Goal: Task Accomplishment & Management: Complete application form

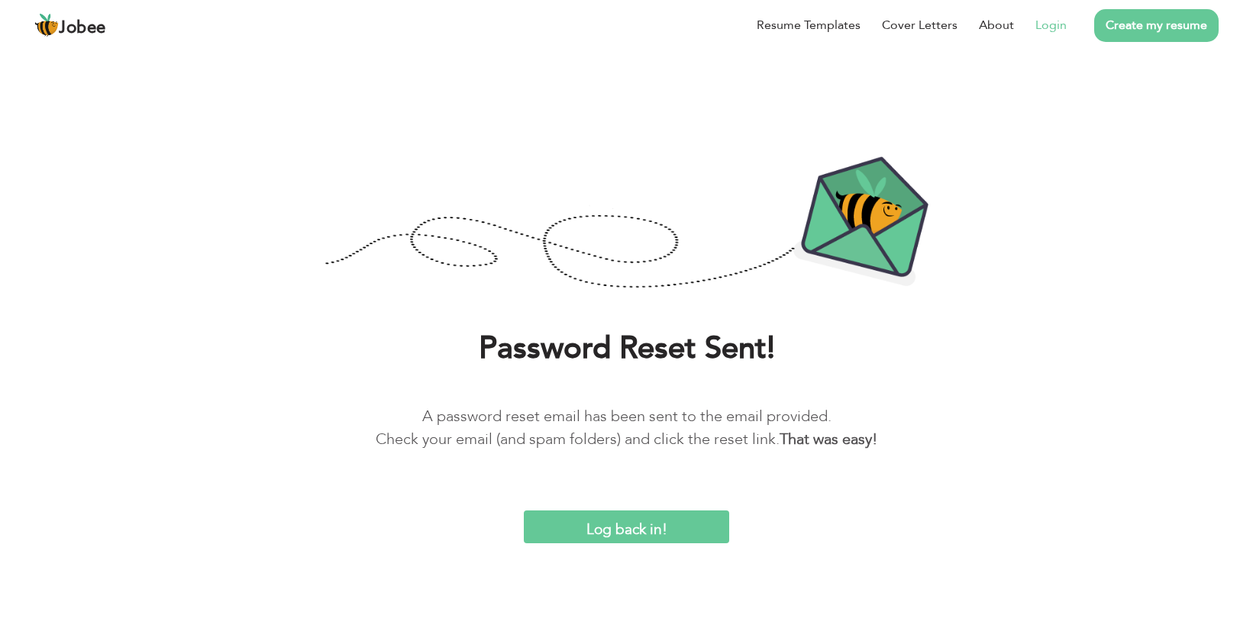
click at [1039, 24] on link "Login" at bounding box center [1050, 25] width 31 height 18
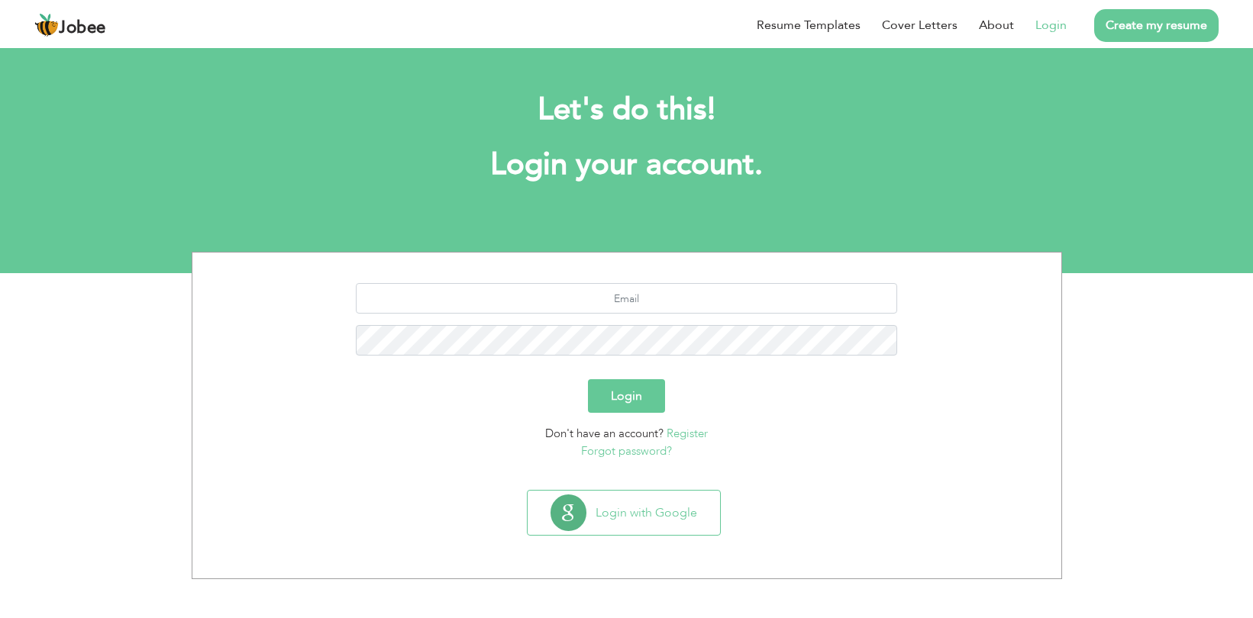
click at [689, 432] on link "Register" at bounding box center [686, 433] width 41 height 15
click at [677, 428] on link "Register" at bounding box center [686, 433] width 41 height 15
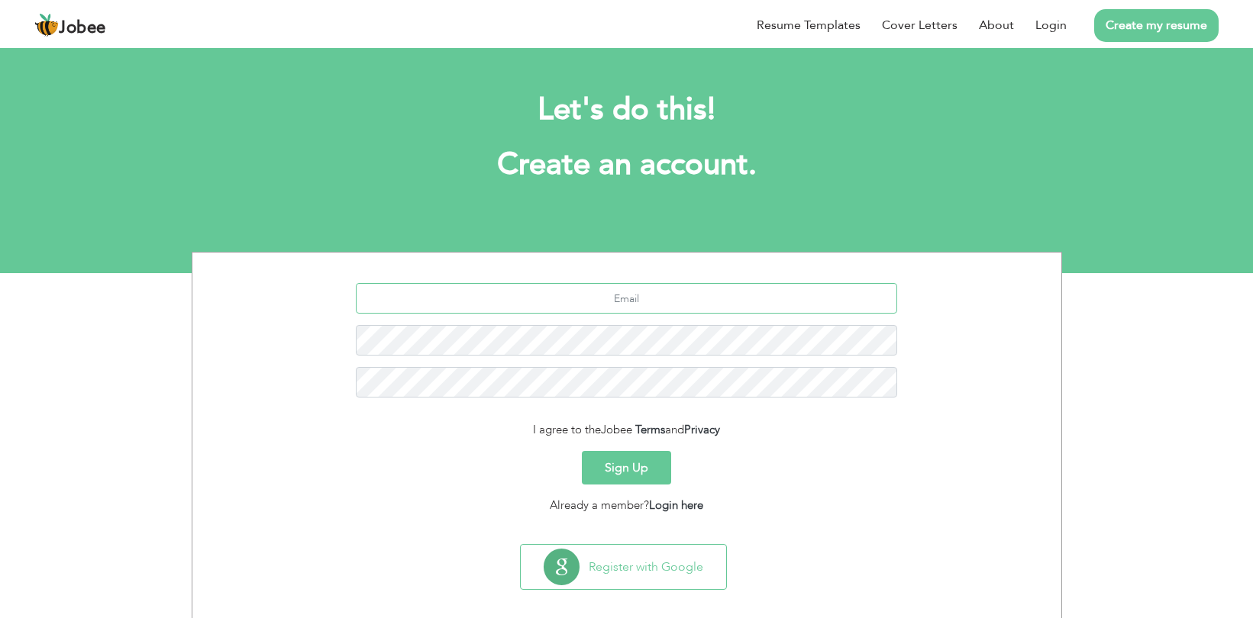
click at [647, 301] on input "text" at bounding box center [626, 298] width 541 height 31
drag, startPoint x: 665, startPoint y: 303, endPoint x: 573, endPoint y: 303, distance: 92.4
click at [571, 302] on input "kainatna" at bounding box center [626, 298] width 541 height 31
paste input "sir098@gmail.com"
type input "kainatnasir098@gmail.com"
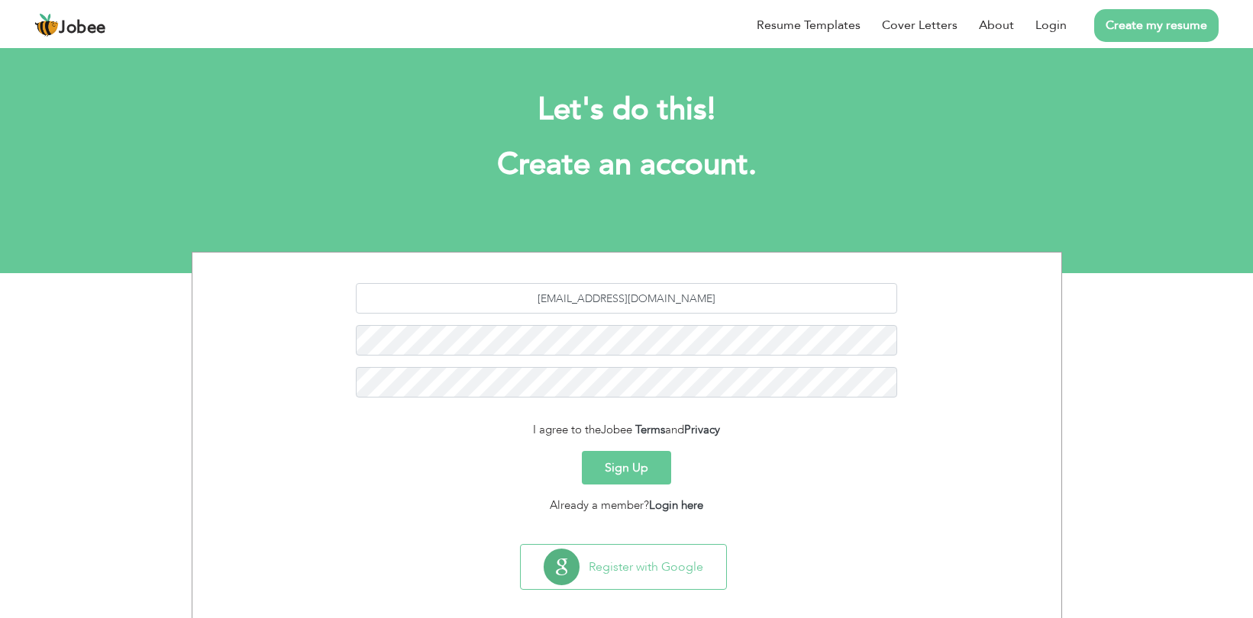
click at [643, 460] on button "Sign Up" at bounding box center [626, 468] width 89 height 34
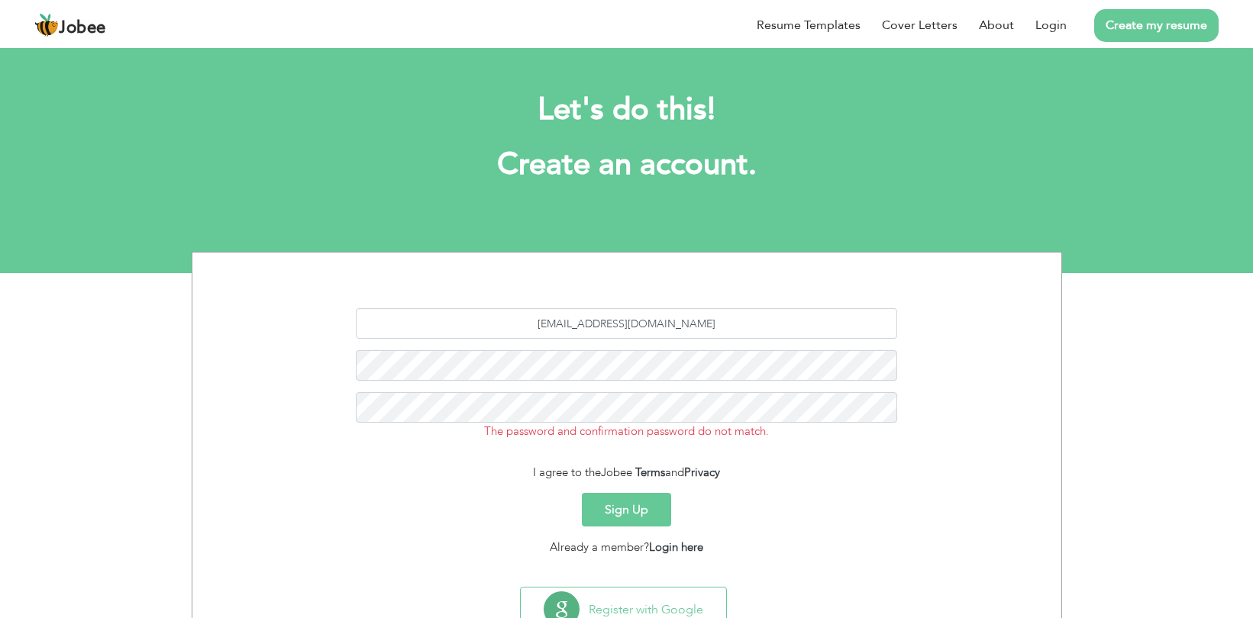
click at [651, 512] on button "Sign Up" at bounding box center [626, 510] width 89 height 34
click at [634, 505] on button "Sign Up" at bounding box center [626, 510] width 89 height 34
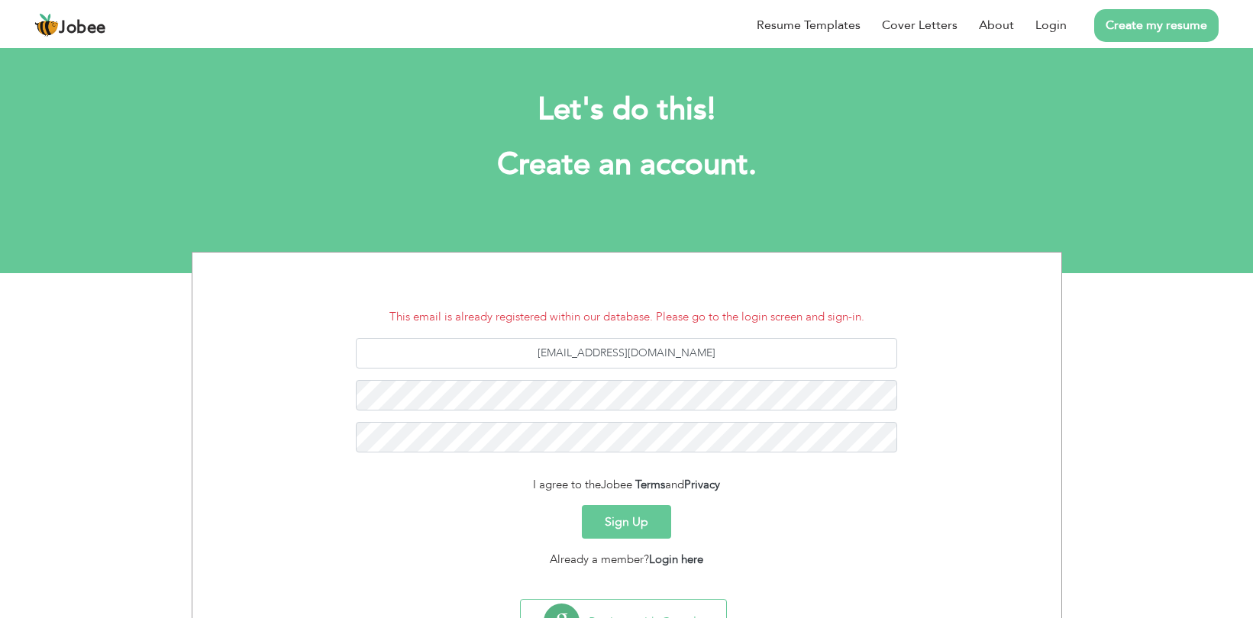
scroll to position [69, 0]
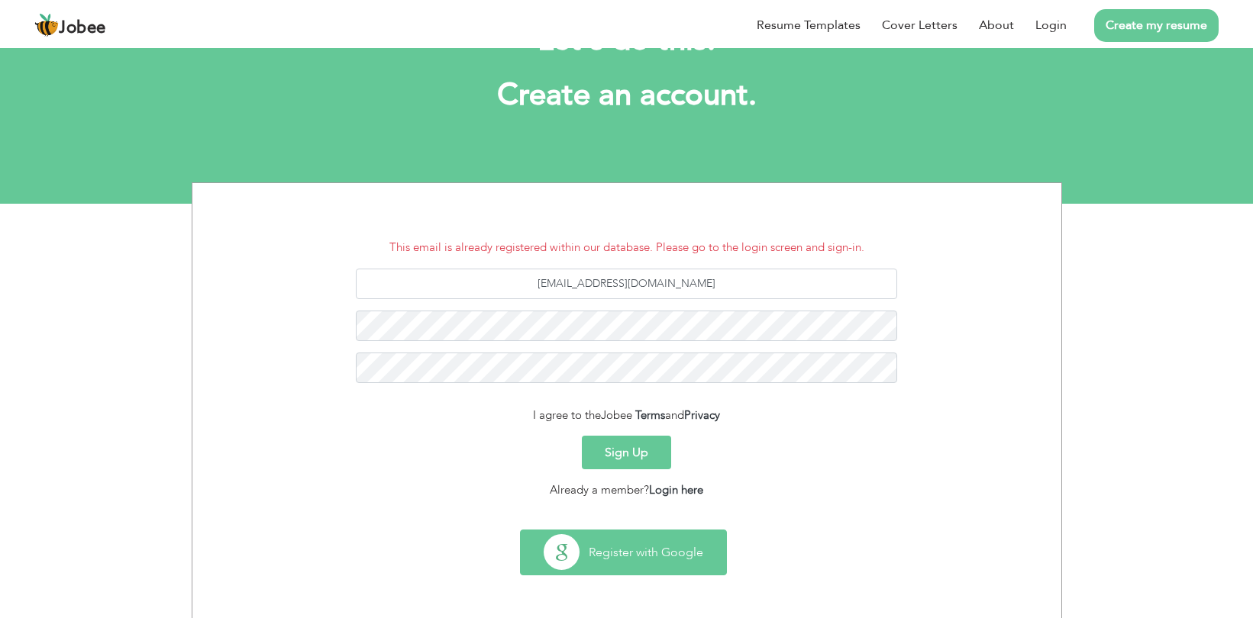
click at [616, 563] on button "Register with Google" at bounding box center [623, 553] width 205 height 44
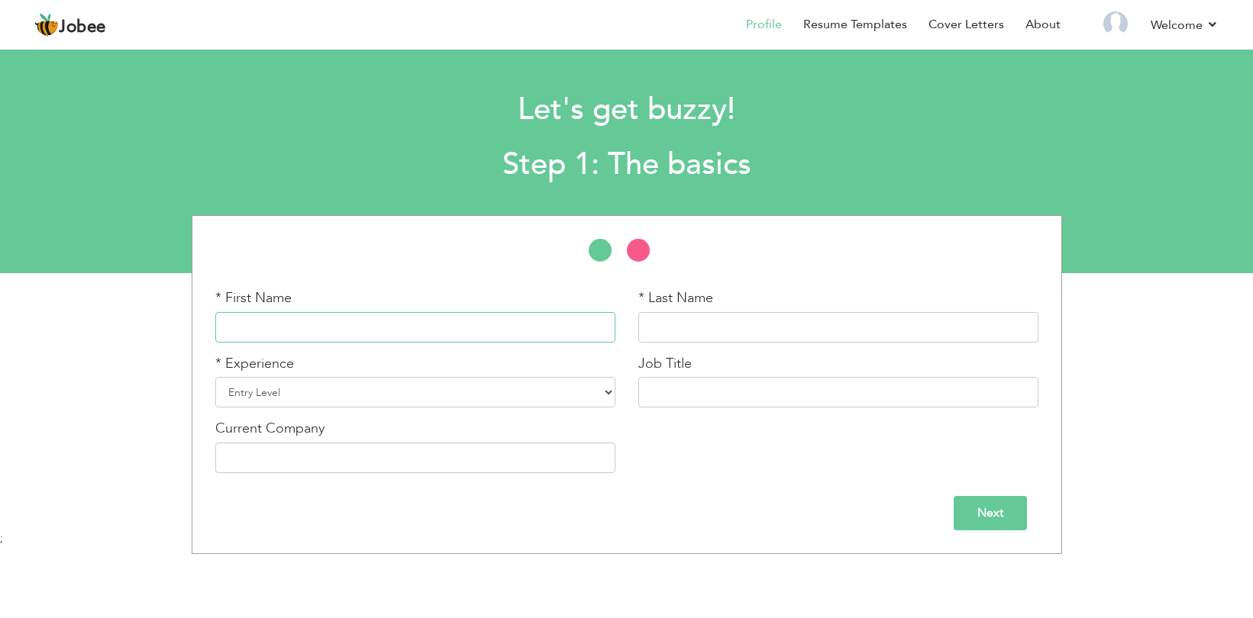
click at [485, 324] on input "text" at bounding box center [415, 327] width 400 height 31
type input "Kainat"
click at [757, 308] on div "* Last Name" at bounding box center [838, 316] width 400 height 54
click at [740, 329] on input "text" at bounding box center [838, 327] width 400 height 31
type input "Jamil"
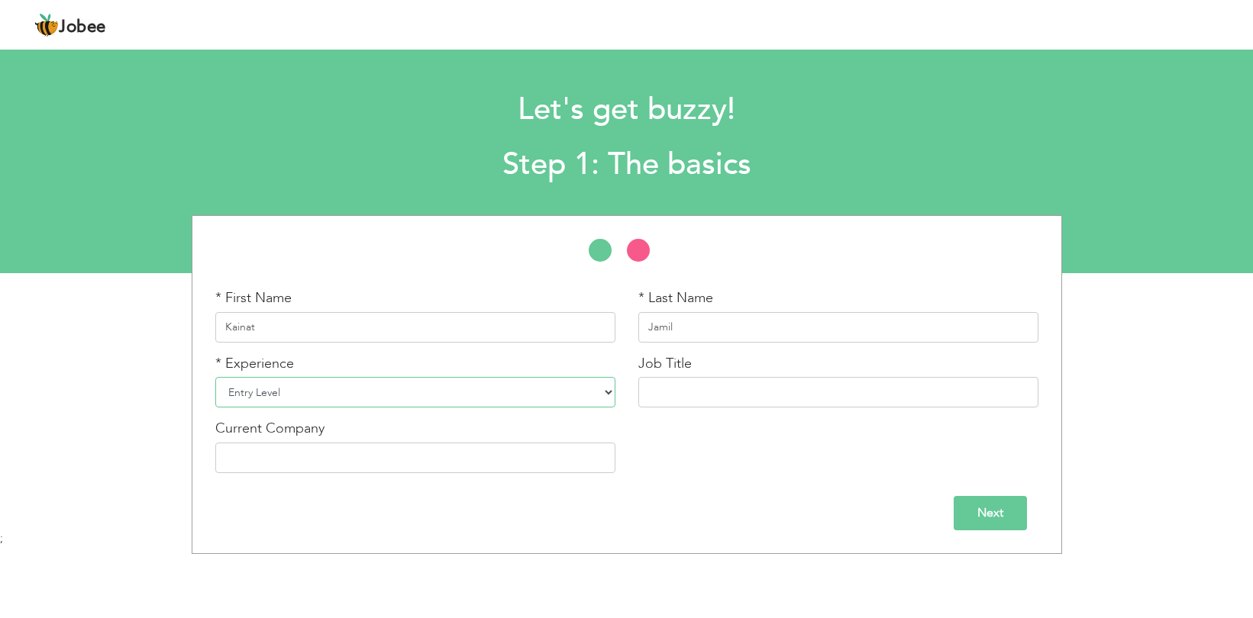
click at [392, 389] on select "Entry Level Less than 1 Year 1 Year 2 Years 3 Years 4 Years 5 Years 6 Years 7 Y…" at bounding box center [415, 392] width 400 height 31
select select "6"
click at [215, 377] on select "Entry Level Less than 1 Year 1 Year 2 Years 3 Years 4 Years 5 Years 6 Years 7 Y…" at bounding box center [415, 392] width 400 height 31
click at [676, 386] on input "text" at bounding box center [838, 392] width 400 height 31
click at [730, 397] on input "UX Desinger &" at bounding box center [838, 392] width 400 height 31
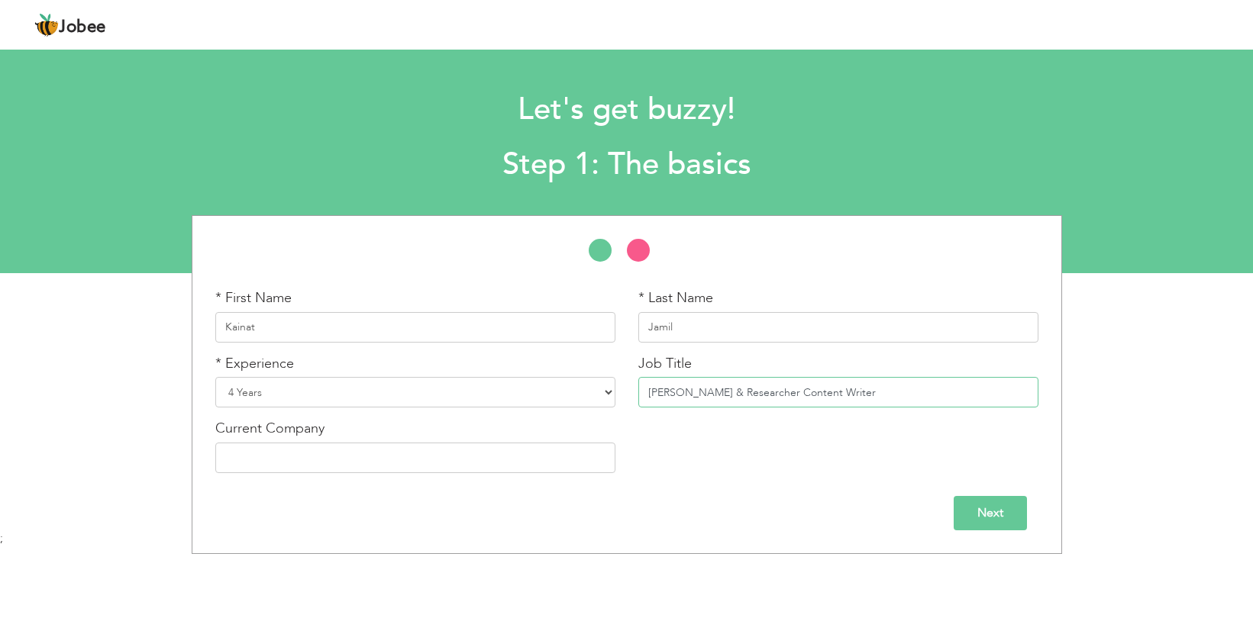
type input "[PERSON_NAME] & Researcher Content Writer"
click at [447, 466] on input "text" at bounding box center [415, 458] width 400 height 31
type input "Self Employed"
click at [973, 518] on input "Next" at bounding box center [990, 513] width 73 height 34
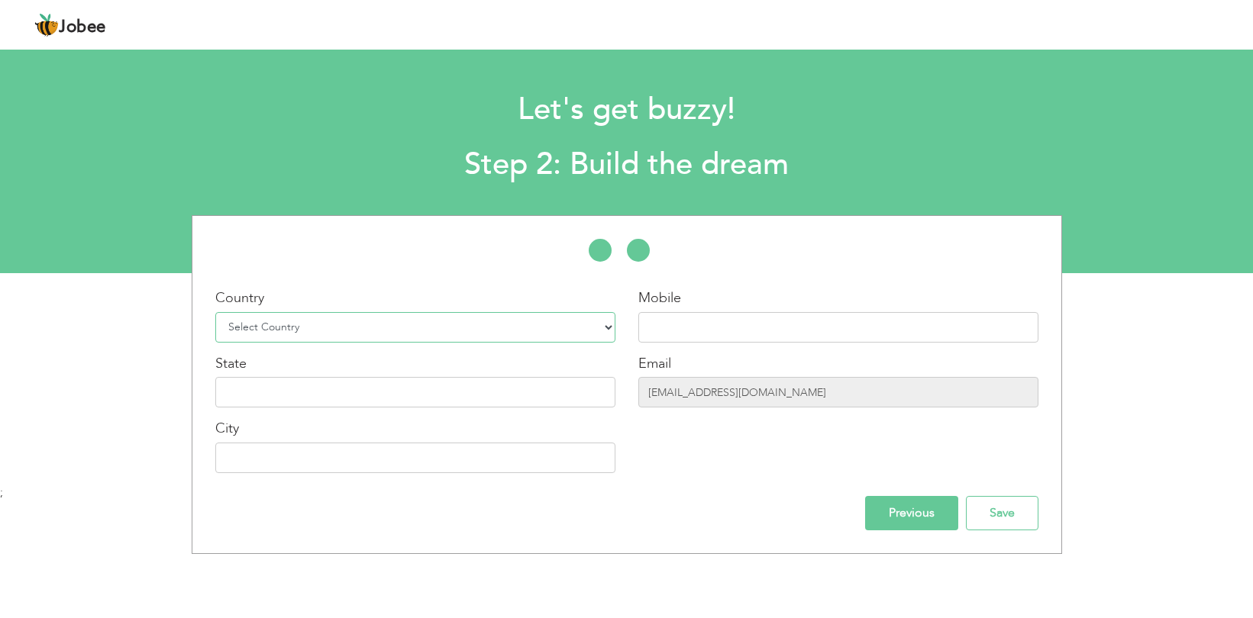
click at [479, 325] on select "Select Country Afghanistan Albania Algeria American Samoa Andorra Angola Anguil…" at bounding box center [415, 327] width 400 height 31
select select "166"
click at [215, 312] on select "Select Country Afghanistan Albania Algeria American Samoa Andorra Angola Anguil…" at bounding box center [415, 327] width 400 height 31
click at [688, 328] on input "text" at bounding box center [838, 327] width 400 height 31
click at [667, 328] on input "03088633981" at bounding box center [838, 327] width 400 height 31
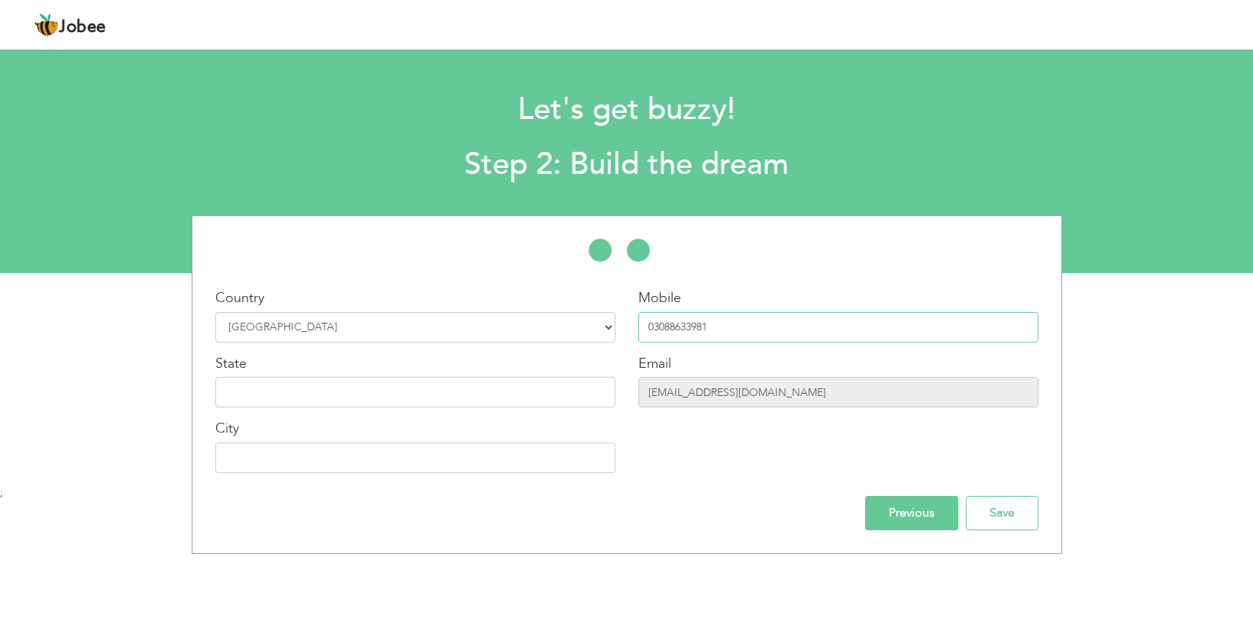
type input "03088633981"
click at [362, 403] on input "text" at bounding box center [415, 392] width 400 height 31
type input "[GEOGRAPHIC_DATA]"
click at [506, 458] on input "text" at bounding box center [415, 458] width 400 height 31
type input "[GEOGRAPHIC_DATA]"
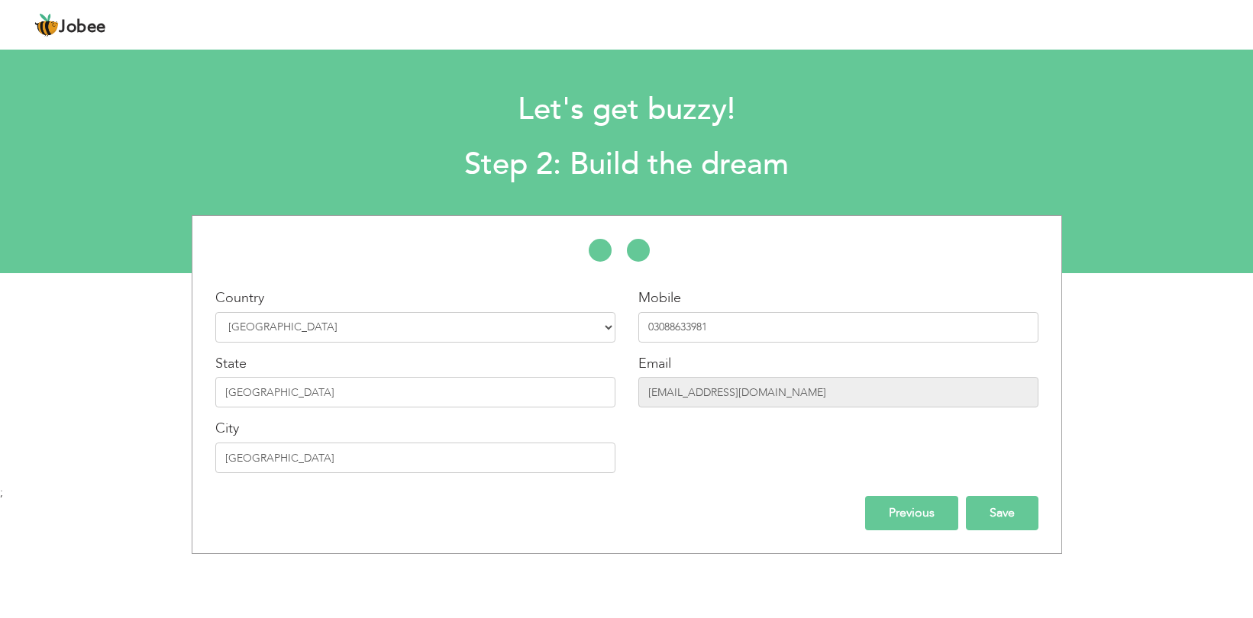
click at [988, 515] on input "Save" at bounding box center [1002, 513] width 73 height 34
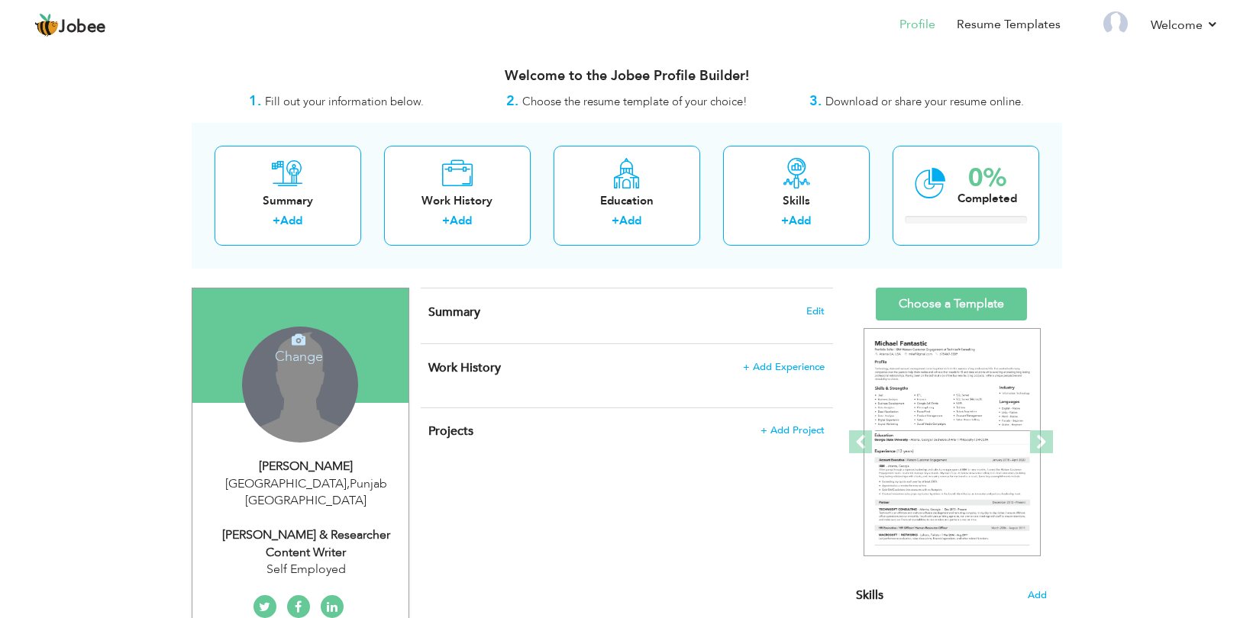
click at [302, 389] on div "Change Remove" at bounding box center [300, 385] width 116 height 116
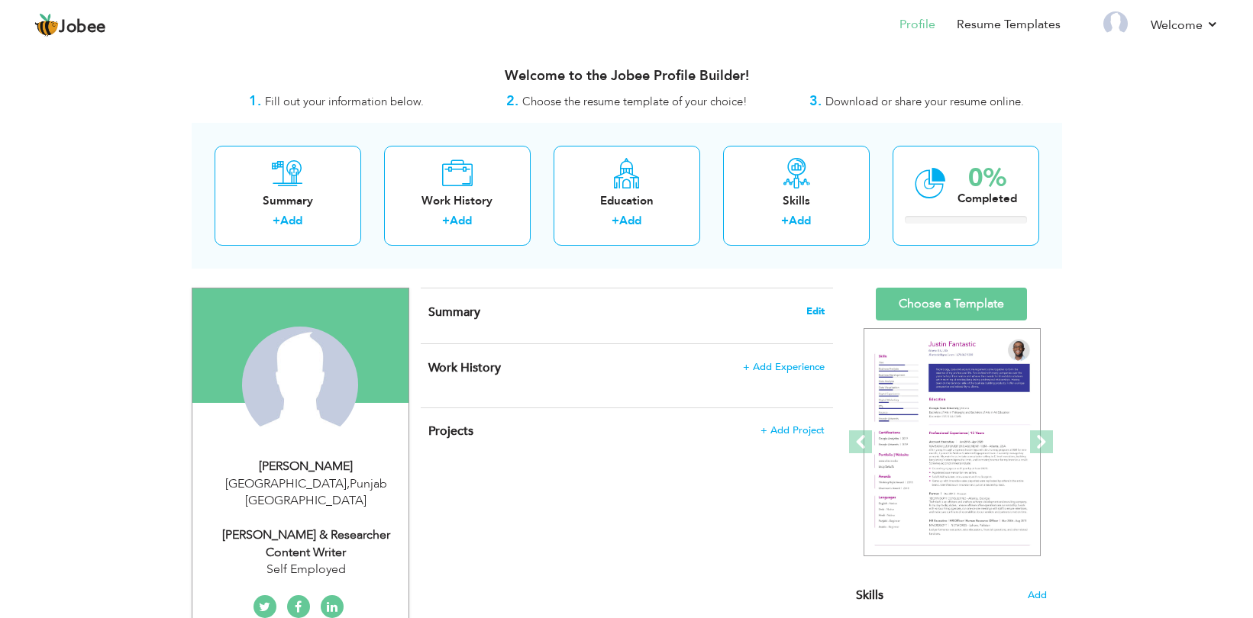
click at [812, 313] on span "Edit" at bounding box center [815, 311] width 18 height 11
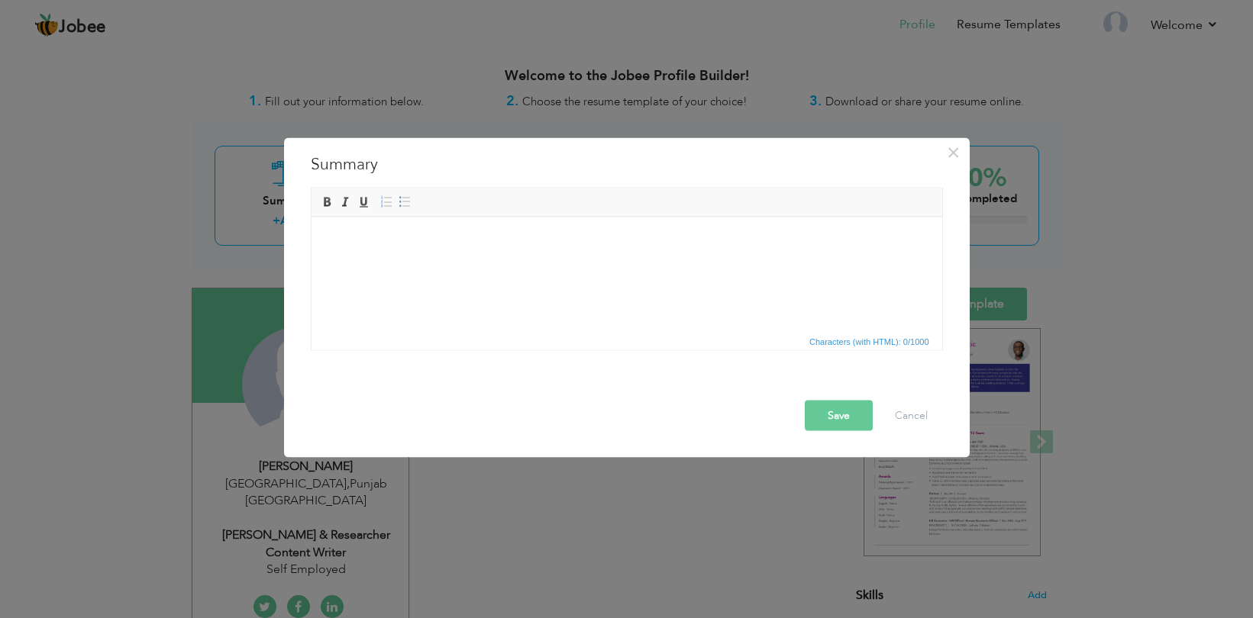
paste body
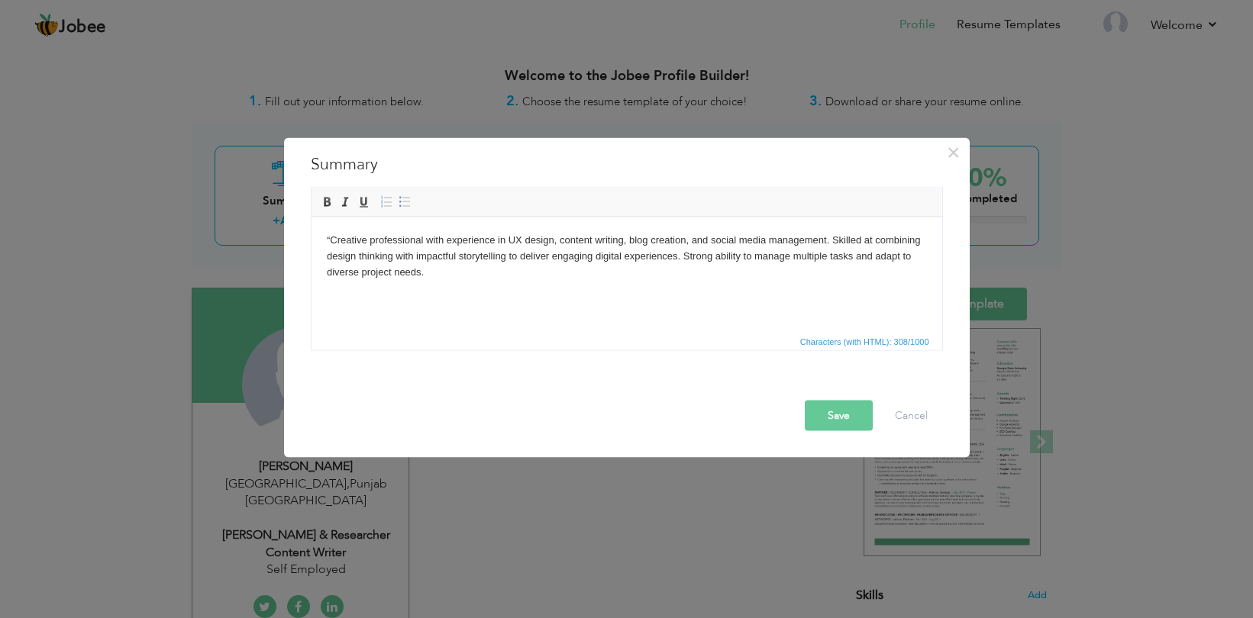
click at [331, 235] on body "“Creative professional with experience in UX design, content writing, blog crea…" at bounding box center [626, 255] width 600 height 47
click at [837, 409] on button "Save" at bounding box center [839, 416] width 68 height 31
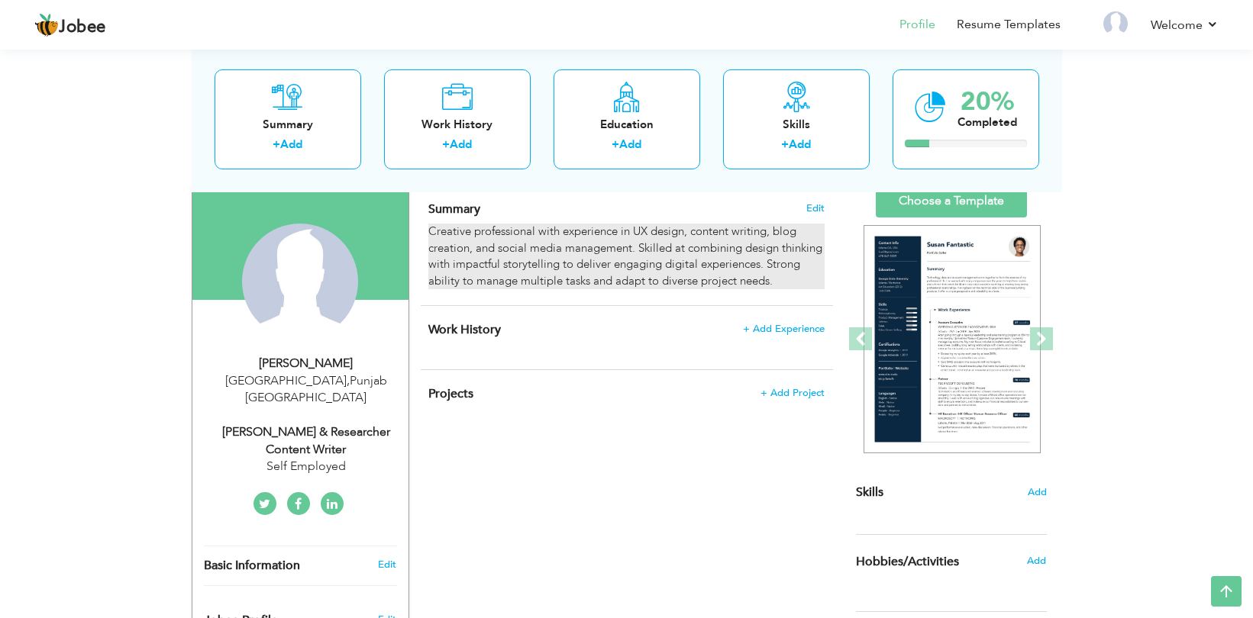
scroll to position [82, 0]
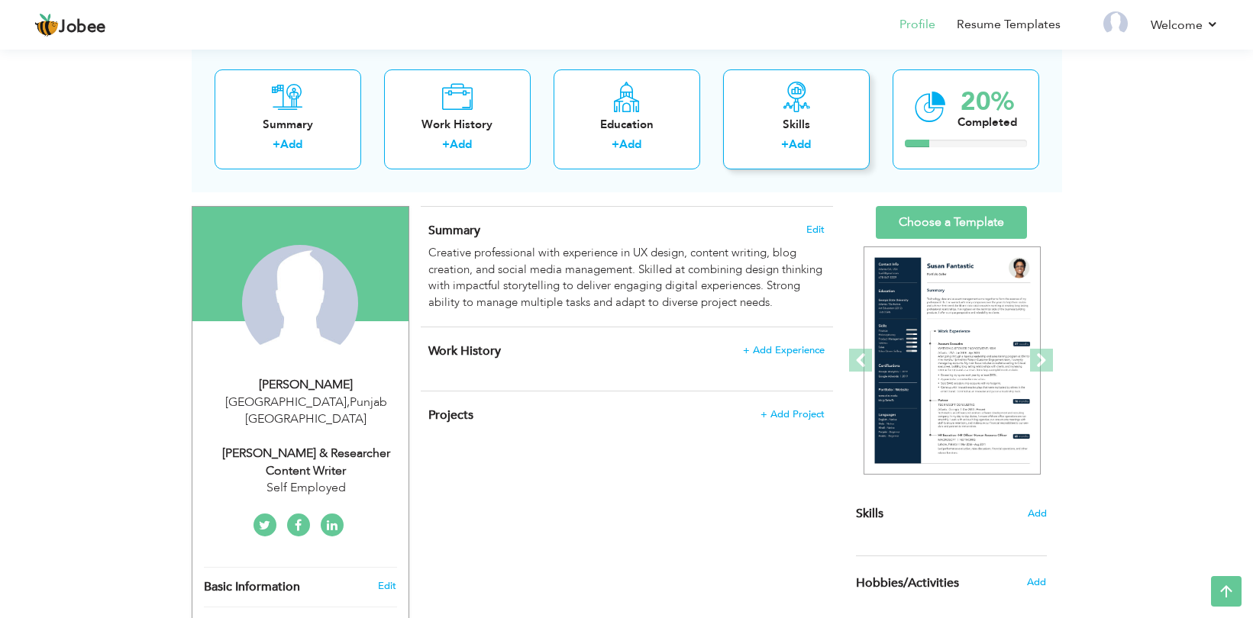
click at [804, 144] on link "Add" at bounding box center [800, 144] width 22 height 15
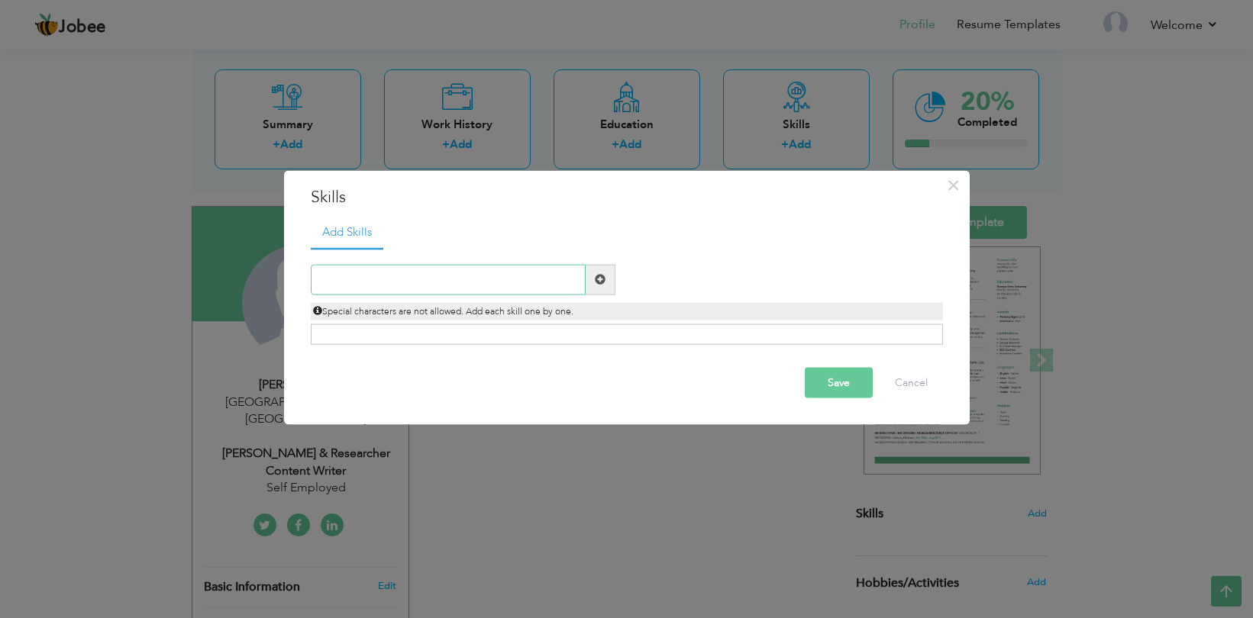
click at [371, 278] on input "text" at bounding box center [448, 279] width 275 height 31
drag, startPoint x: 398, startPoint y: 284, endPoint x: 315, endPoint y: 279, distance: 83.3
click at [315, 280] on input "UX Design" at bounding box center [448, 279] width 275 height 31
paste input "(Wireframing, Prototyping, Figma/Adobe X"
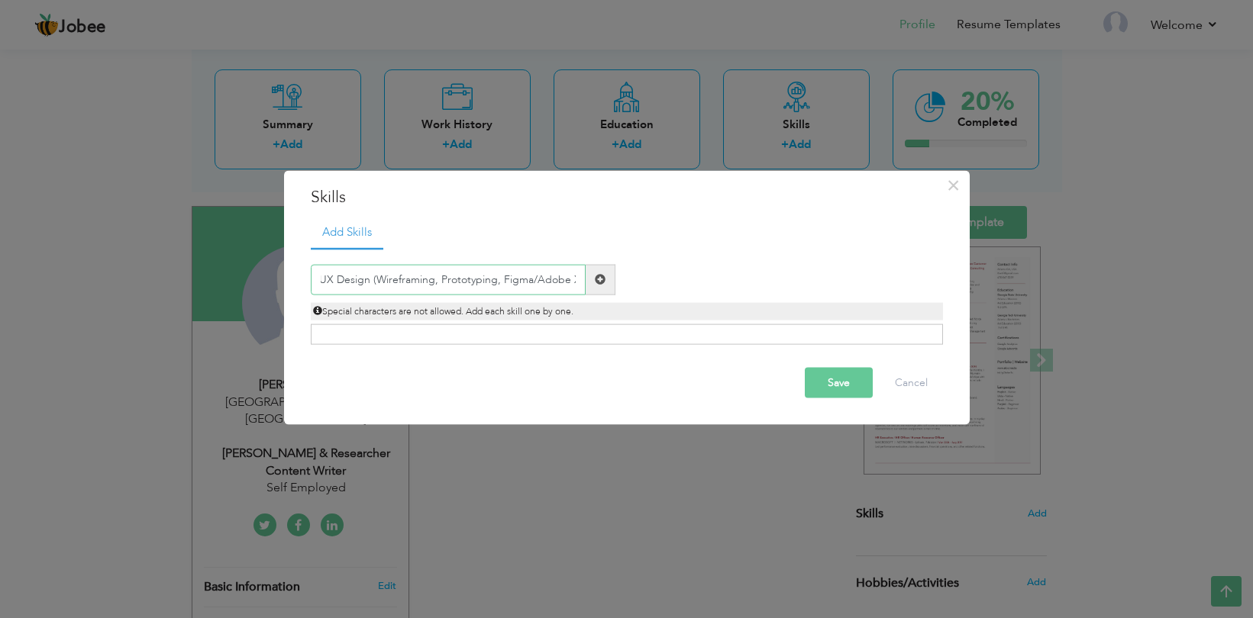
type input "UX Design (Wireframing, Prototyping, Figma/Adobe X"
click at [596, 285] on span at bounding box center [600, 279] width 11 height 11
click at [487, 285] on input "text" at bounding box center [448, 279] width 275 height 31
paste input "UX Design (Wireframing, Prototyping, Figma/Adobe X"
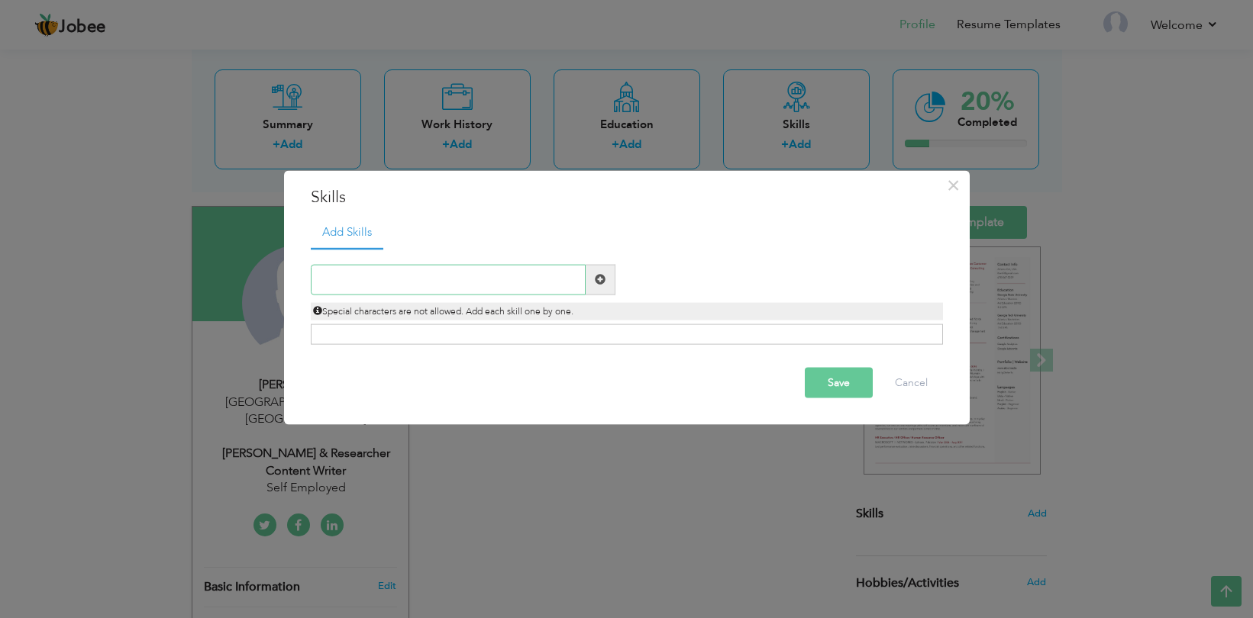
type input "UX Design (Wireframing, Prototyping, Figma/Adobe X"
click at [470, 286] on input "text" at bounding box center [448, 279] width 275 height 31
paste input "UX Design (Wireframing, Prototyping, Figma/Adobe X"
drag, startPoint x: 370, startPoint y: 276, endPoint x: 648, endPoint y: 269, distance: 278.8
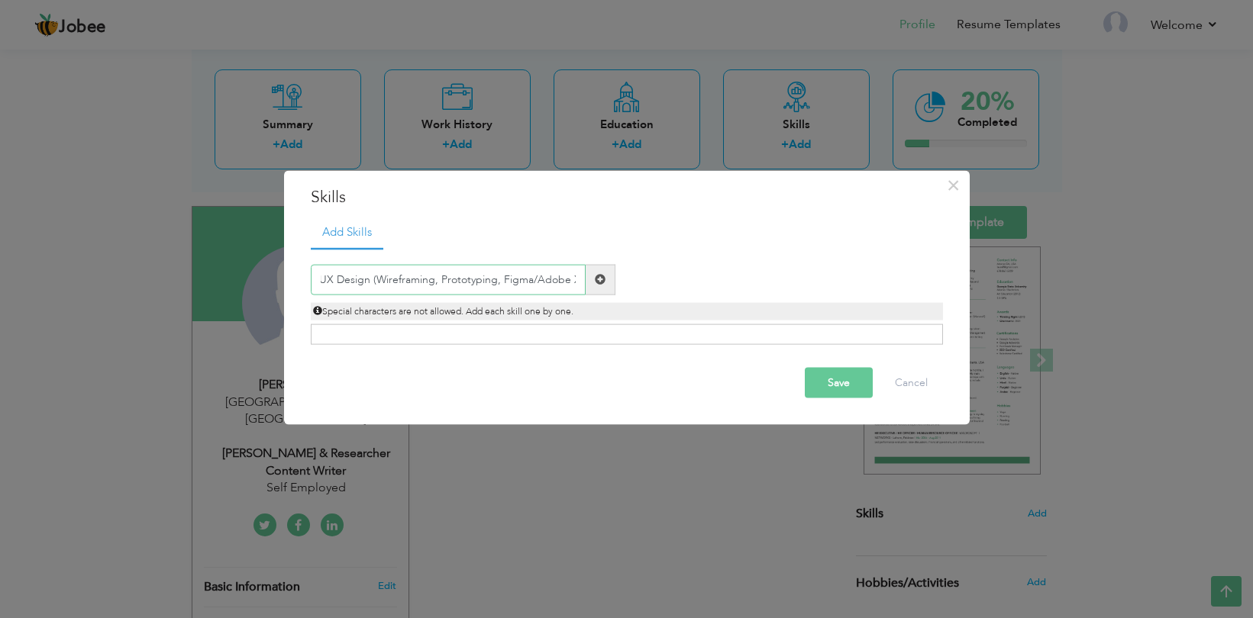
click at [650, 269] on div "UX Design (Wireframing, Prototyping, Figma/Adobe X Duplicate entry Special char…" at bounding box center [626, 292] width 655 height 56
click at [436, 279] on input "UX Design (Wireframing, Prototyping, Figma/Adobe X" at bounding box center [448, 279] width 275 height 31
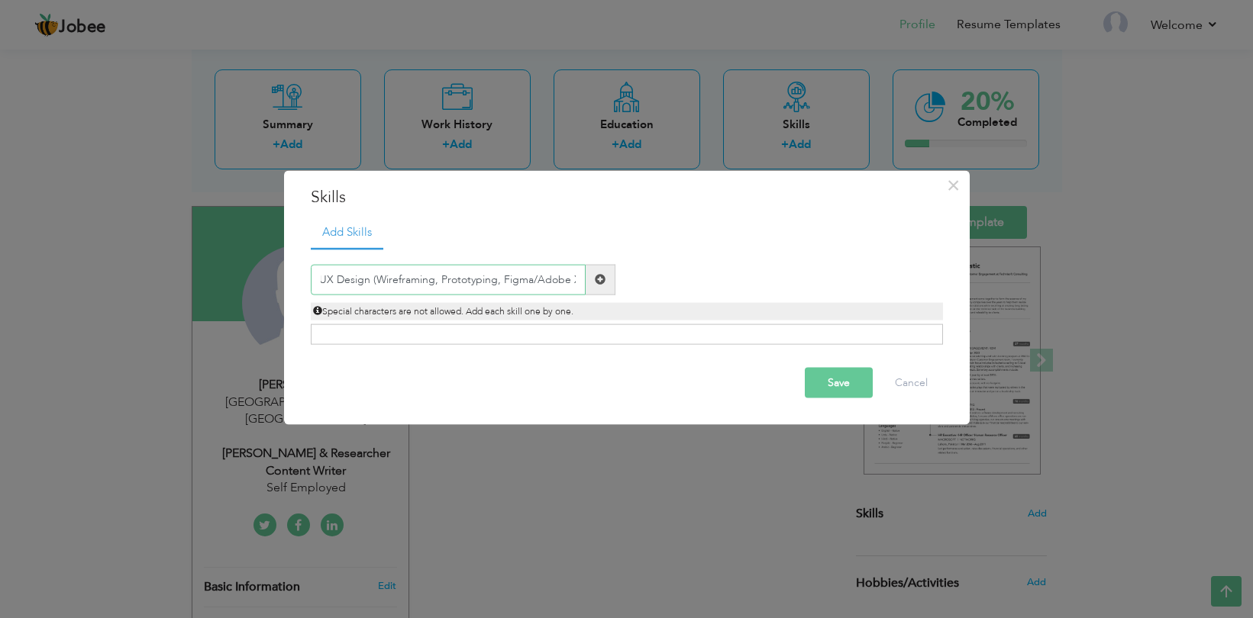
drag, startPoint x: 370, startPoint y: 280, endPoint x: 541, endPoint y: 279, distance: 170.2
click at [541, 279] on input "UX Design (Wireframing, Prototyping, Figma/Adobe X" at bounding box center [448, 279] width 275 height 31
drag, startPoint x: 467, startPoint y: 275, endPoint x: 369, endPoint y: 276, distance: 98.5
click at [367, 276] on input "UX Design dobe X" at bounding box center [448, 279] width 275 height 31
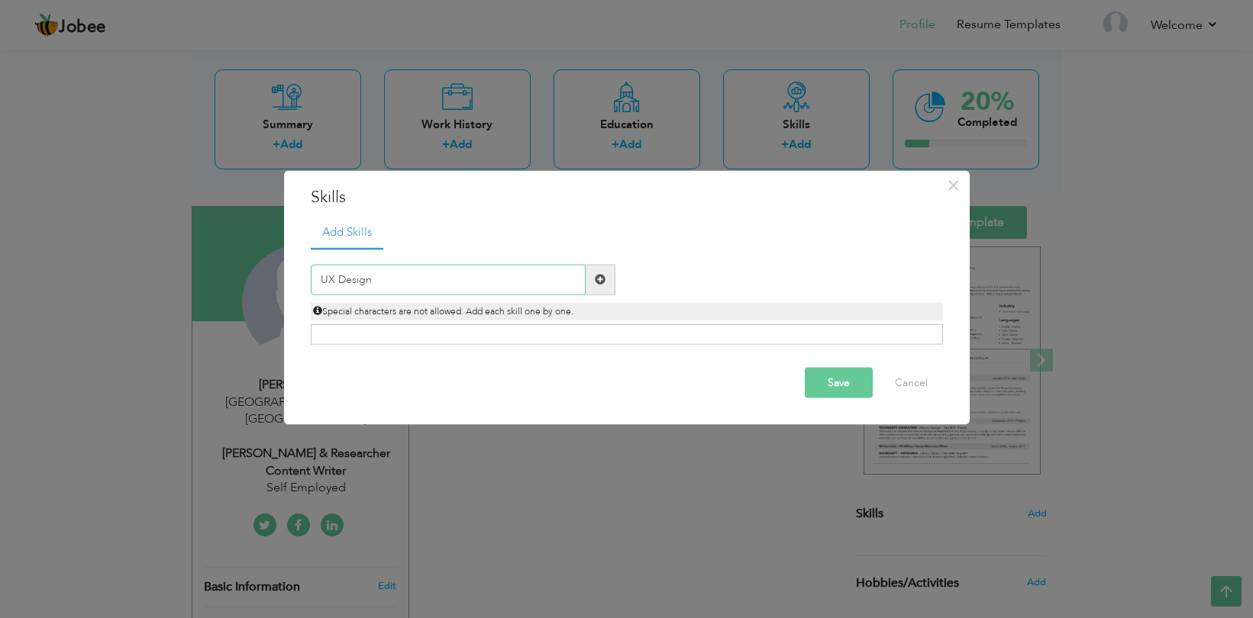
type input "UX Design"
click at [598, 281] on span at bounding box center [600, 279] width 11 height 11
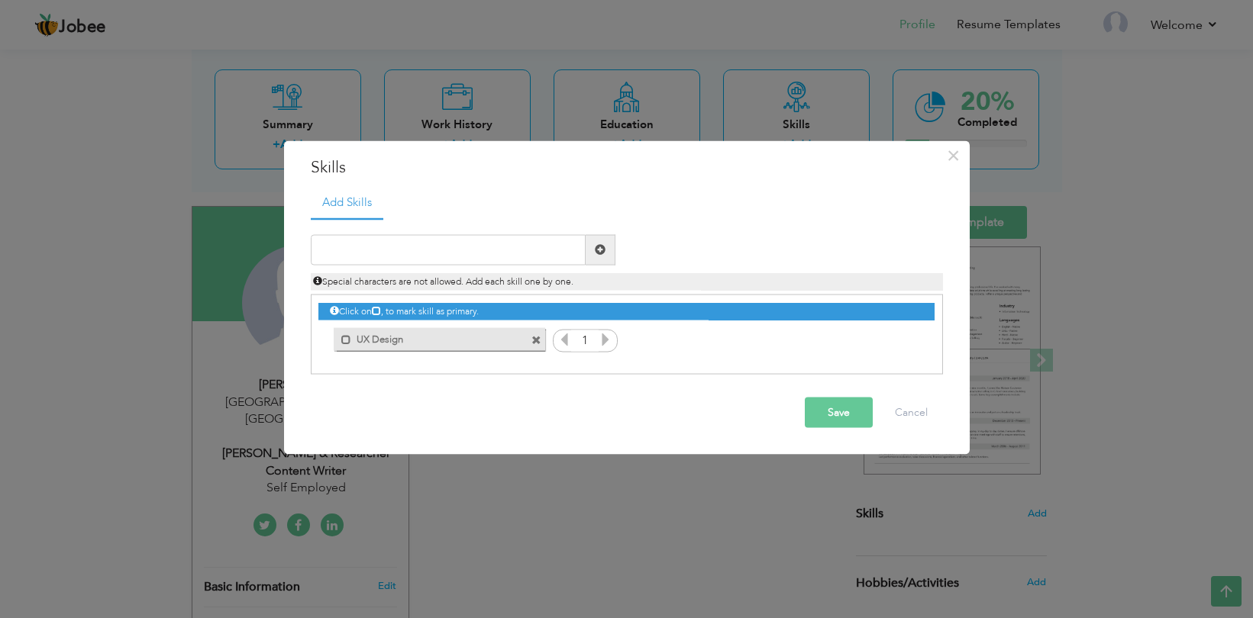
click at [607, 341] on icon at bounding box center [606, 339] width 14 height 14
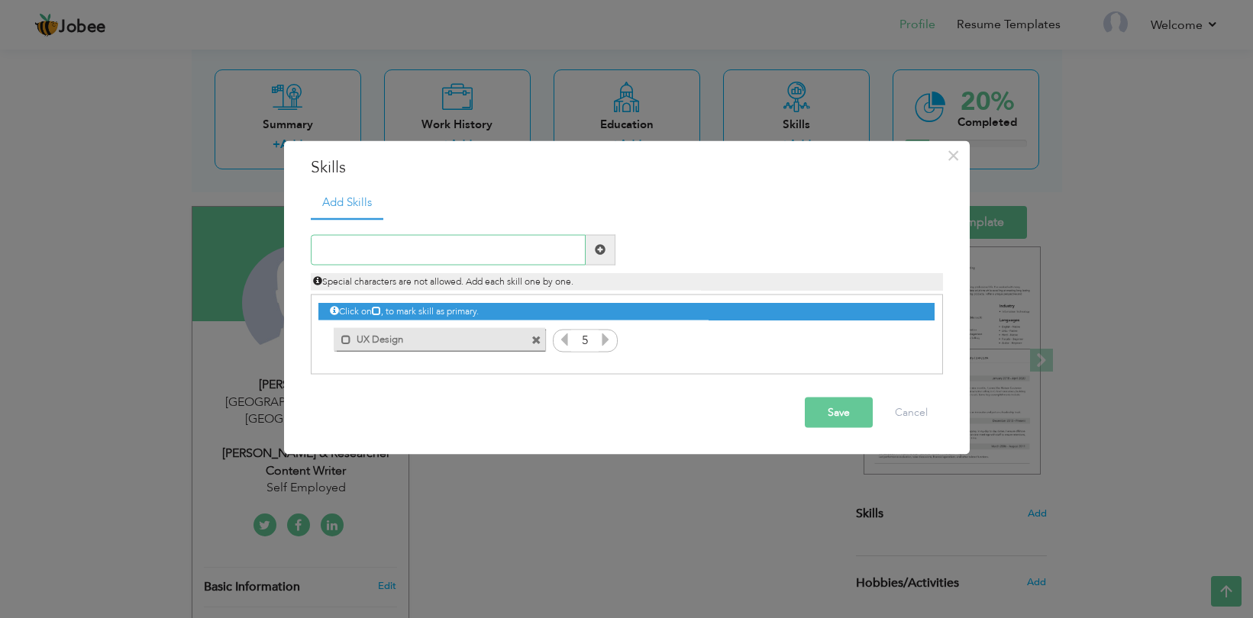
click at [402, 253] on input "text" at bounding box center [448, 249] width 275 height 31
paste input "UX Design (Wireframing, Prototyping, Figma/Adobe X"
drag, startPoint x: 373, startPoint y: 242, endPoint x: 313, endPoint y: 245, distance: 60.4
click at [313, 245] on input "UX Design (Wireframing, Prototyping, Figma/Adobe X" at bounding box center [448, 249] width 275 height 31
drag, startPoint x: 376, startPoint y: 250, endPoint x: 316, endPoint y: 246, distance: 60.4
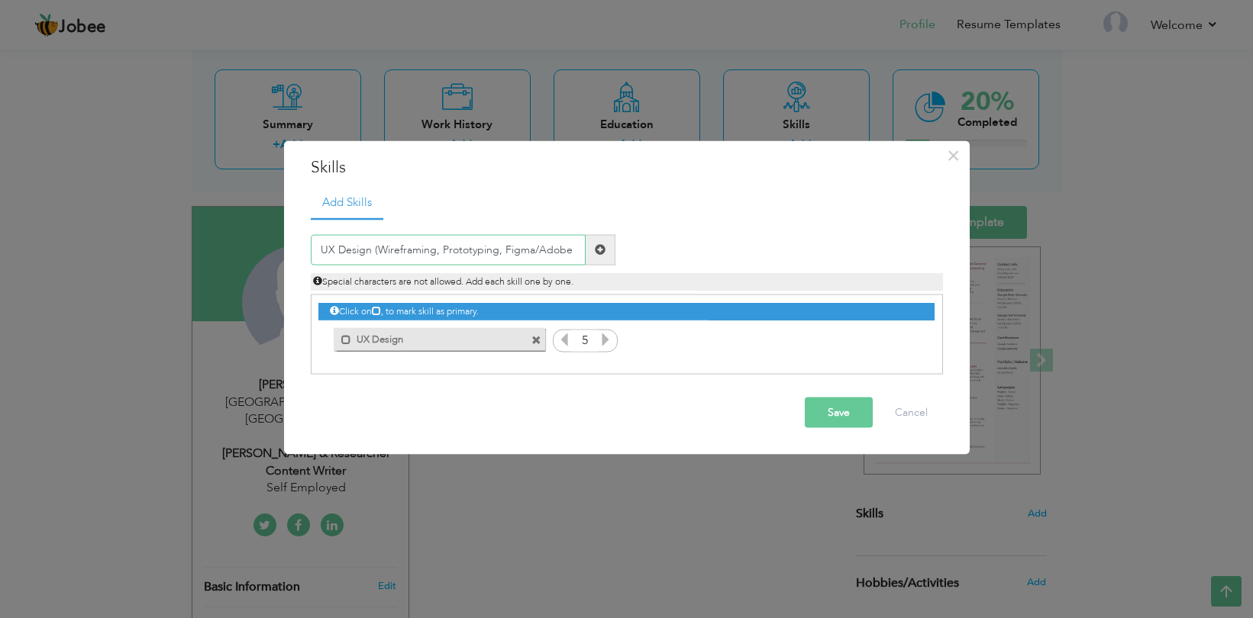
click at [316, 246] on input "UX Design (Wireframing, Prototyping, Figma/Adobe X" at bounding box center [448, 249] width 275 height 31
click at [544, 250] on input "Wireframing, Prototyping, Figma/Adobe X" at bounding box center [448, 249] width 275 height 31
type input "Wireframing, Prototyping, Figma/Adobe XD"
click at [603, 250] on span at bounding box center [600, 249] width 11 height 11
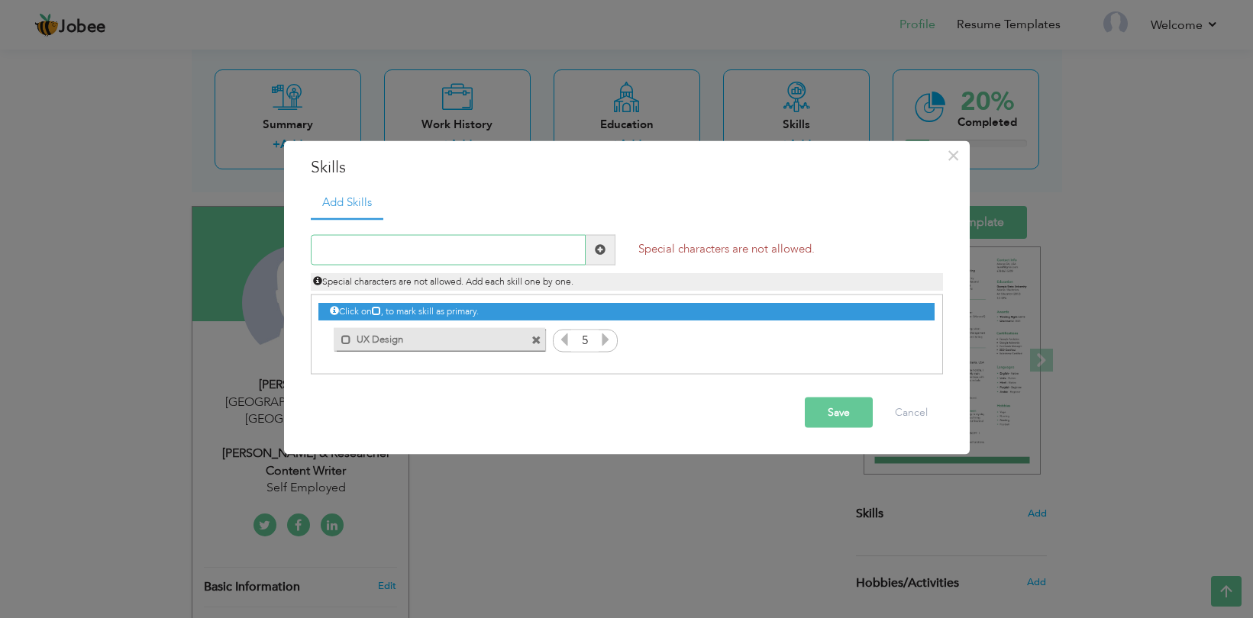
click at [499, 249] on input "text" at bounding box center [448, 249] width 275 height 31
paste input "UX Design (Wireframing, Prototyping, Figma/Adobe X"
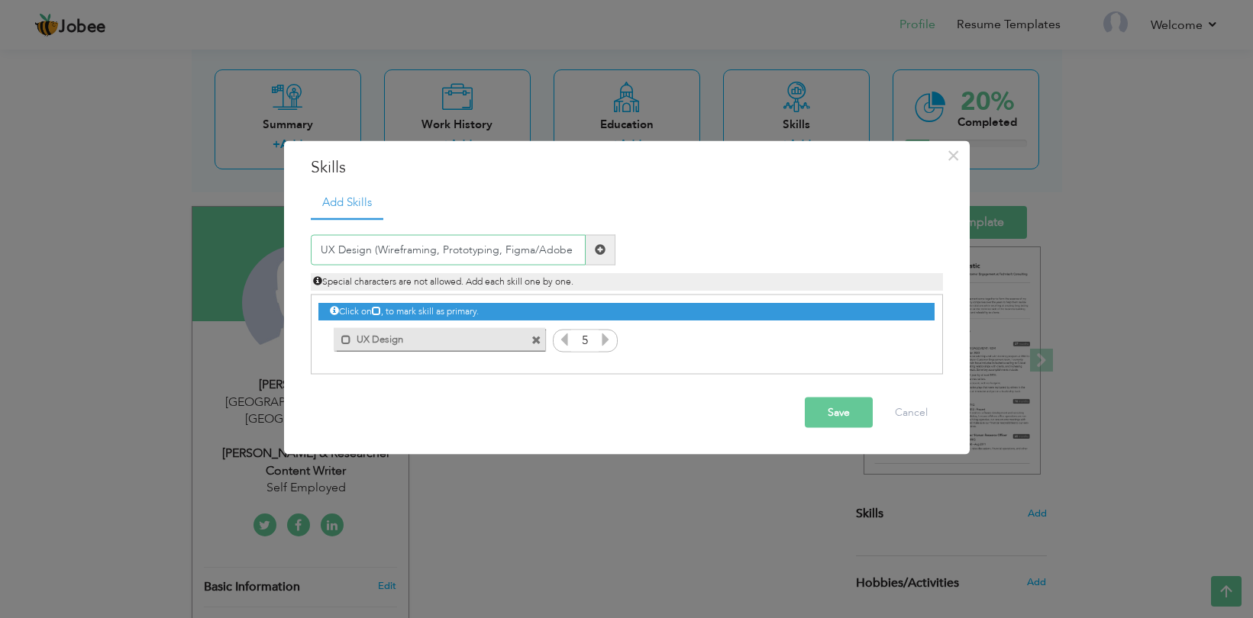
drag, startPoint x: 376, startPoint y: 245, endPoint x: 321, endPoint y: 244, distance: 55.0
click at [321, 244] on input "UX Design (Wireframing, Prototyping, Figma/Adobe X" at bounding box center [448, 249] width 275 height 31
click at [481, 239] on input "Wireframing, Prototyping, Figma/Adobe X" at bounding box center [448, 249] width 275 height 31
click at [474, 247] on input "Wireframing, Prototyping, Figma/Adobe X" at bounding box center [448, 249] width 275 height 31
click at [440, 251] on input "Wireframing, Prototyping, Figma Adobe X" at bounding box center [448, 249] width 275 height 31
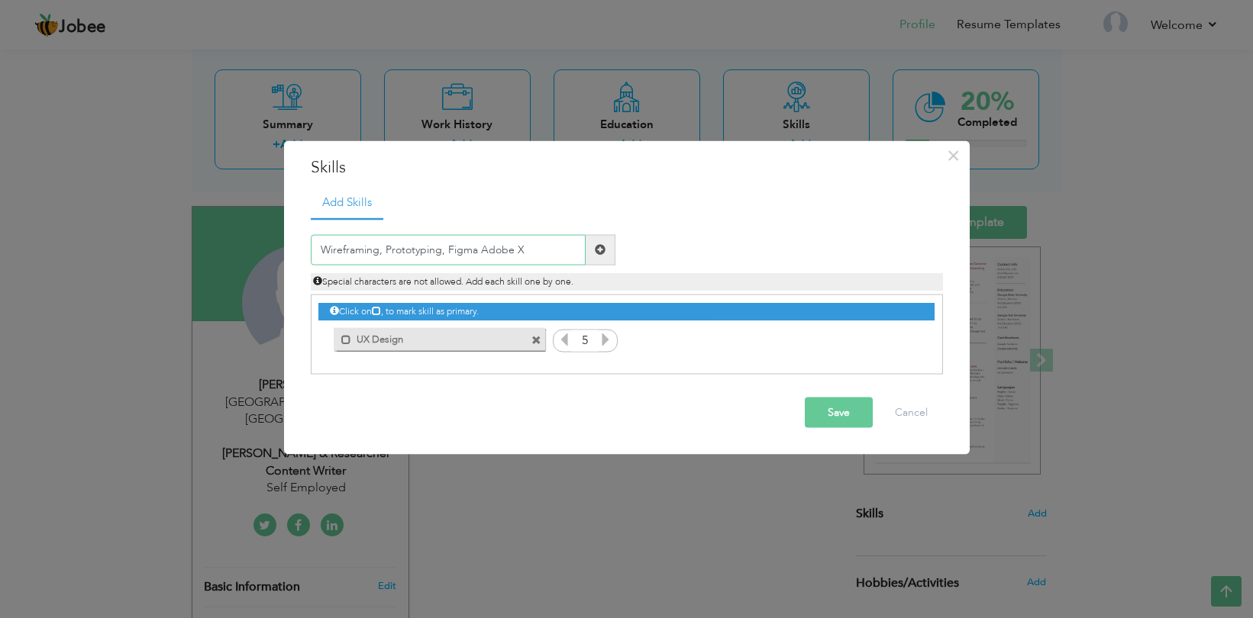
type input "Wireframing, Prototyping, Figma Adobe X"
click at [592, 247] on span at bounding box center [601, 249] width 30 height 31
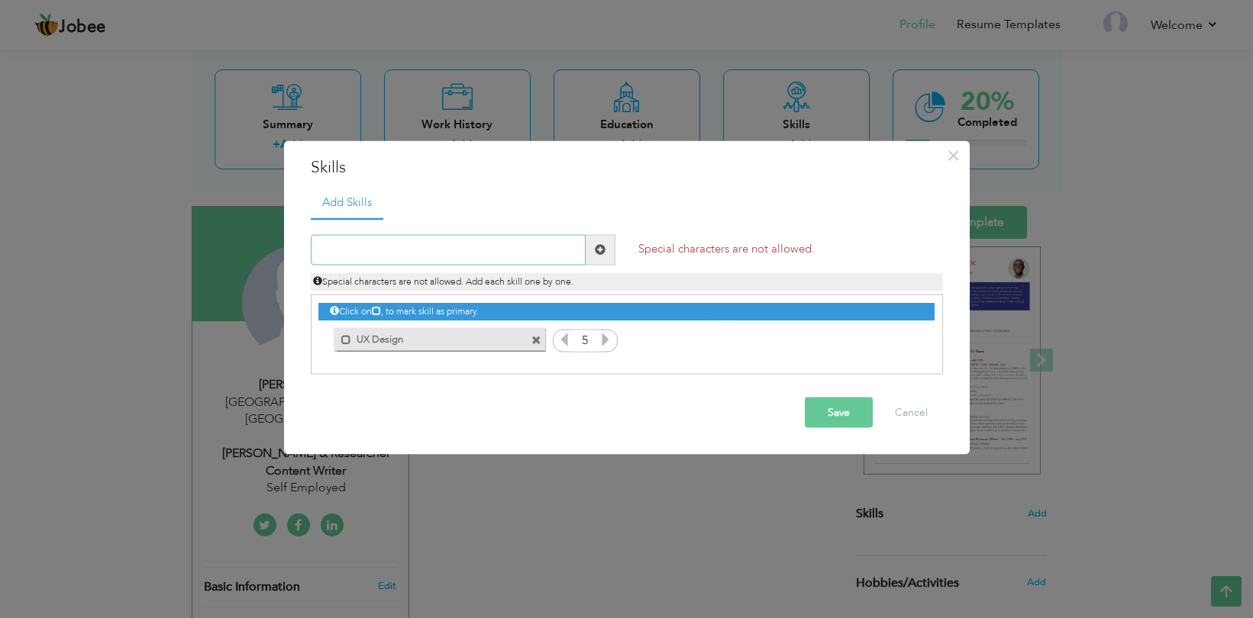
click at [473, 252] on input "text" at bounding box center [448, 249] width 275 height 31
paste input "UX Design (Wireframing, Prototyping, Figma/Adobe X"
drag, startPoint x: 376, startPoint y: 250, endPoint x: 282, endPoint y: 243, distance: 94.2
click at [283, 243] on div "× Skills Add Skills UX Design (Wireframing, Prototyping, Figma/Adobe X Duplicat…" at bounding box center [626, 309] width 687 height 338
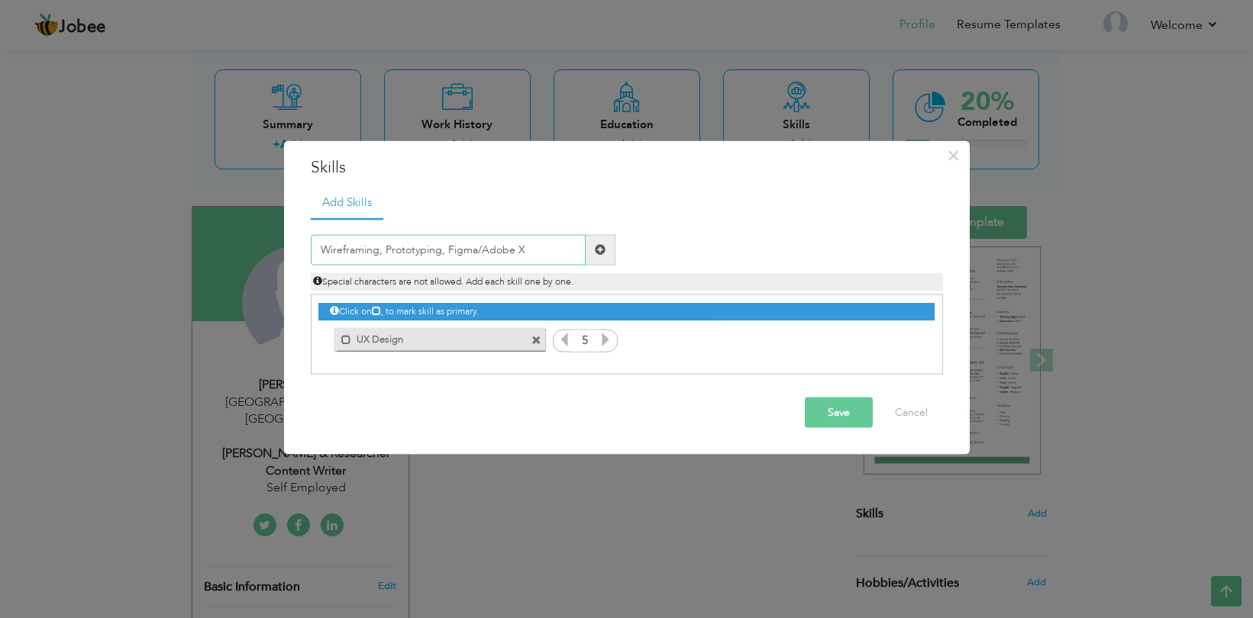
click at [380, 250] on input "Wireframing, Prototyping, Figma/Adobe X" at bounding box center [448, 249] width 275 height 31
click at [440, 248] on input "Wireframing Prototyping, Figma/Adobe X" at bounding box center [448, 249] width 275 height 31
click at [479, 253] on input "Wireframing Prototyping Figma/Adobe X" at bounding box center [448, 249] width 275 height 31
type input "Wireframing Prototyping Figma Adobe X"
click at [603, 252] on span at bounding box center [600, 249] width 11 height 11
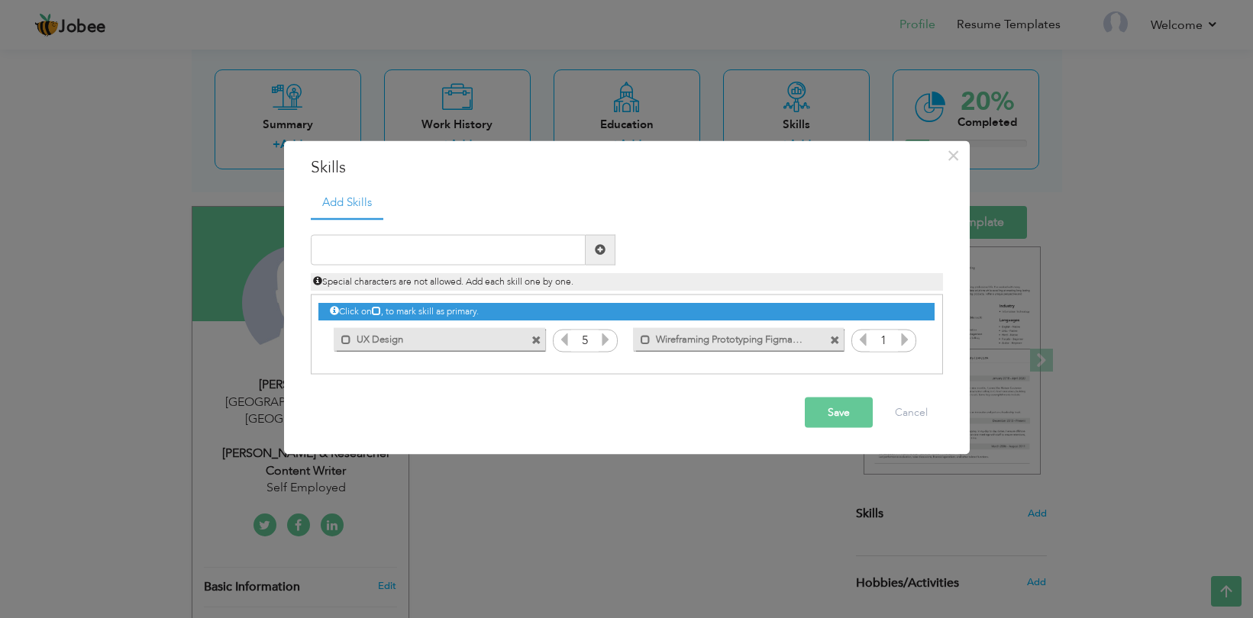
click at [901, 335] on icon at bounding box center [905, 339] width 14 height 14
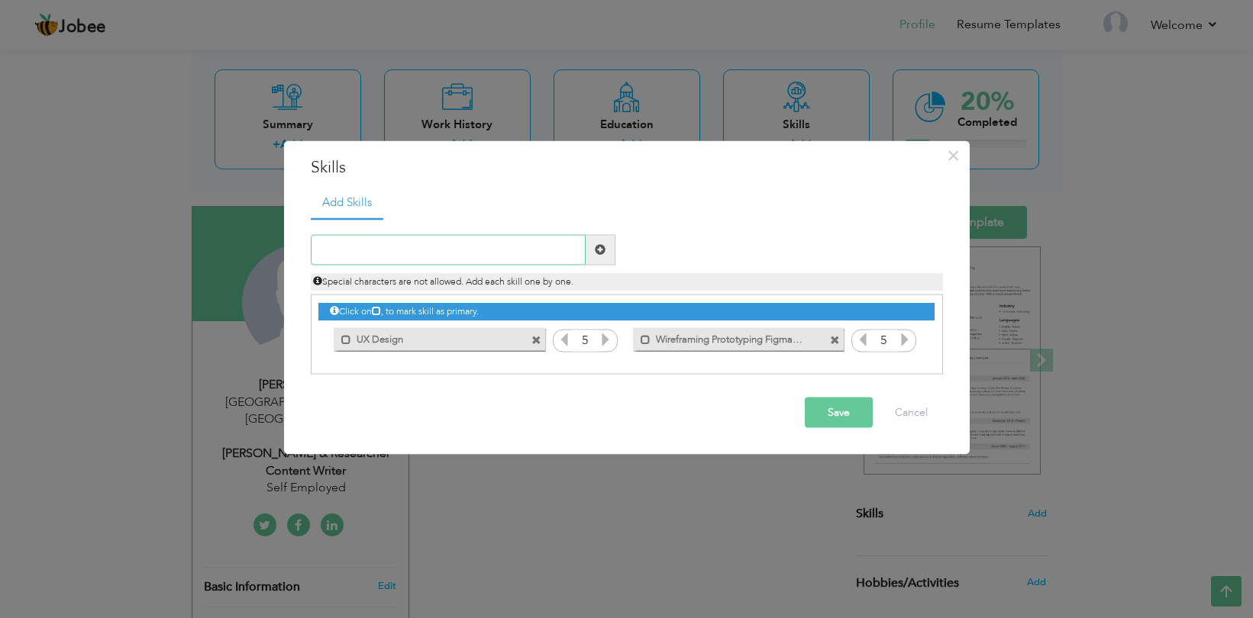
click at [409, 251] on input "text" at bounding box center [448, 249] width 275 height 31
paste input "Content Writing & Editing"
type input "Content Writing & Editing"
click at [600, 249] on span at bounding box center [600, 249] width 11 height 11
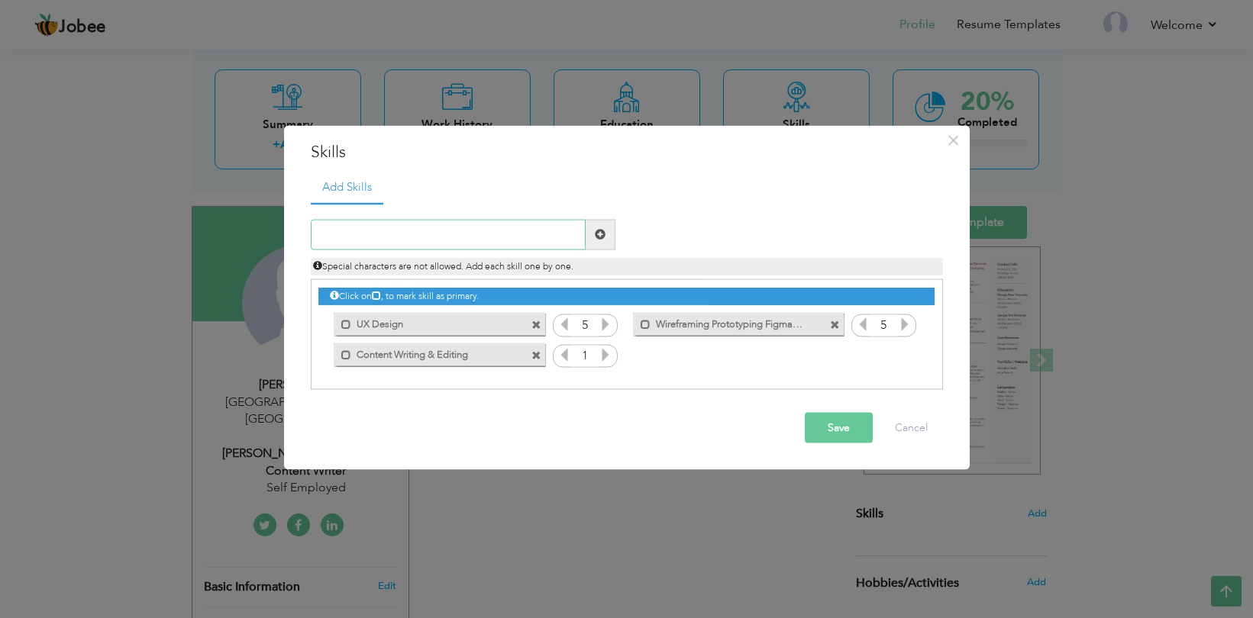
click at [398, 231] on input "text" at bounding box center [448, 234] width 275 height 31
paste input "Blog Writing (SEO-friendly content)"
type input "Blog Writing (SEO-friendly content)"
click at [595, 232] on span at bounding box center [600, 234] width 11 height 11
click at [441, 238] on input "text" at bounding box center [448, 234] width 275 height 31
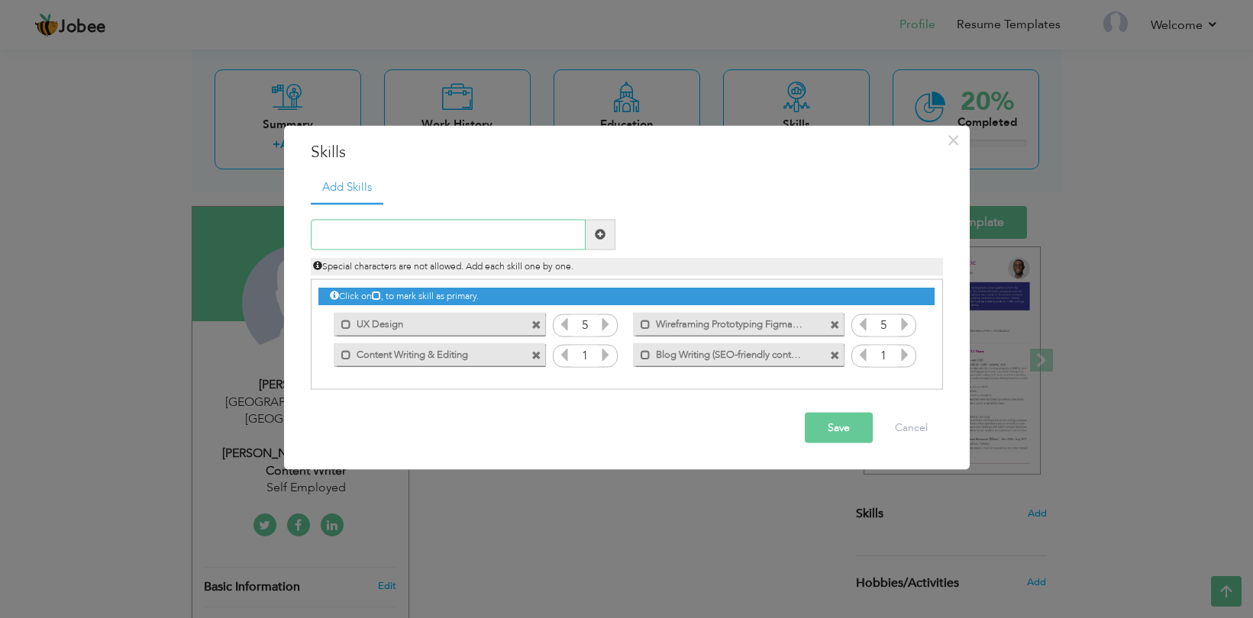
paste input "Social Media Post Design & Management"
type input "Social Media Post Design & Management"
click at [595, 237] on span at bounding box center [600, 234] width 11 height 11
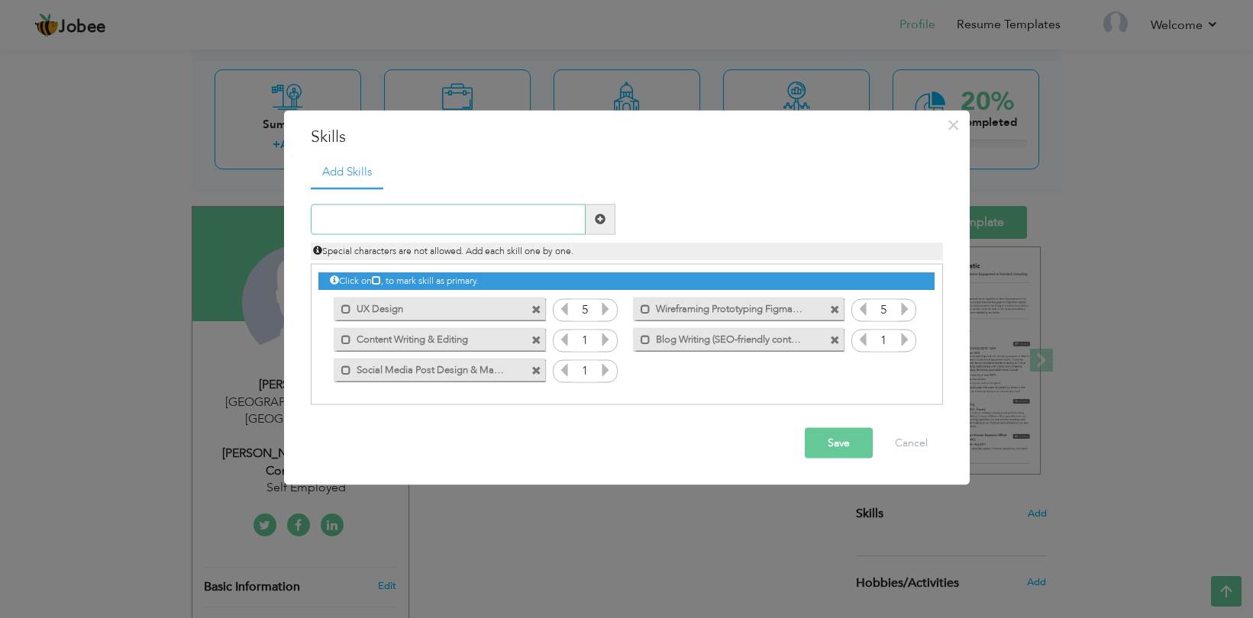
click at [441, 211] on input "text" at bounding box center [448, 219] width 275 height 31
paste input "Canva, Photoshop, Meta Business Suite"
click at [350, 217] on input "Canva, Photoshop, Meta Business Suite" at bounding box center [448, 219] width 275 height 31
click at [408, 217] on input "Canva Photoshop, Meta Business Suite" at bounding box center [448, 219] width 275 height 31
type input "Canva Photoshop Meta Business Suite"
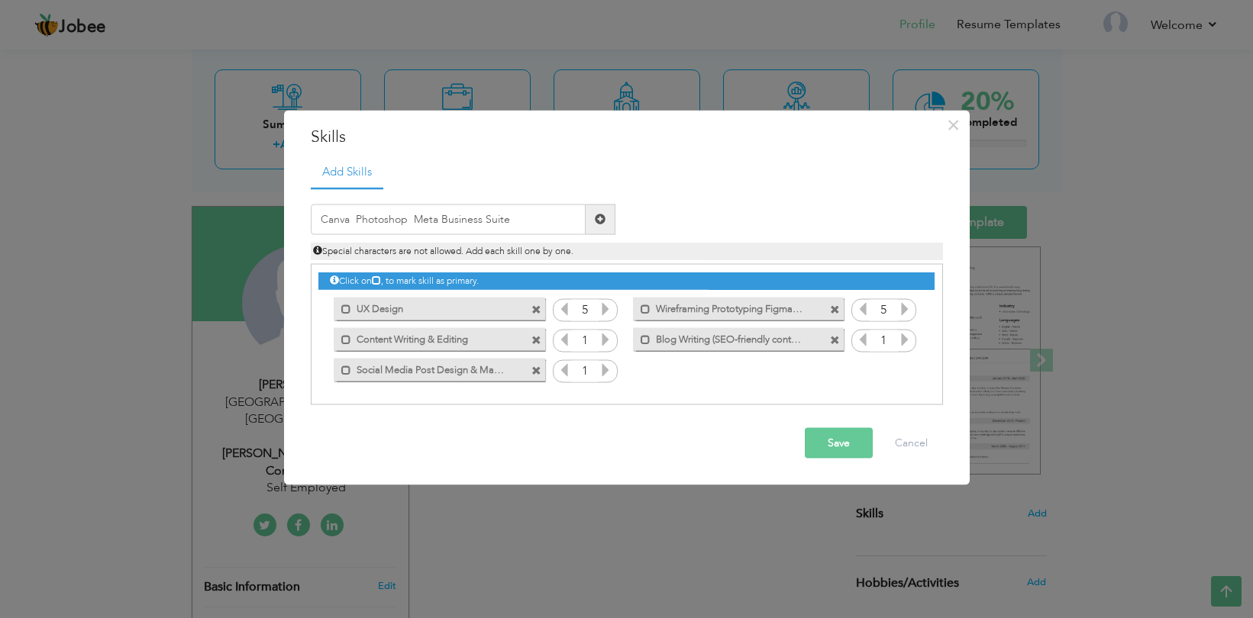
click at [601, 216] on span at bounding box center [600, 219] width 11 height 11
click at [421, 226] on input "text" at bounding box center [448, 219] width 275 height 31
paste input "Research & Creative Storytelling"
type input "Research & Creative Storytelling"
click at [595, 218] on span at bounding box center [600, 219] width 11 height 11
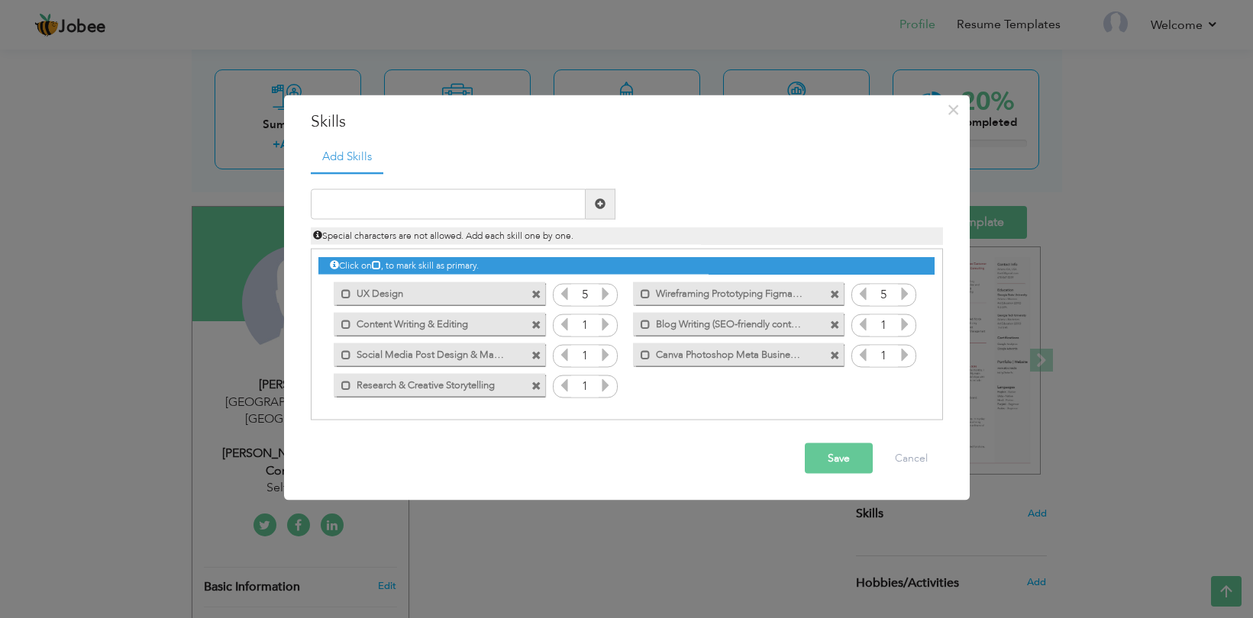
click at [606, 386] on icon at bounding box center [606, 385] width 14 height 14
click at [606, 351] on icon at bounding box center [606, 354] width 14 height 14
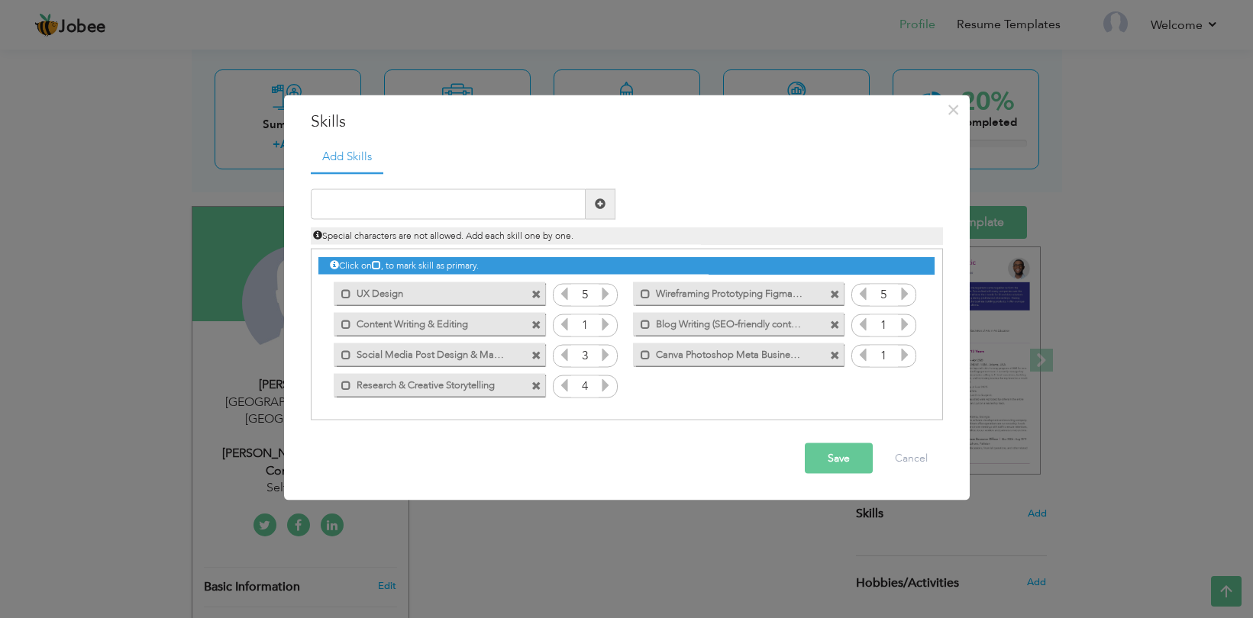
click at [606, 351] on icon at bounding box center [606, 354] width 14 height 14
click at [604, 318] on icon at bounding box center [606, 324] width 14 height 14
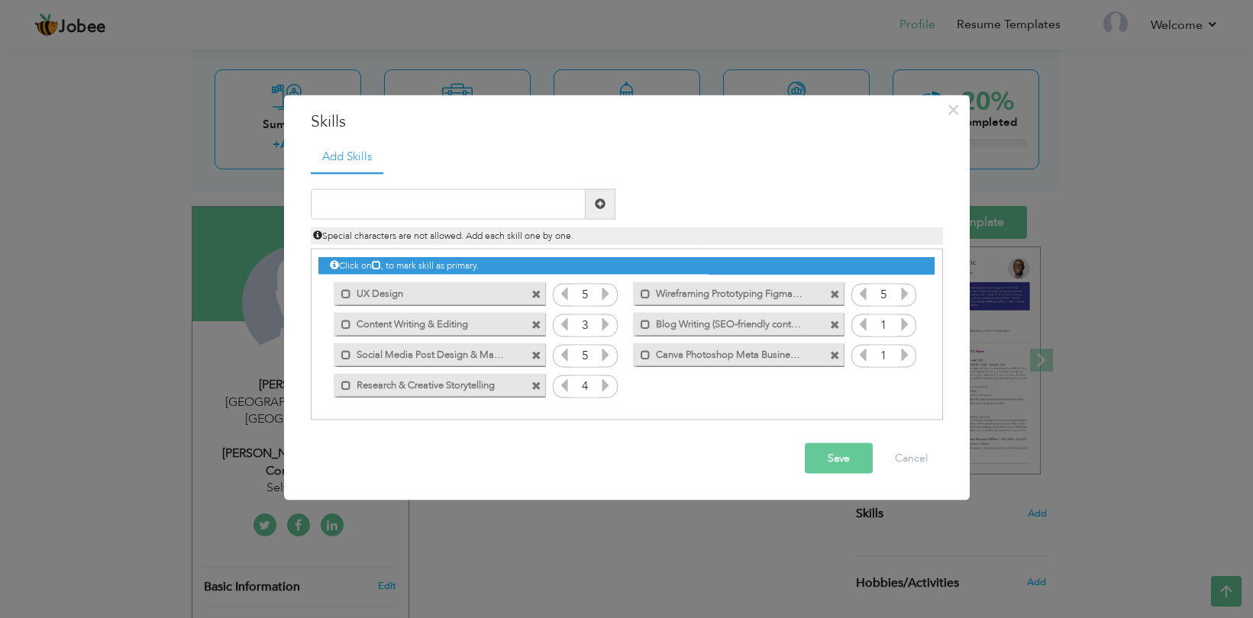
click at [604, 318] on icon at bounding box center [606, 324] width 14 height 14
click at [908, 324] on icon at bounding box center [905, 324] width 14 height 14
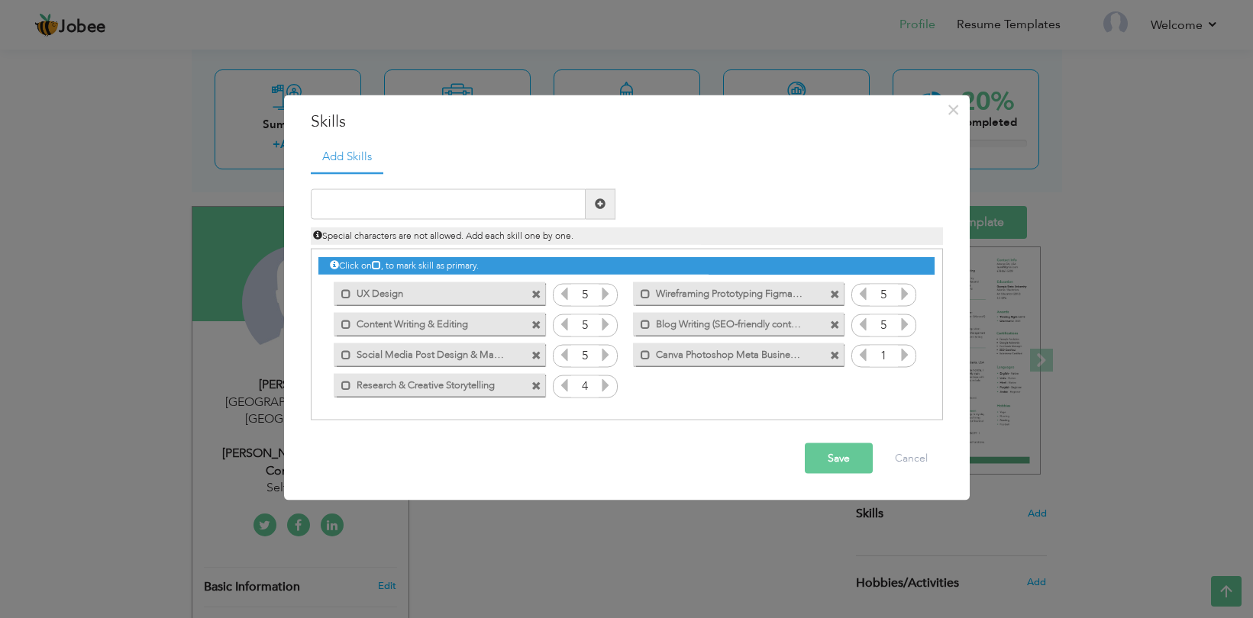
click at [904, 357] on icon at bounding box center [905, 354] width 14 height 14
click at [845, 457] on button "Save" at bounding box center [839, 458] width 68 height 31
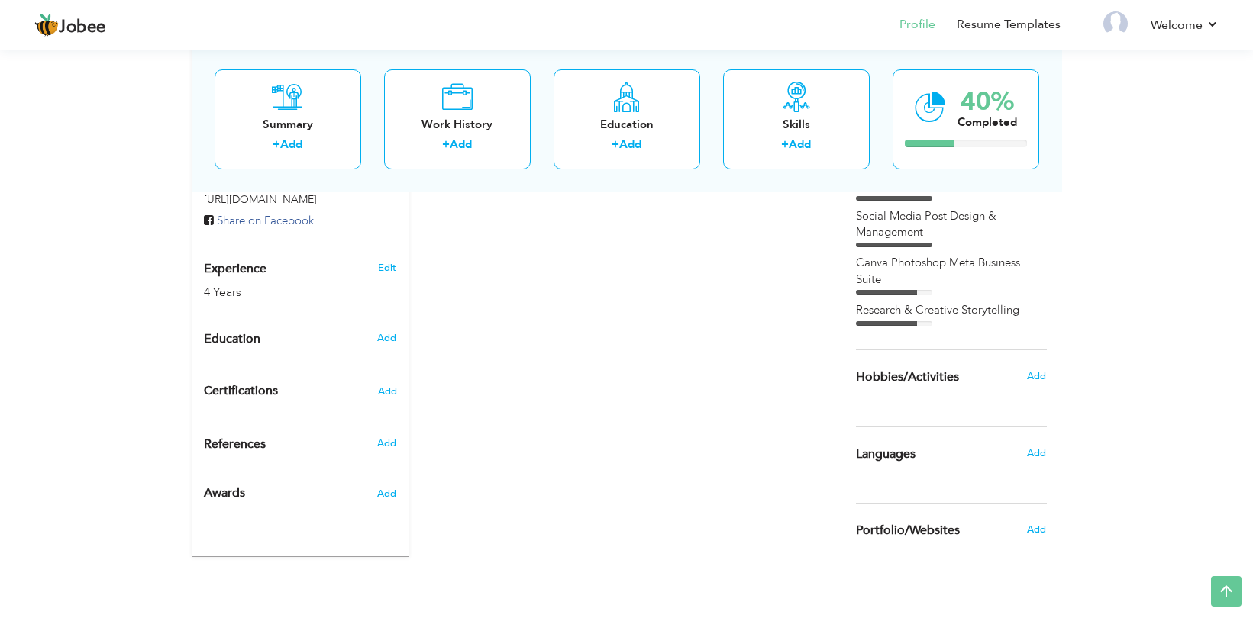
scroll to position [557, 0]
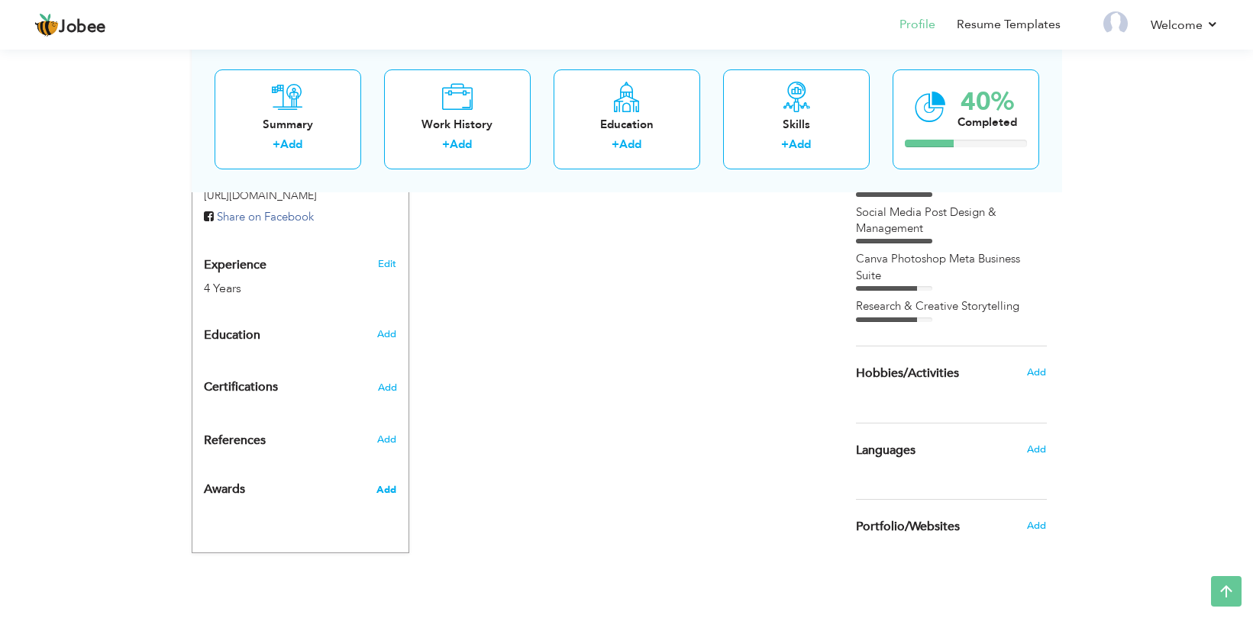
click at [383, 483] on span "Add" at bounding box center [386, 490] width 20 height 14
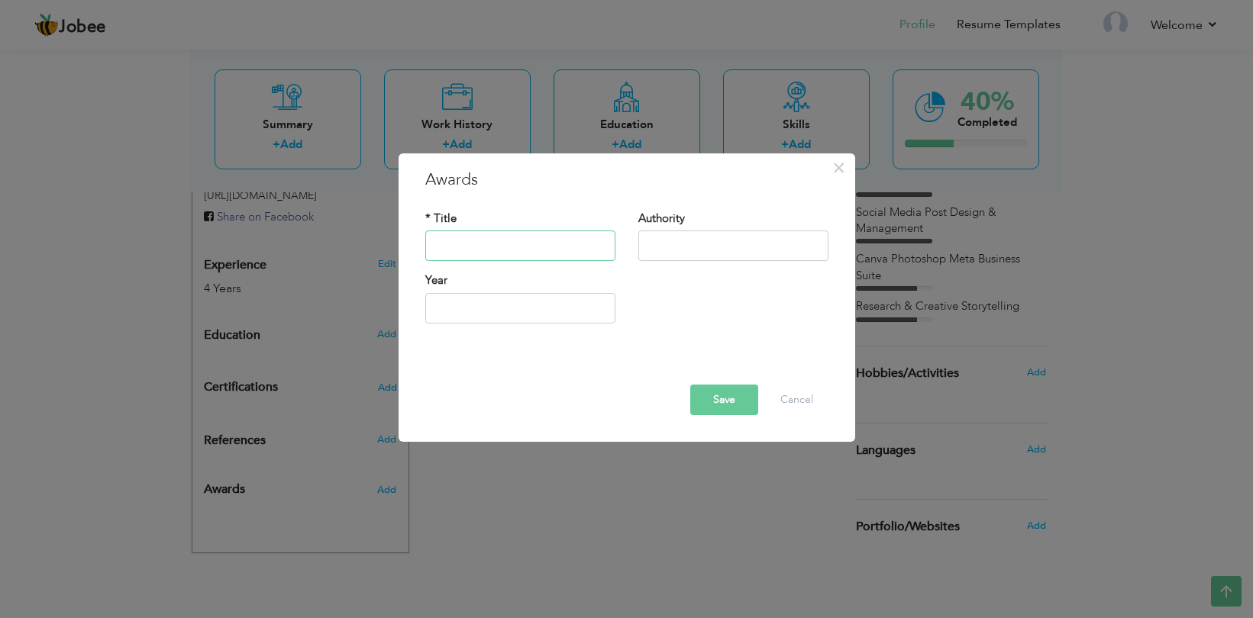
click at [467, 250] on input "text" at bounding box center [520, 246] width 190 height 31
click at [432, 242] on input "Editor" at bounding box center [520, 246] width 190 height 31
click at [527, 246] on input "Student Editor" at bounding box center [520, 246] width 190 height 31
type input "Student Editor of Magazine"
click at [685, 249] on input "text" at bounding box center [733, 246] width 190 height 31
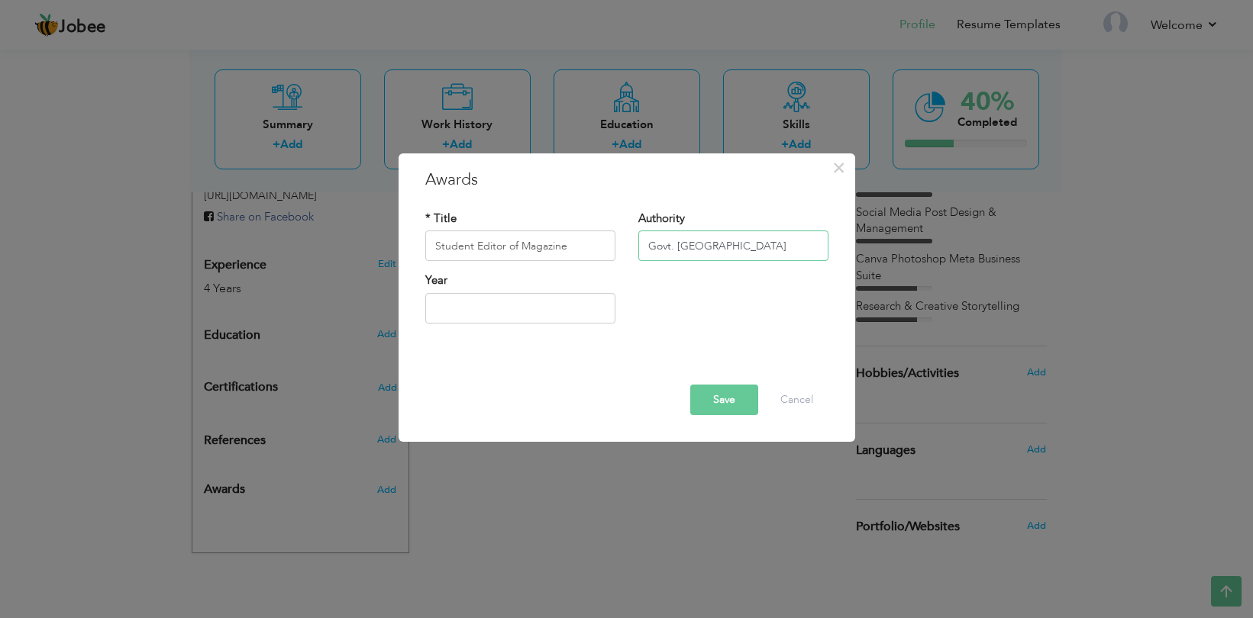
click at [761, 250] on input "Govt. Graduate College Sahiwal" at bounding box center [733, 246] width 190 height 31
drag, startPoint x: 724, startPoint y: 243, endPoint x: 675, endPoint y: 247, distance: 49.0
click at [675, 247] on input "Govt. Graduate College Sahiwal" at bounding box center [733, 246] width 190 height 31
type input "Govt. College [GEOGRAPHIC_DATA]"
click at [526, 312] on input "2025" at bounding box center [520, 308] width 190 height 31
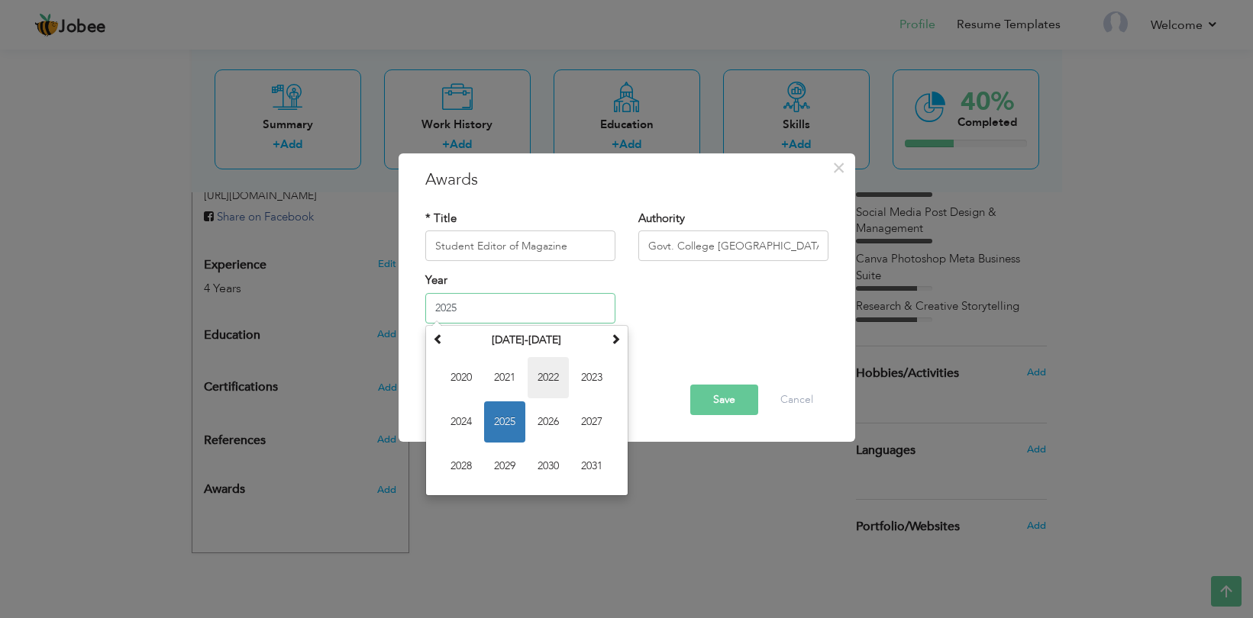
click at [557, 376] on span "2022" at bounding box center [548, 377] width 41 height 41
type input "2022"
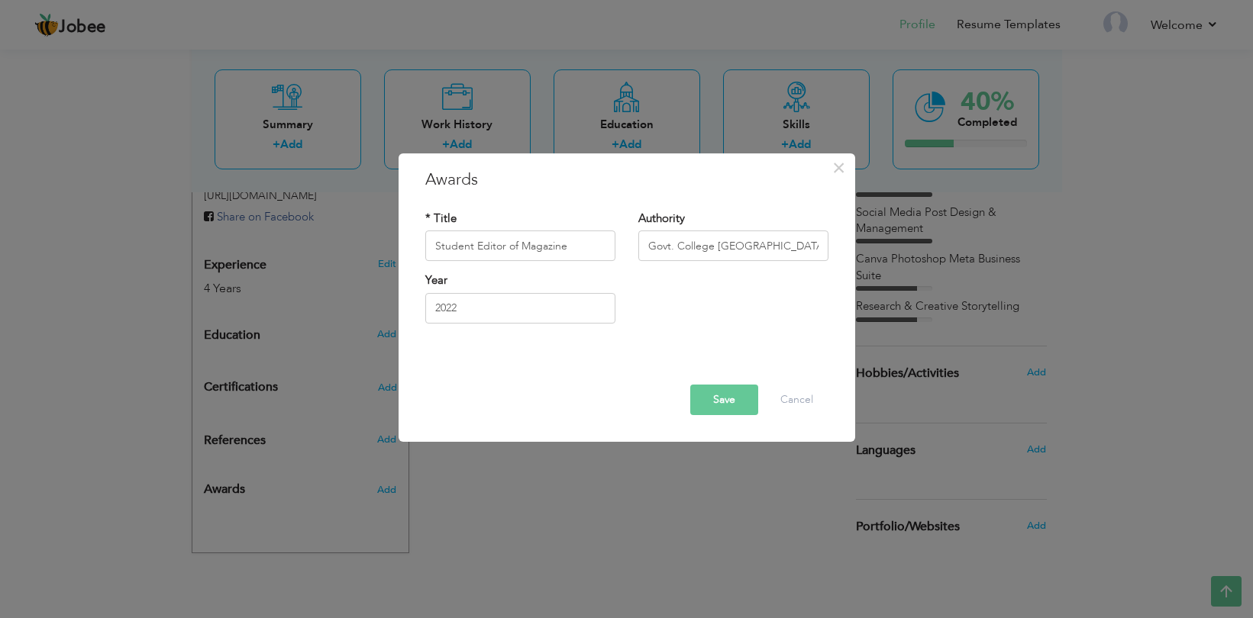
click at [712, 394] on button "Save" at bounding box center [724, 400] width 68 height 31
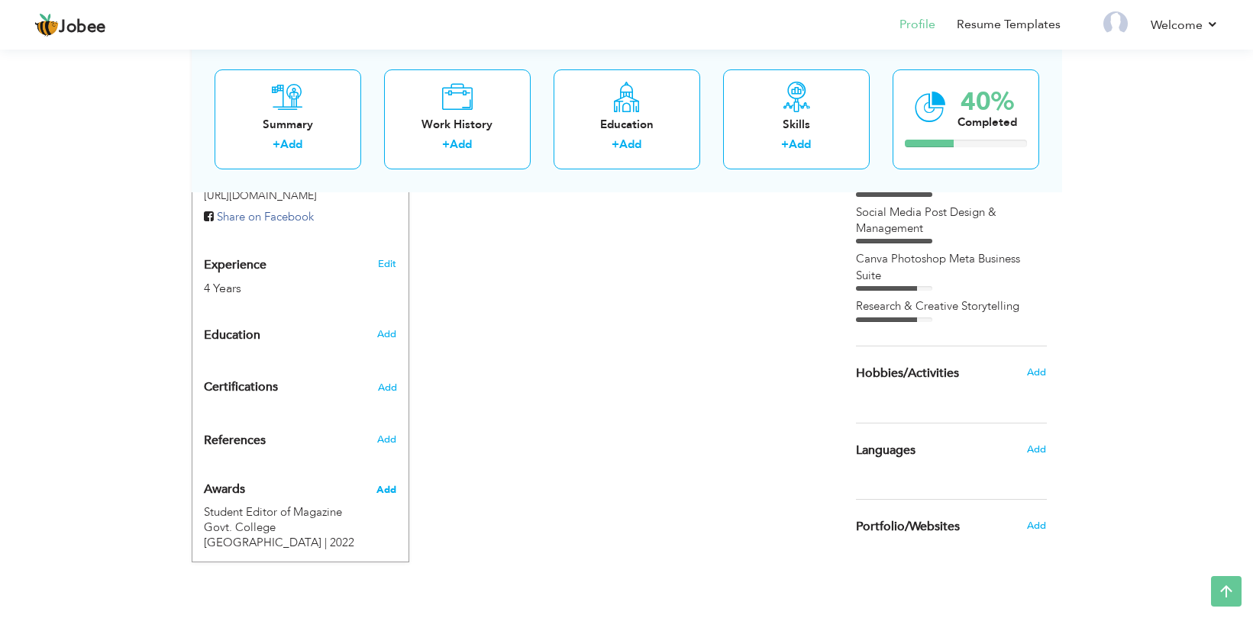
click at [393, 483] on span "Add" at bounding box center [386, 490] width 20 height 14
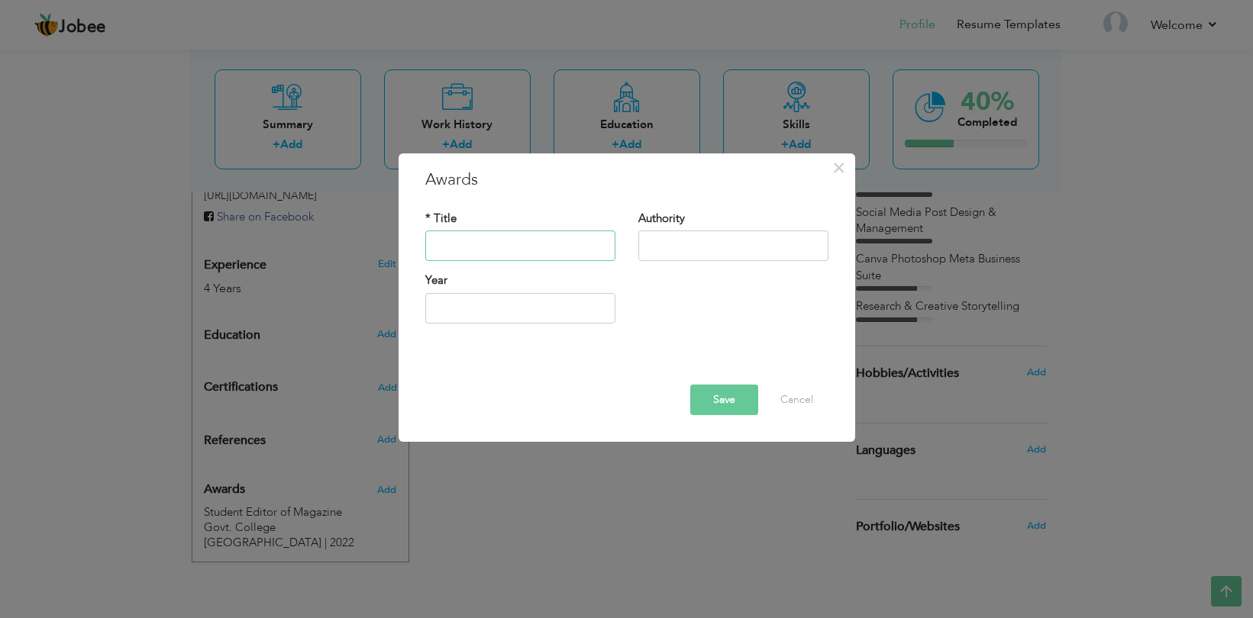
click at [467, 247] on input "text" at bounding box center [520, 246] width 190 height 31
type input "General Secretory"
click at [695, 254] on input "text" at bounding box center [733, 246] width 190 height 31
type input "Govt. College [GEOGRAPHIC_DATA]"
click at [551, 325] on div "Year" at bounding box center [520, 304] width 213 height 62
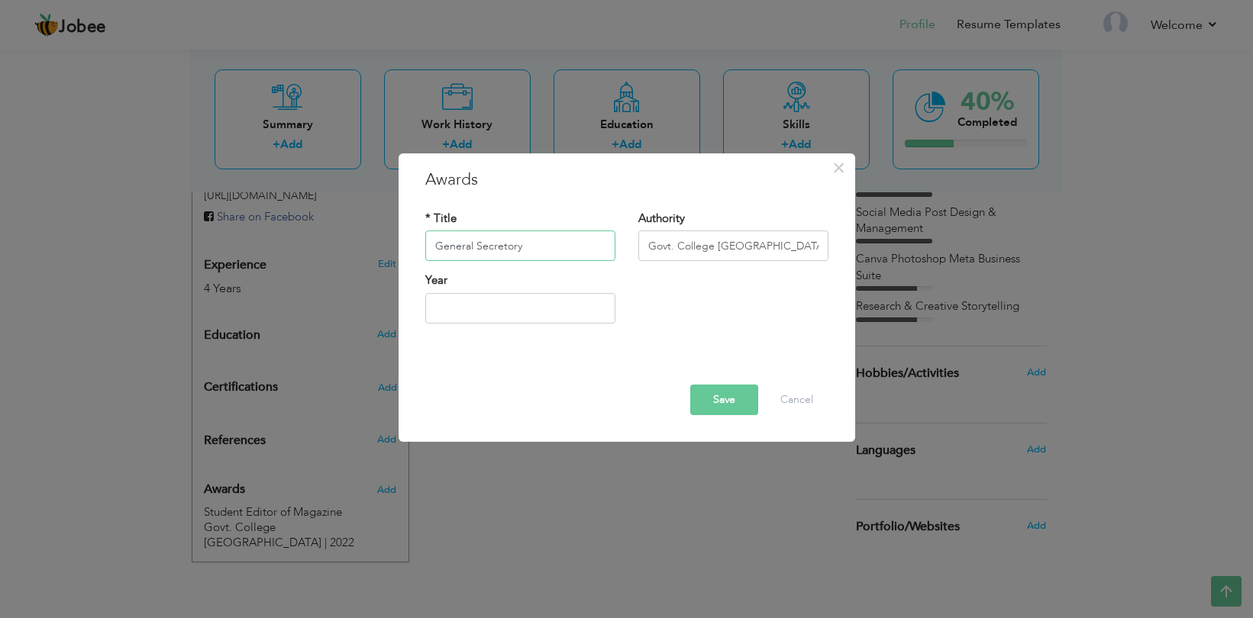
click at [570, 251] on input "General Secretory" at bounding box center [520, 246] width 190 height 31
click at [554, 310] on input "text" at bounding box center [520, 308] width 190 height 31
drag, startPoint x: 555, startPoint y: 244, endPoint x: 538, endPoint y: 244, distance: 16.8
click at [537, 244] on input "General Secretory of HS" at bounding box center [520, 246] width 190 height 31
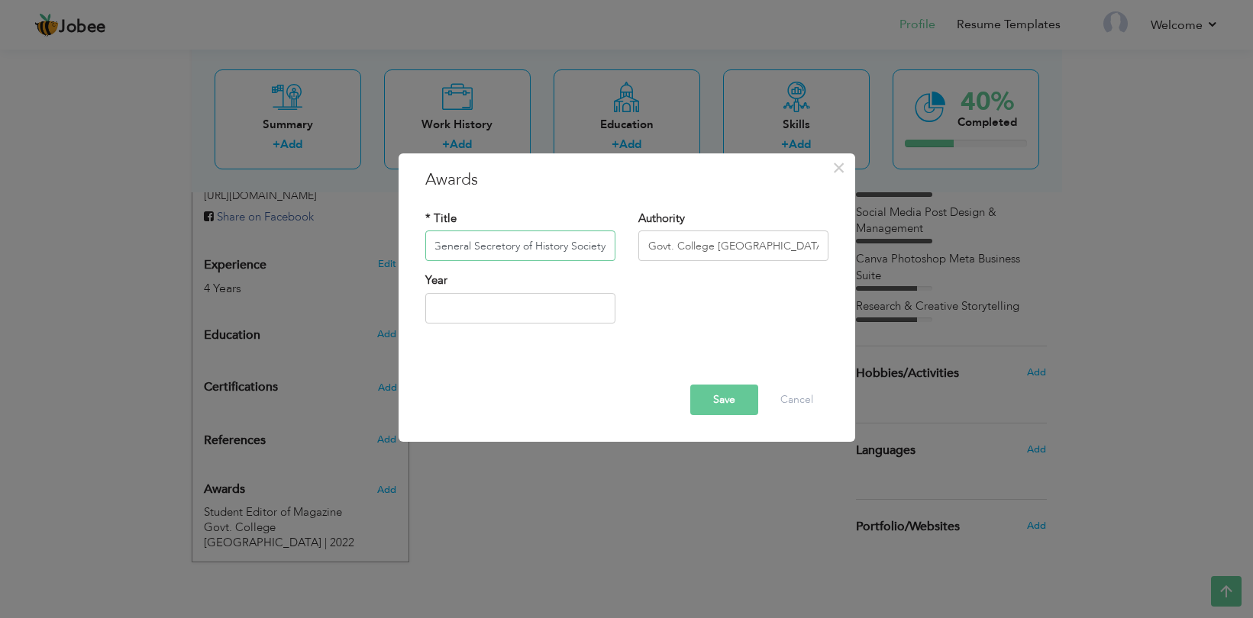
type input "General Secretory of History Society"
click at [498, 311] on input "text" at bounding box center [520, 308] width 190 height 31
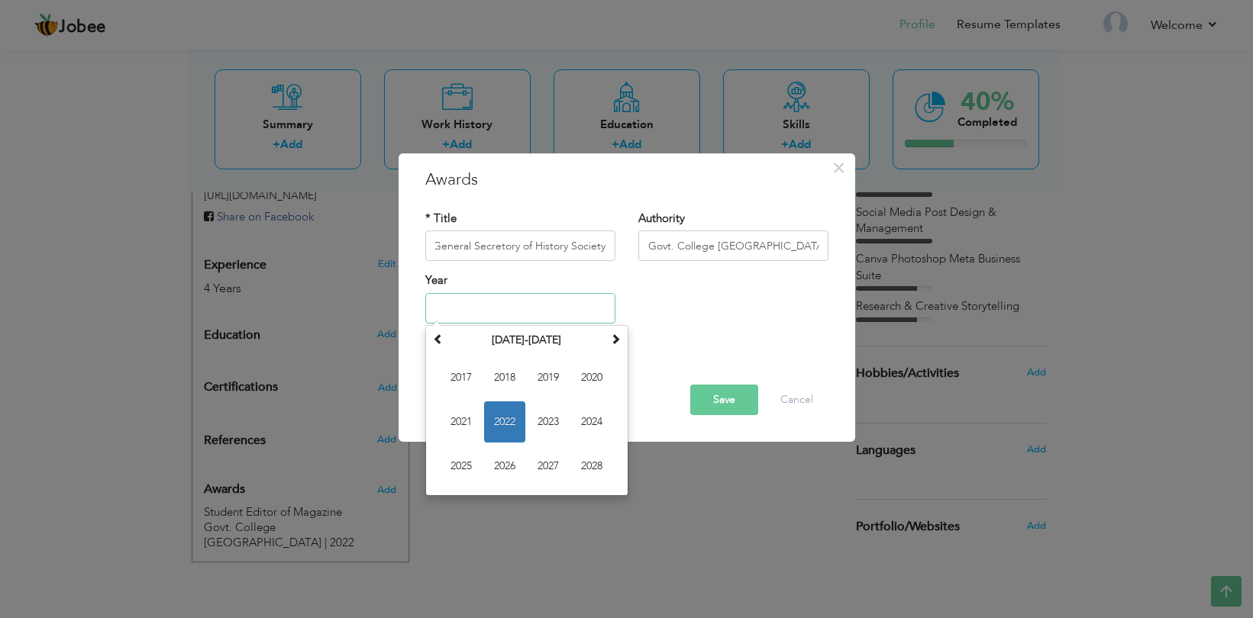
scroll to position [0, 0]
click at [550, 417] on span "2023" at bounding box center [548, 422] width 41 height 41
type input "2023"
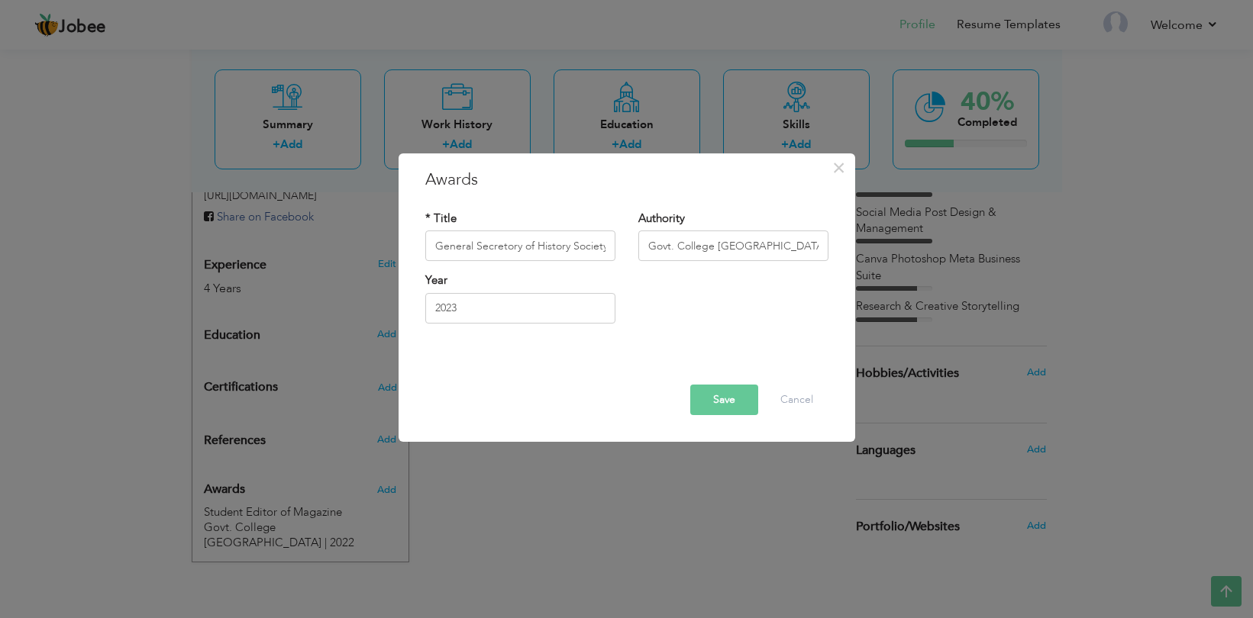
click at [727, 400] on button "Save" at bounding box center [724, 400] width 68 height 31
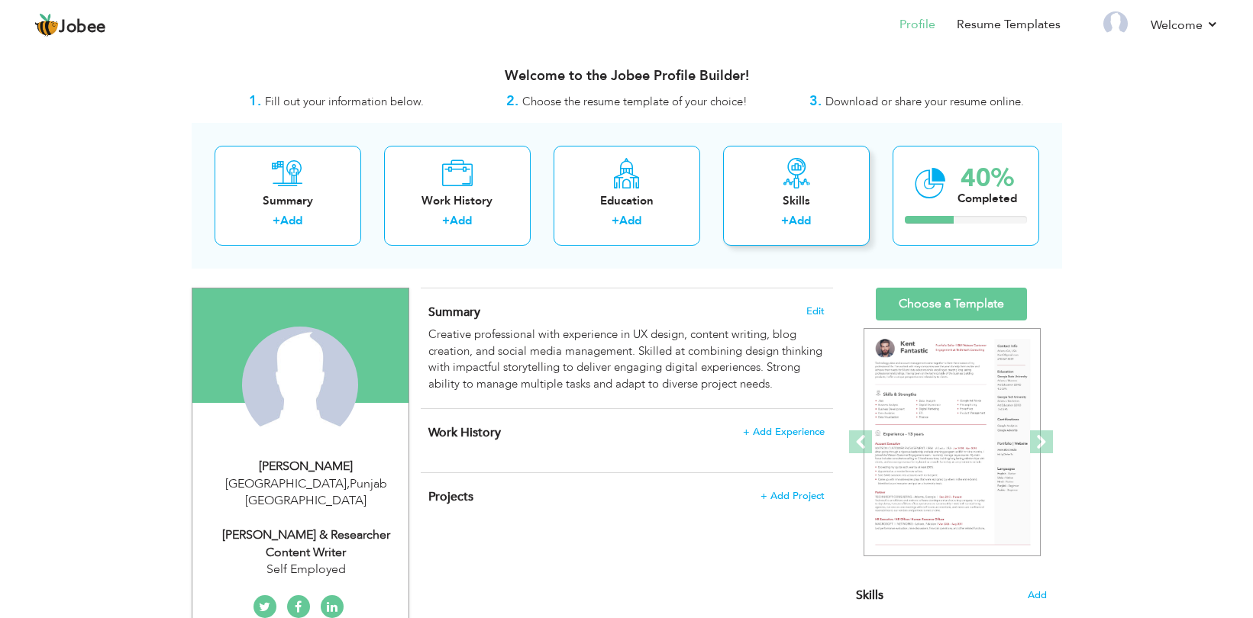
click at [790, 195] on div "Skills" at bounding box center [796, 201] width 122 height 16
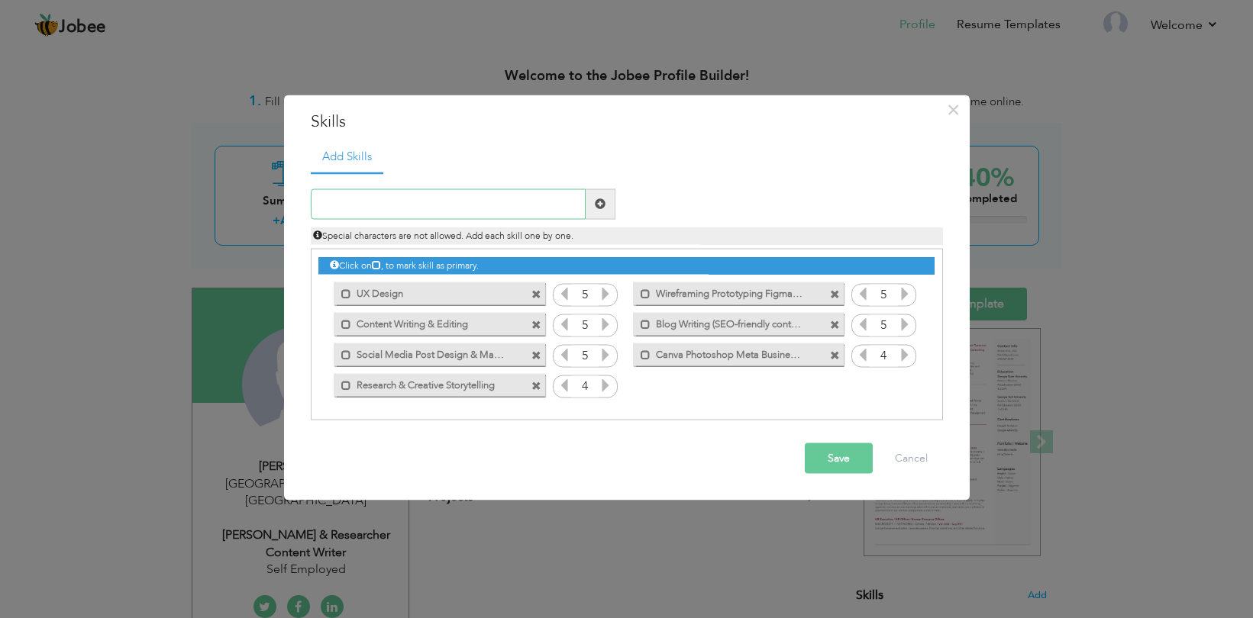
click at [441, 208] on input "text" at bounding box center [448, 204] width 275 height 31
type input "English Communication"
click at [599, 205] on span at bounding box center [600, 203] width 11 height 11
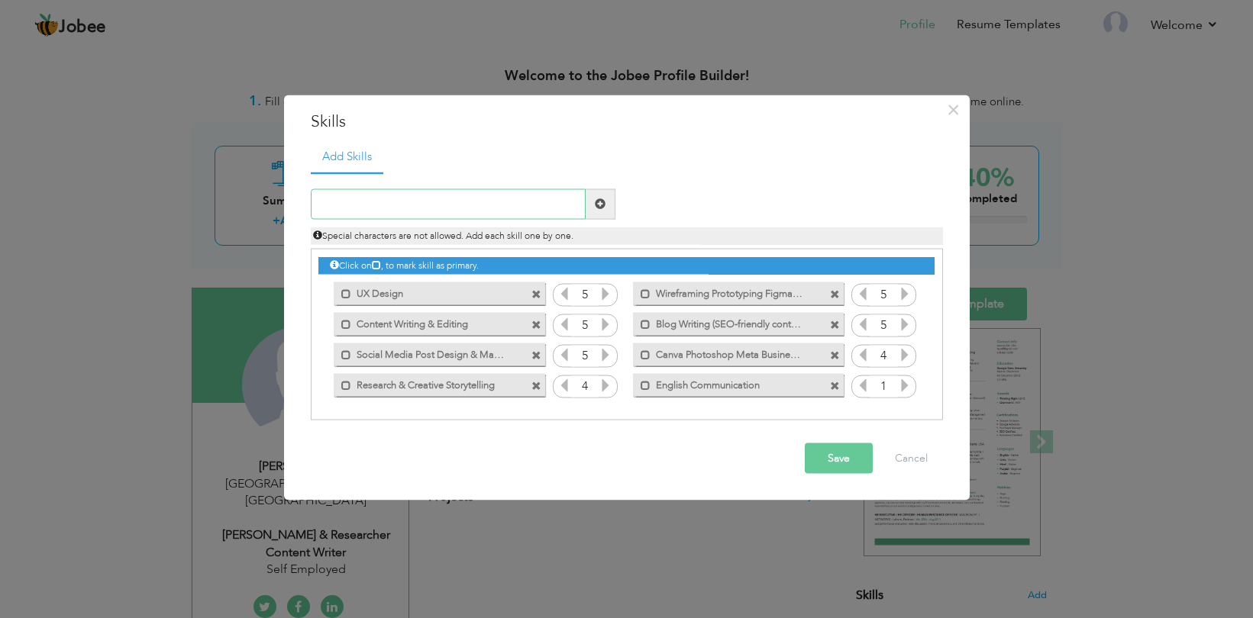
click at [447, 210] on input "text" at bounding box center [448, 204] width 275 height 31
type input "Adaptability"
click at [597, 204] on span at bounding box center [600, 203] width 11 height 11
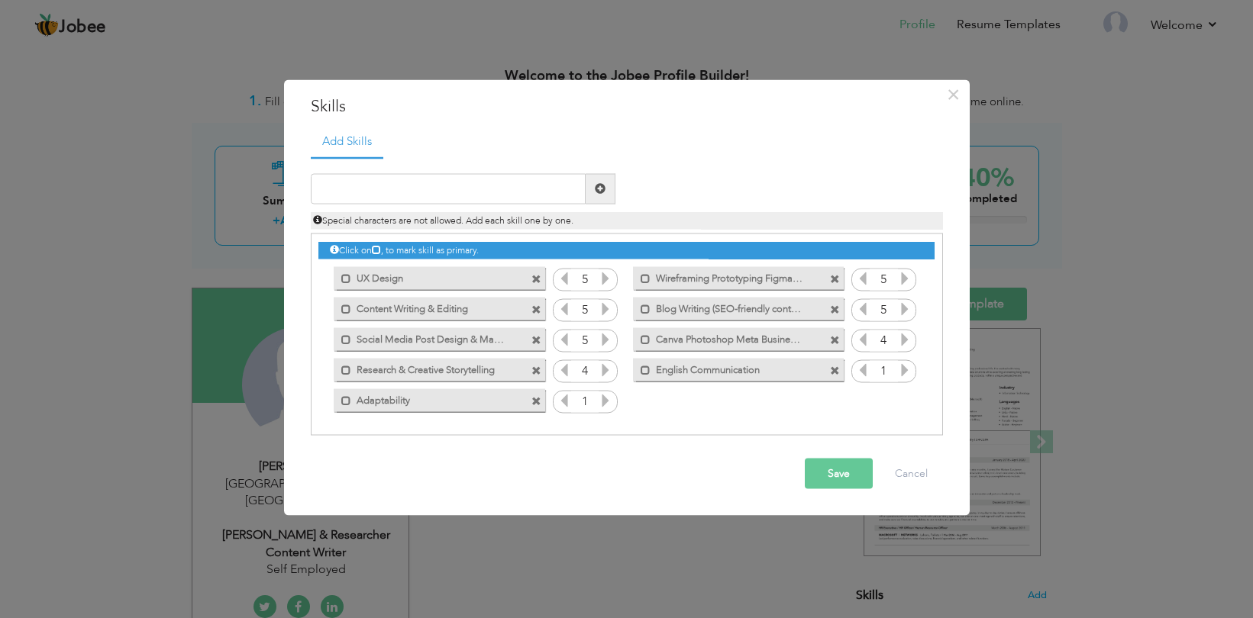
click at [613, 402] on div "1" at bounding box center [585, 402] width 65 height 23
click at [610, 402] on icon at bounding box center [606, 400] width 14 height 14
click at [908, 376] on icon at bounding box center [905, 370] width 14 height 14
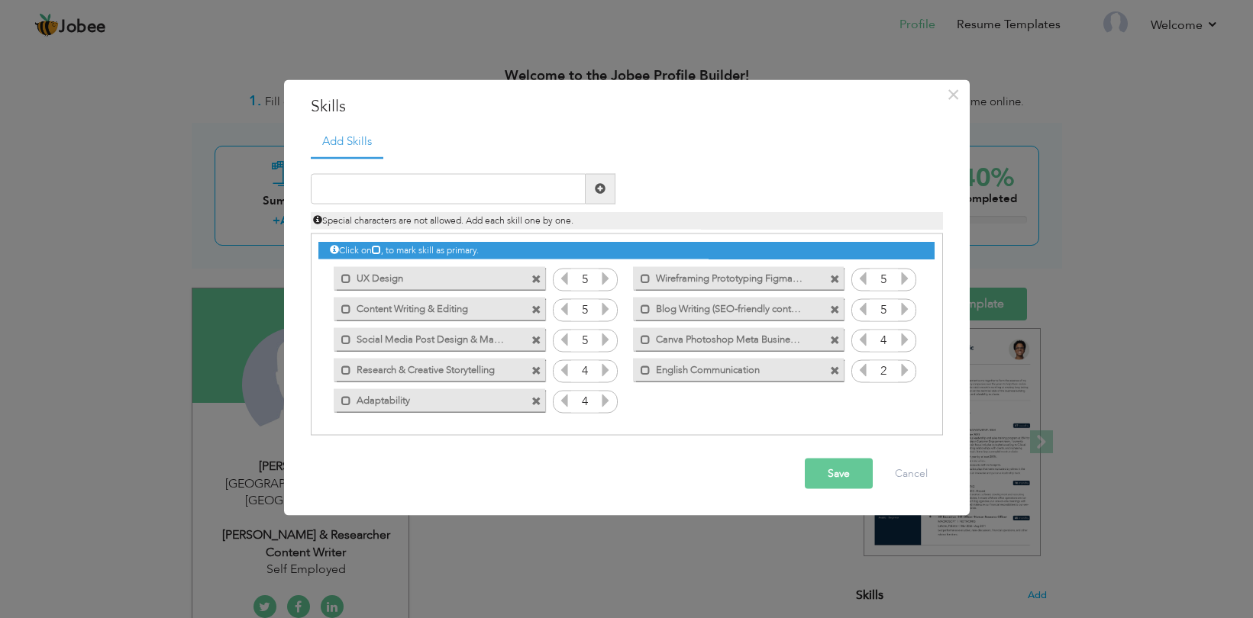
click at [908, 376] on icon at bounding box center [905, 370] width 14 height 14
click at [828, 473] on button "Save" at bounding box center [839, 473] width 68 height 31
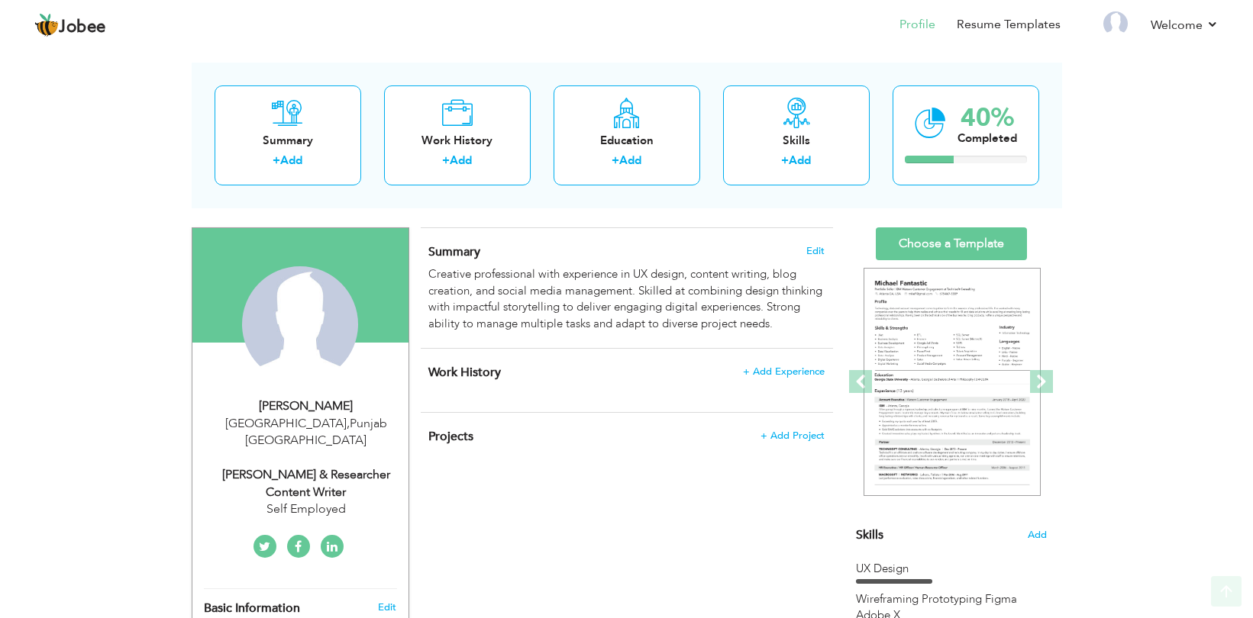
scroll to position [59, 0]
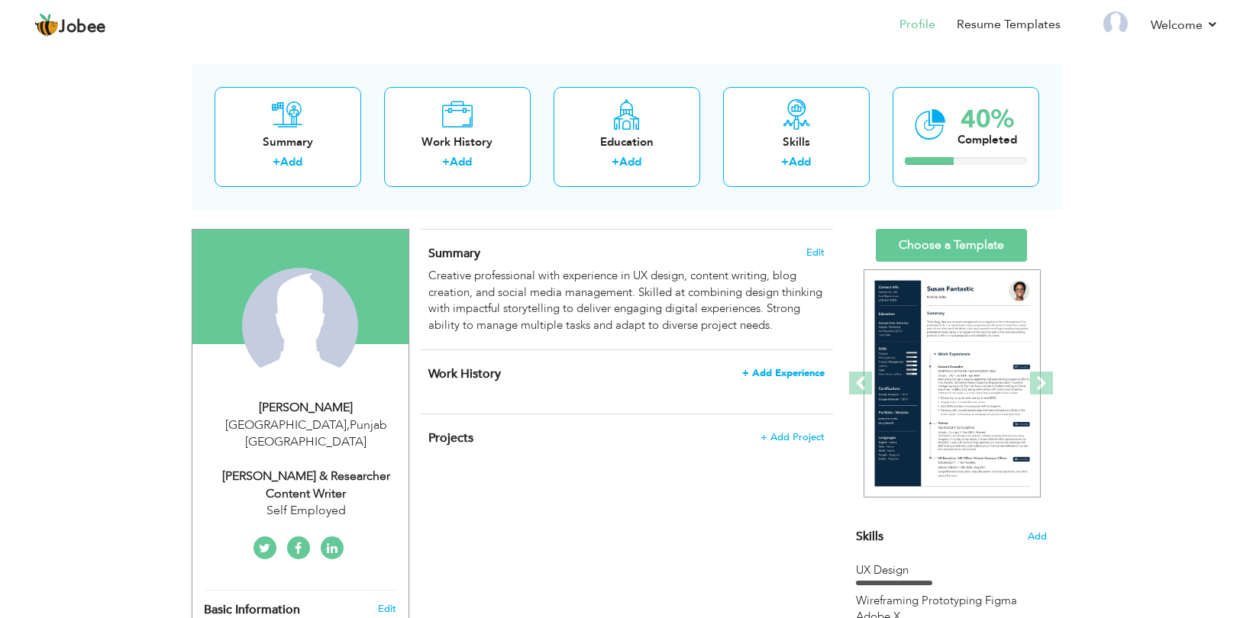
click at [755, 379] on span "+ Add Experience" at bounding box center [783, 373] width 82 height 11
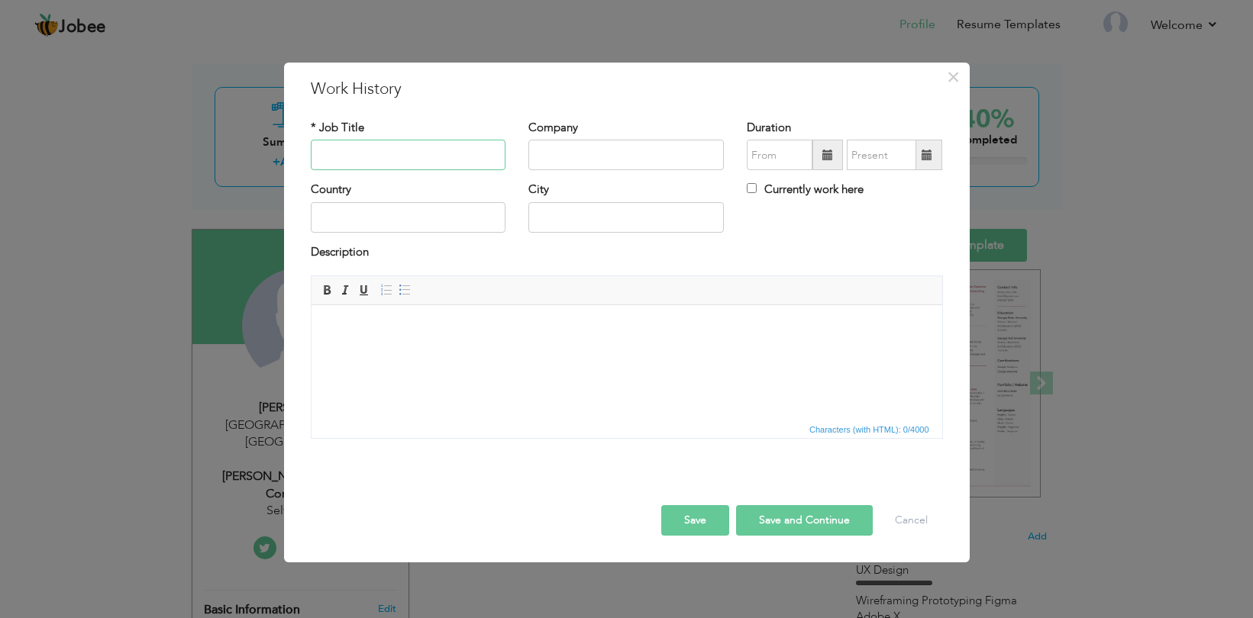
click at [329, 160] on input "text" at bounding box center [408, 155] width 195 height 31
type input "C"
type input "Content Editor"
click at [577, 157] on input "text" at bounding box center [625, 155] width 195 height 31
type input "[GEOGRAPHIC_DATA]"
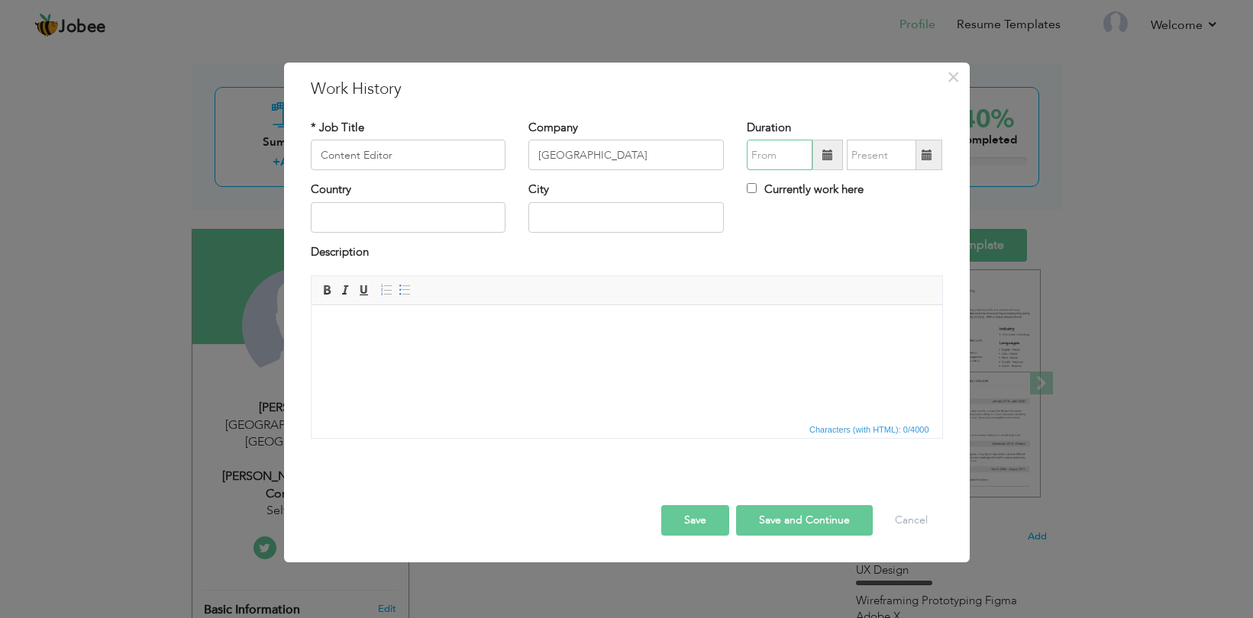
type input "08/2025"
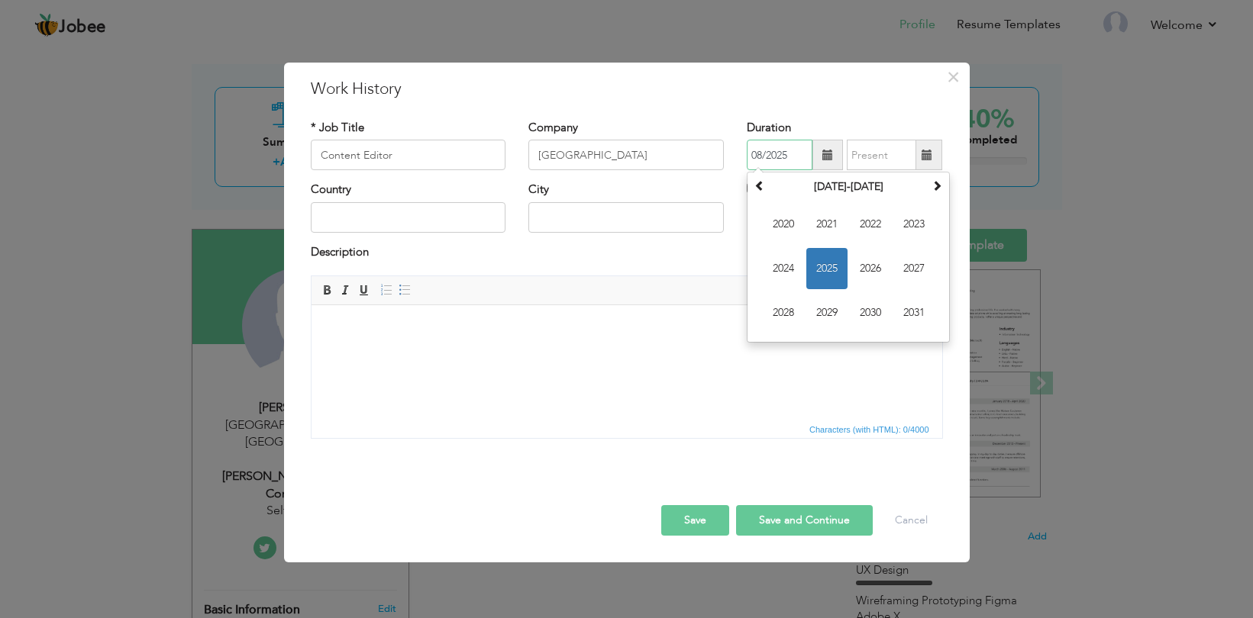
click at [781, 148] on input "08/2025" at bounding box center [780, 155] width 66 height 31
click at [754, 175] on div "August 2025 Su Mo Tu We Th Fr Sa 27 28 29 30 31 1 2 3 4 5 6 7 8 9 10 11 12 13 1…" at bounding box center [848, 257] width 203 height 171
click at [760, 188] on span at bounding box center [759, 185] width 11 height 11
click at [763, 179] on th at bounding box center [759, 187] width 18 height 23
click at [950, 180] on div "Duration 08/2025 August 2005 Su Mo Tu We Th Fr Sa 31 1 2 3 4 5 6 7 8 9 10 11 12…" at bounding box center [844, 151] width 218 height 62
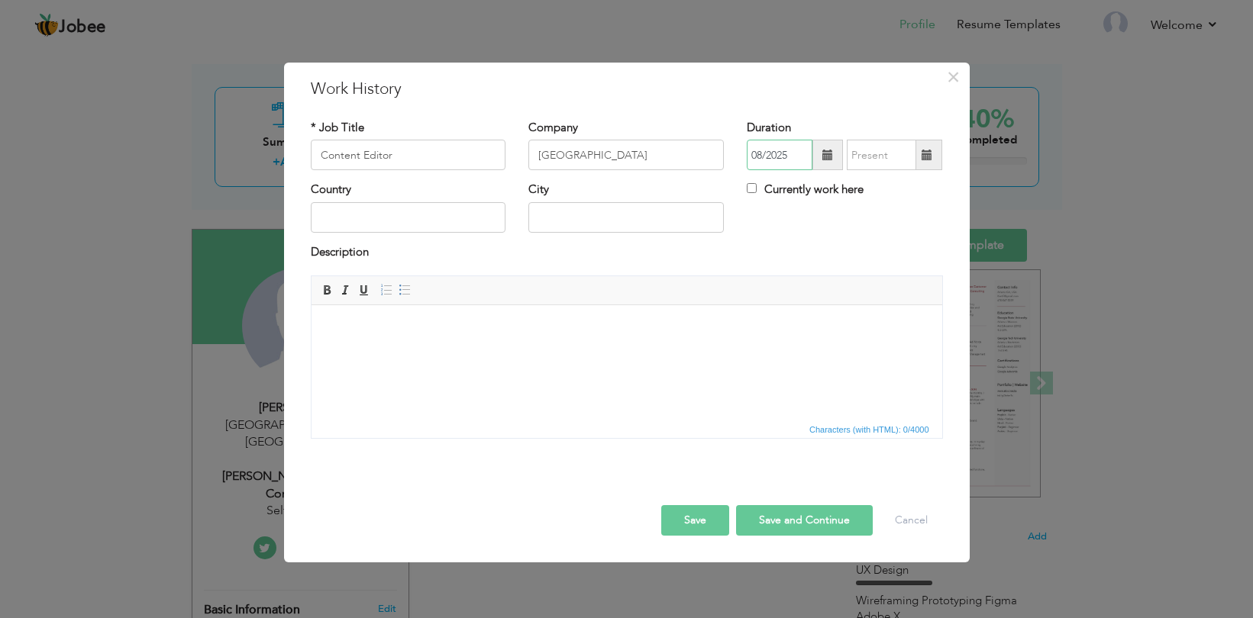
click at [782, 160] on input "08/2025" at bounding box center [780, 155] width 66 height 31
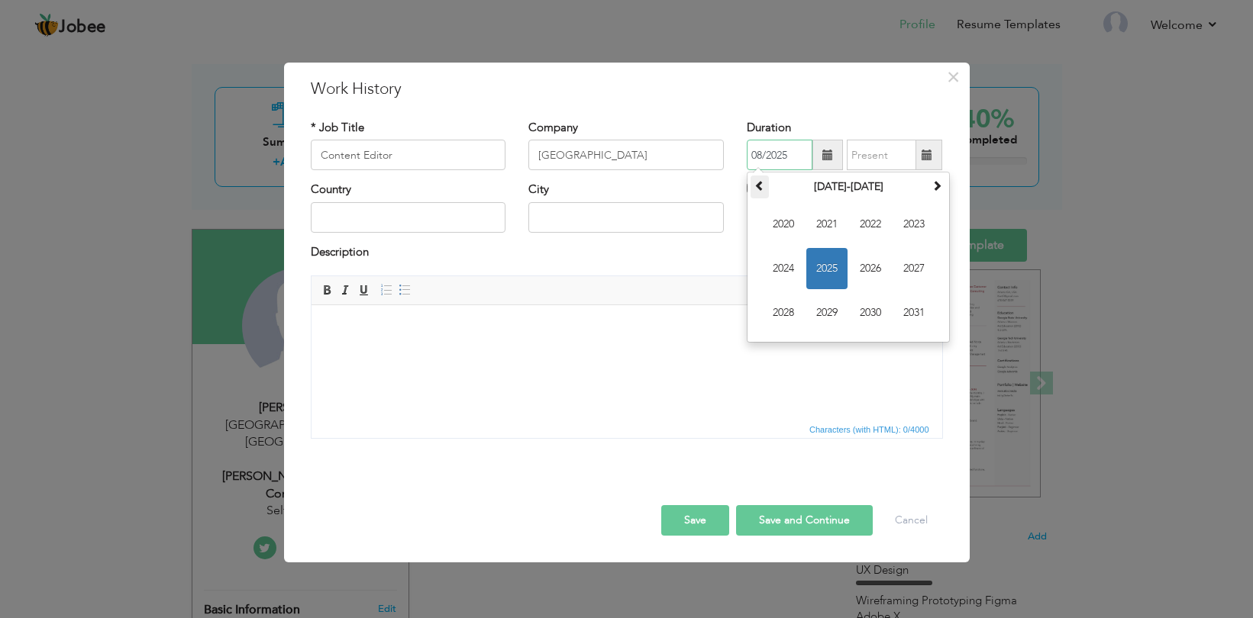
click at [762, 187] on span at bounding box center [759, 185] width 11 height 11
click at [792, 301] on span "2018" at bounding box center [783, 312] width 41 height 41
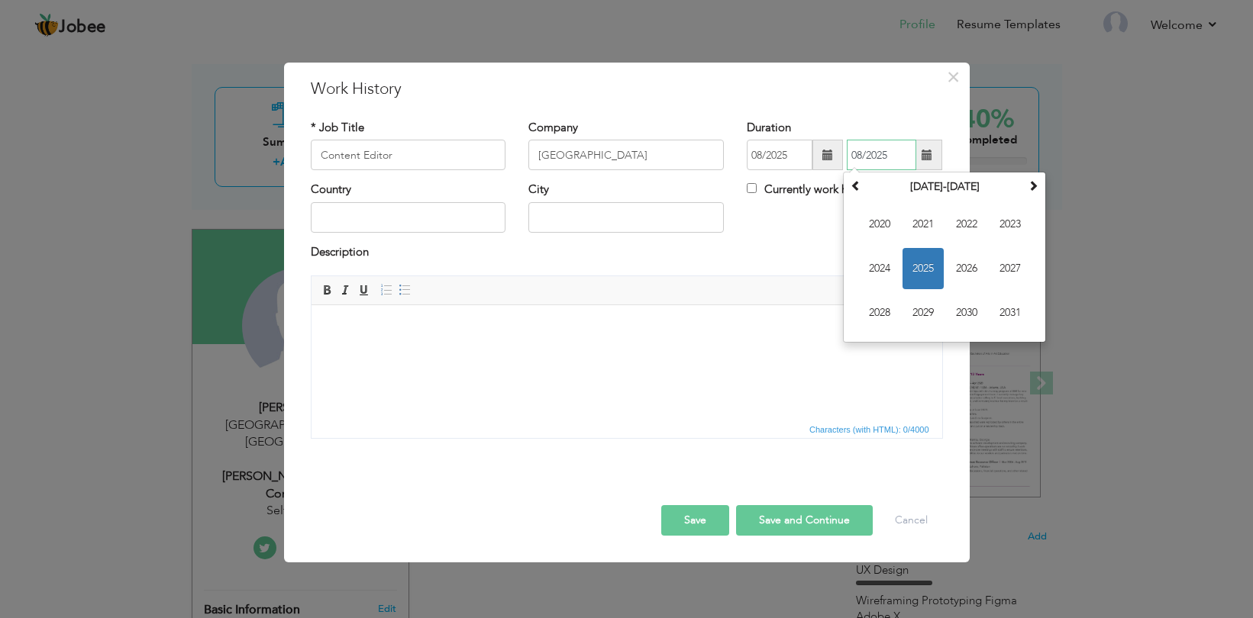
click at [862, 157] on input "08/2025" at bounding box center [881, 155] width 69 height 31
click at [872, 220] on span "2020" at bounding box center [879, 224] width 41 height 41
click at [883, 302] on span "Sep" at bounding box center [879, 312] width 41 height 41
type input "09/2020"
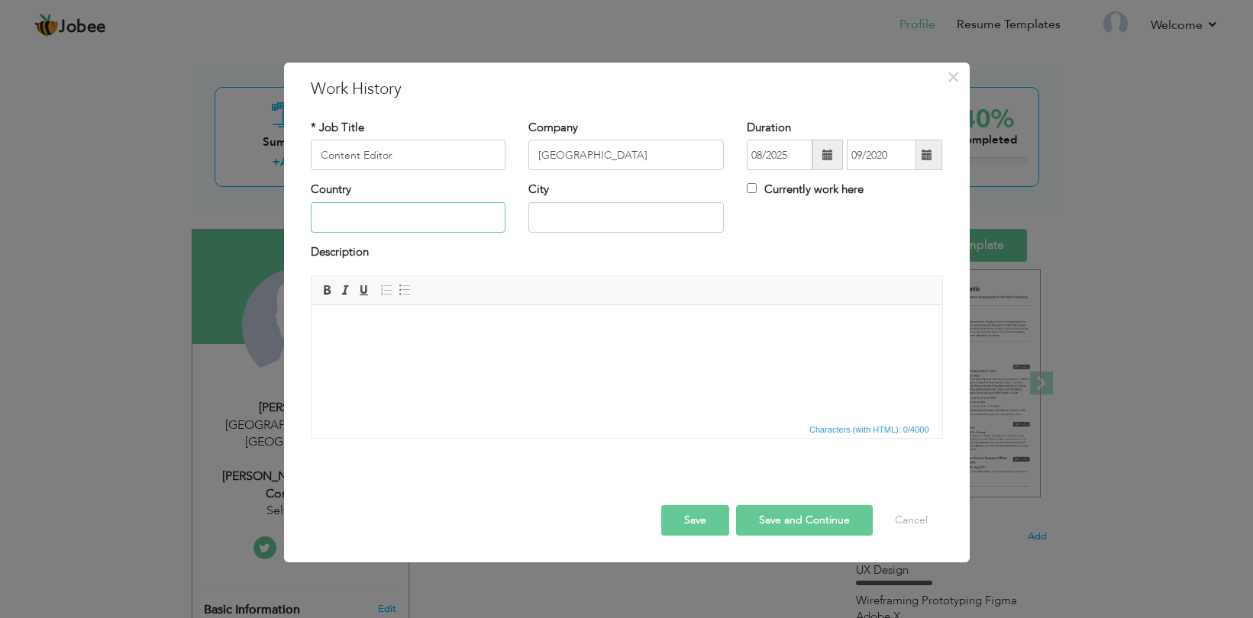
click at [423, 224] on input "text" at bounding box center [408, 217] width 195 height 31
type input "P"
type input "a"
type input "[GEOGRAPHIC_DATA]"
click at [561, 224] on input "text" at bounding box center [625, 217] width 195 height 31
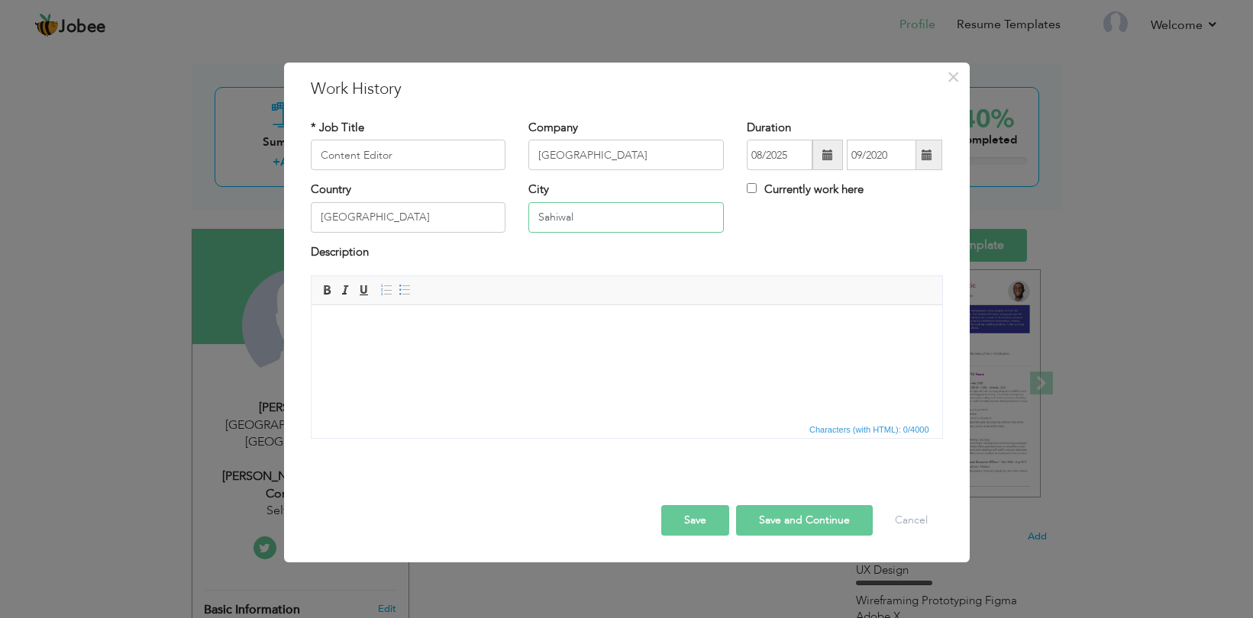
type input "Sahiwal"
click at [358, 330] on body at bounding box center [626, 329] width 600 height 16
click at [355, 320] on html at bounding box center [626, 328] width 631 height 47
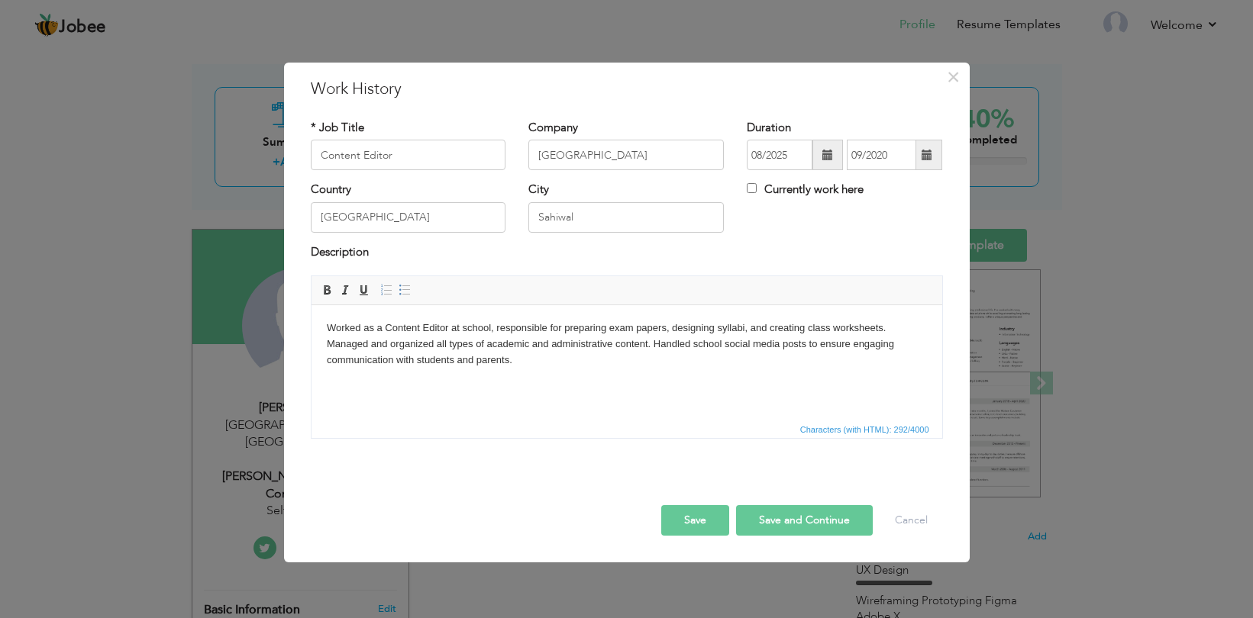
click at [799, 519] on button "Save and Continue" at bounding box center [804, 520] width 137 height 31
click at [798, 518] on button "Save and Continue" at bounding box center [804, 520] width 137 height 31
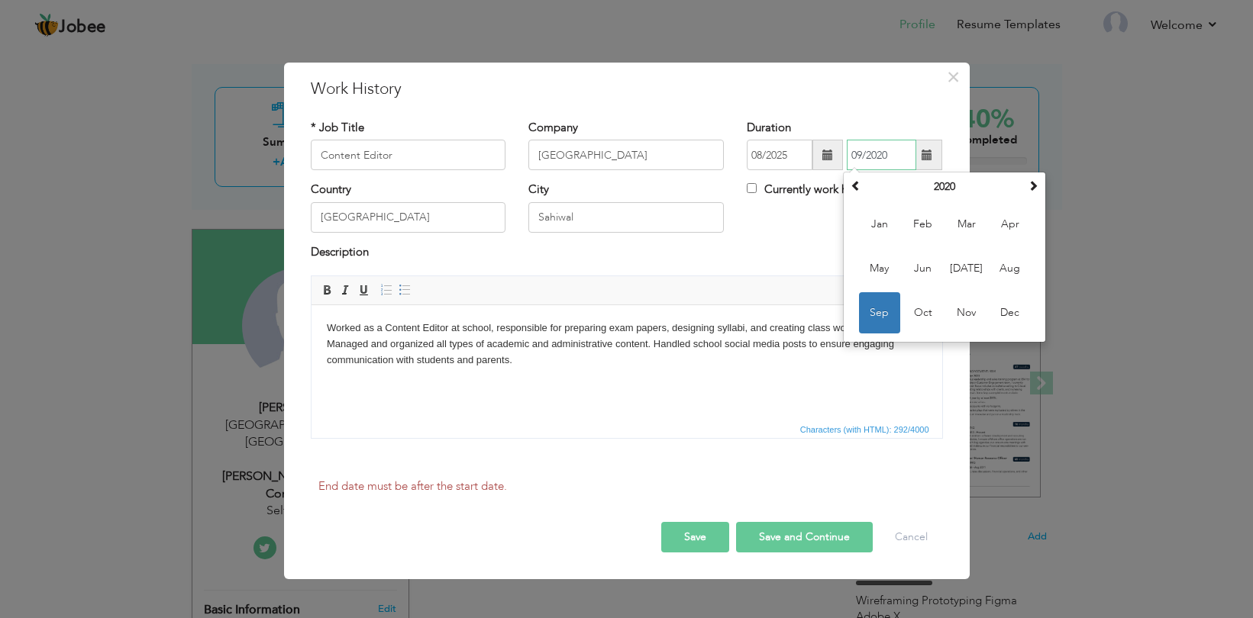
click at [882, 315] on span "Sep" at bounding box center [879, 312] width 41 height 41
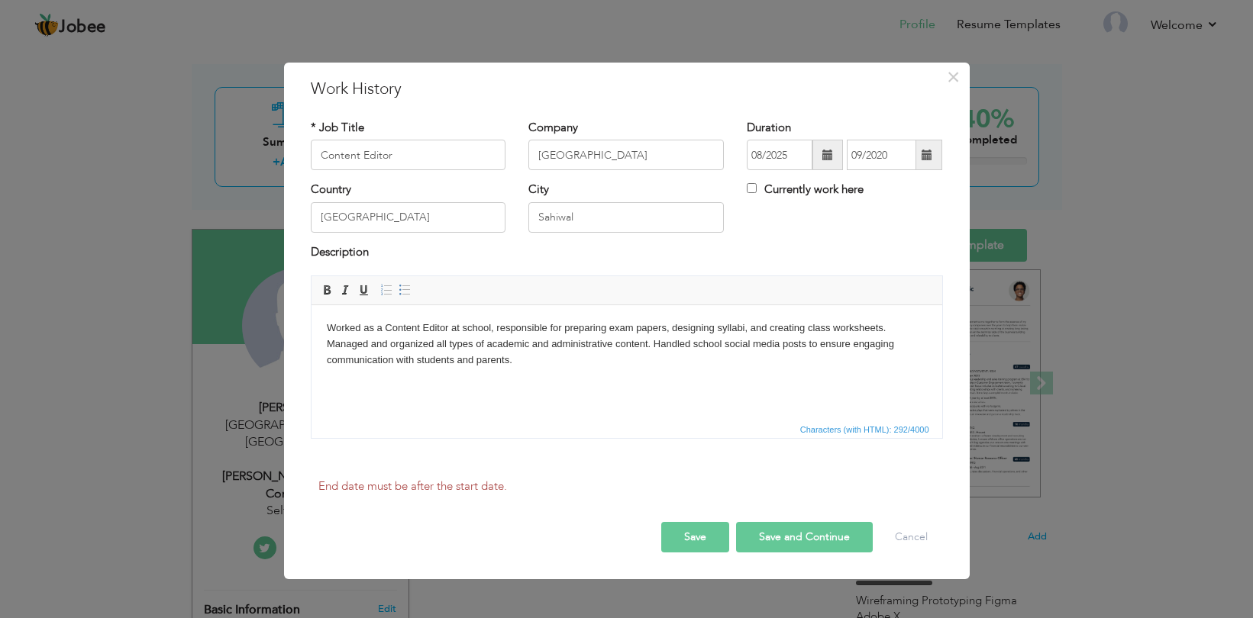
click at [799, 530] on button "Save and Continue" at bounding box center [804, 537] width 137 height 31
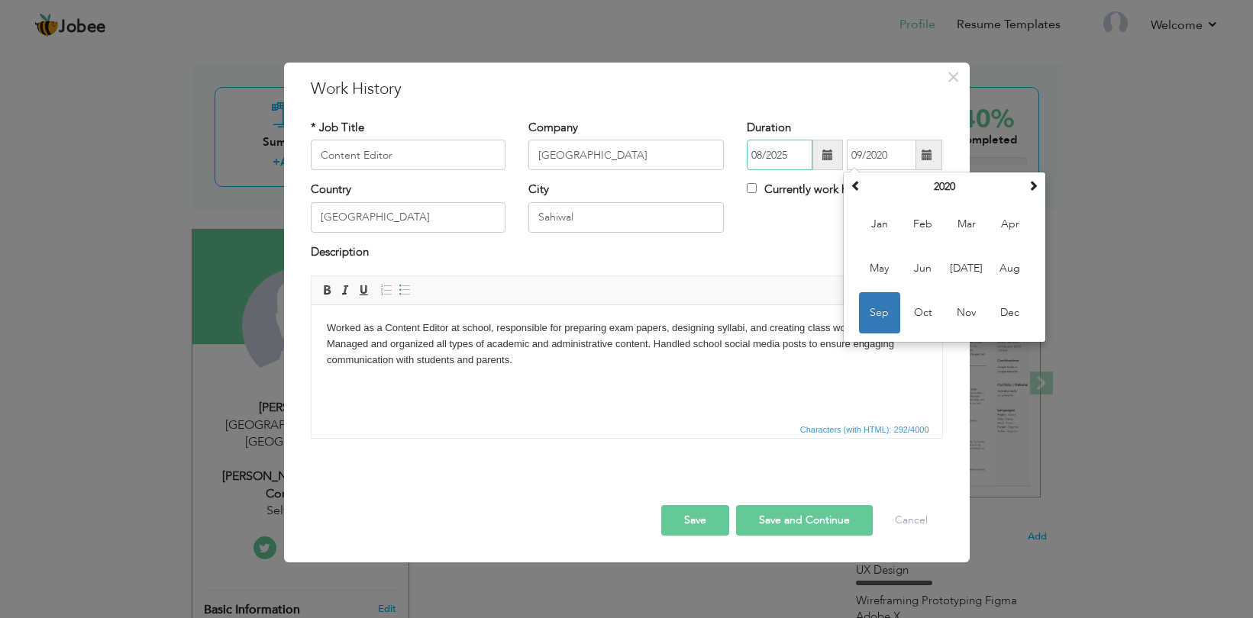
click at [777, 163] on input "08/2025" at bounding box center [780, 155] width 66 height 31
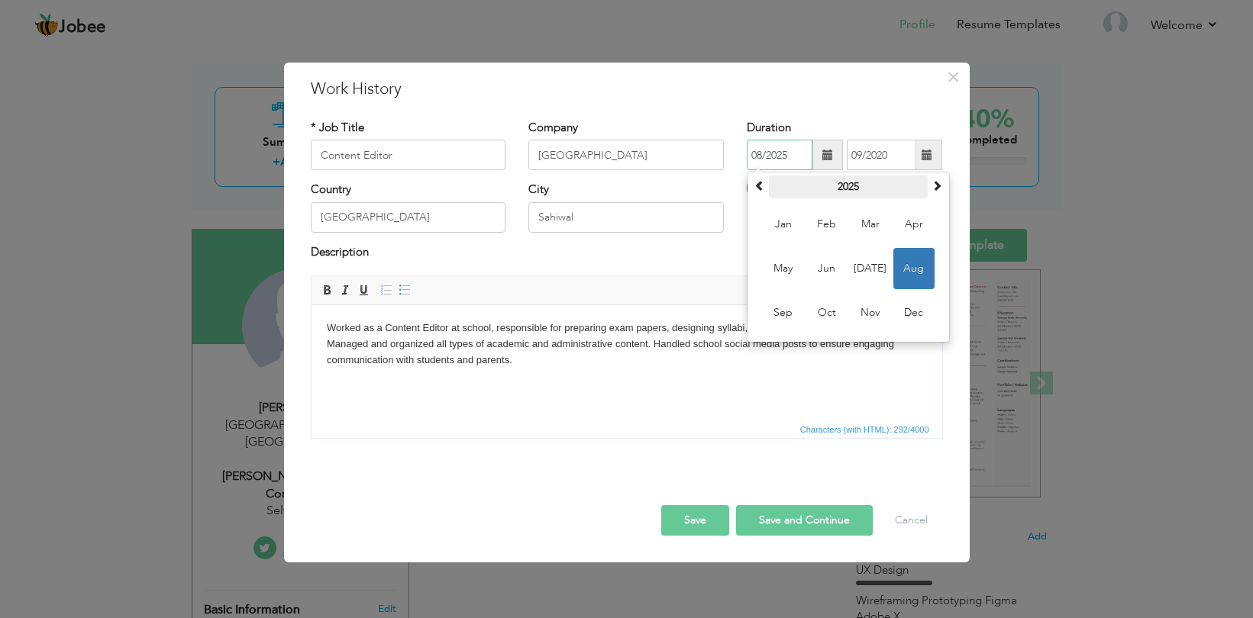
click at [859, 192] on th "2025" at bounding box center [848, 187] width 159 height 23
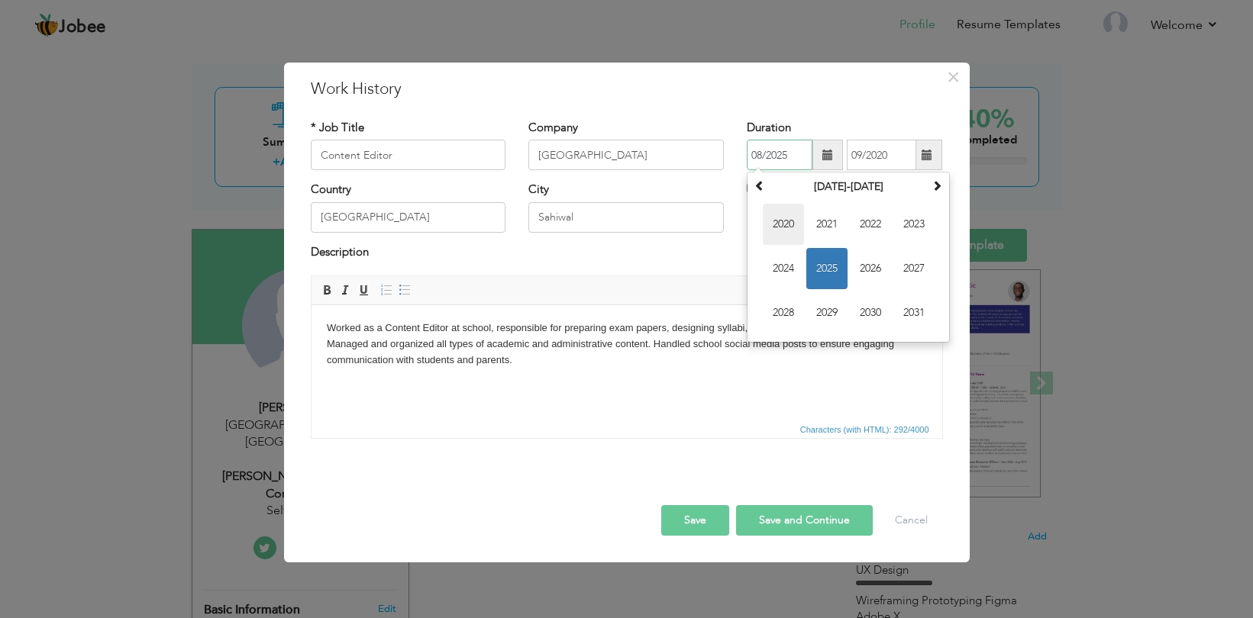
click at [794, 226] on span "2020" at bounding box center [783, 224] width 41 height 41
click at [766, 192] on th at bounding box center [759, 187] width 18 height 23
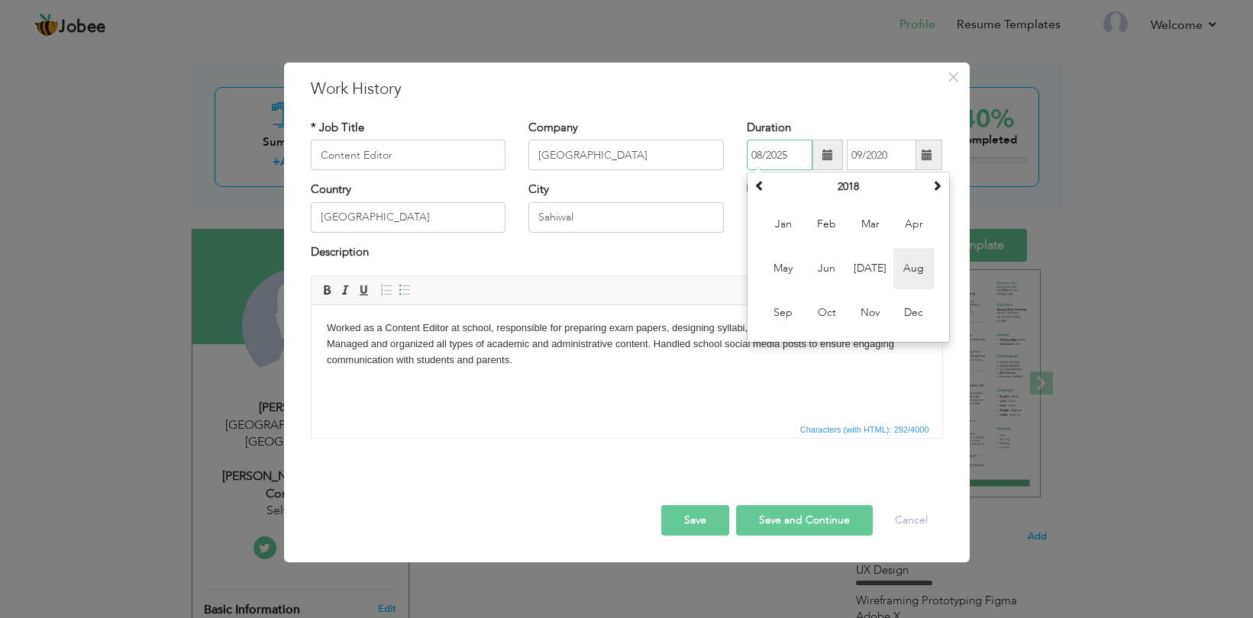
click at [899, 278] on span "Aug" at bounding box center [913, 268] width 41 height 41
type input "08/2018"
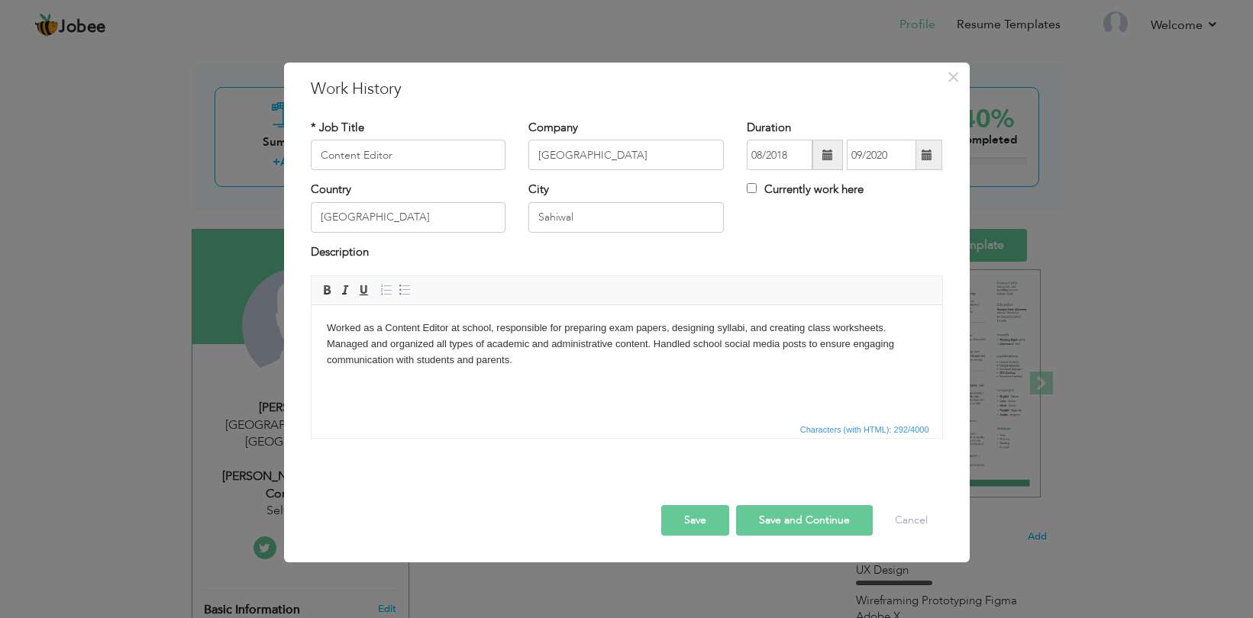
click at [779, 524] on button "Save and Continue" at bounding box center [804, 520] width 137 height 31
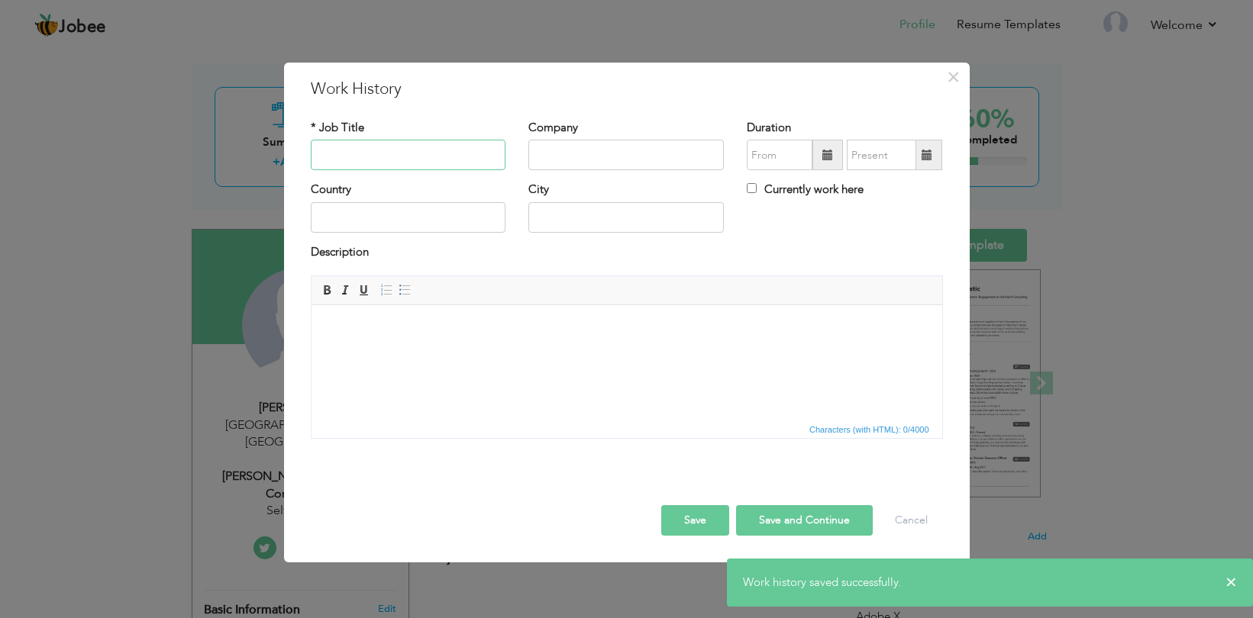
click at [387, 153] on input "text" at bounding box center [408, 155] width 195 height 31
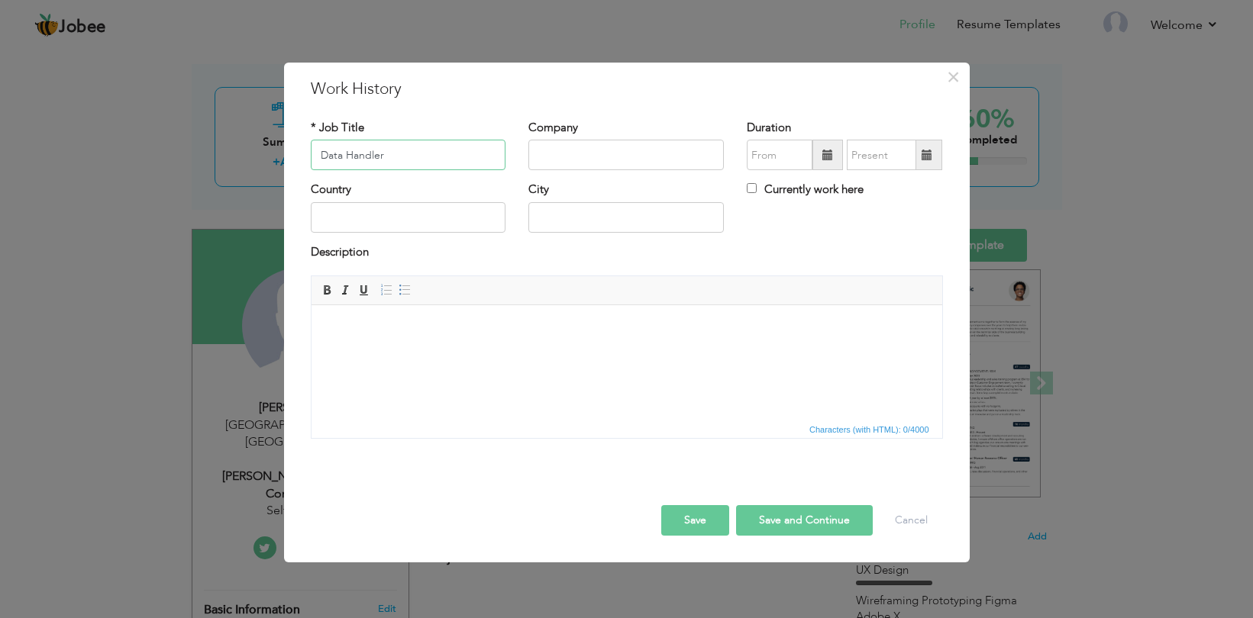
type input "Data Handler"
click at [595, 150] on input "text" at bounding box center [625, 155] width 195 height 31
click at [552, 158] on input "Fath Tech" at bounding box center [625, 155] width 195 height 31
type input "Fateh Tech"
click at [770, 160] on input "text" at bounding box center [780, 155] width 66 height 31
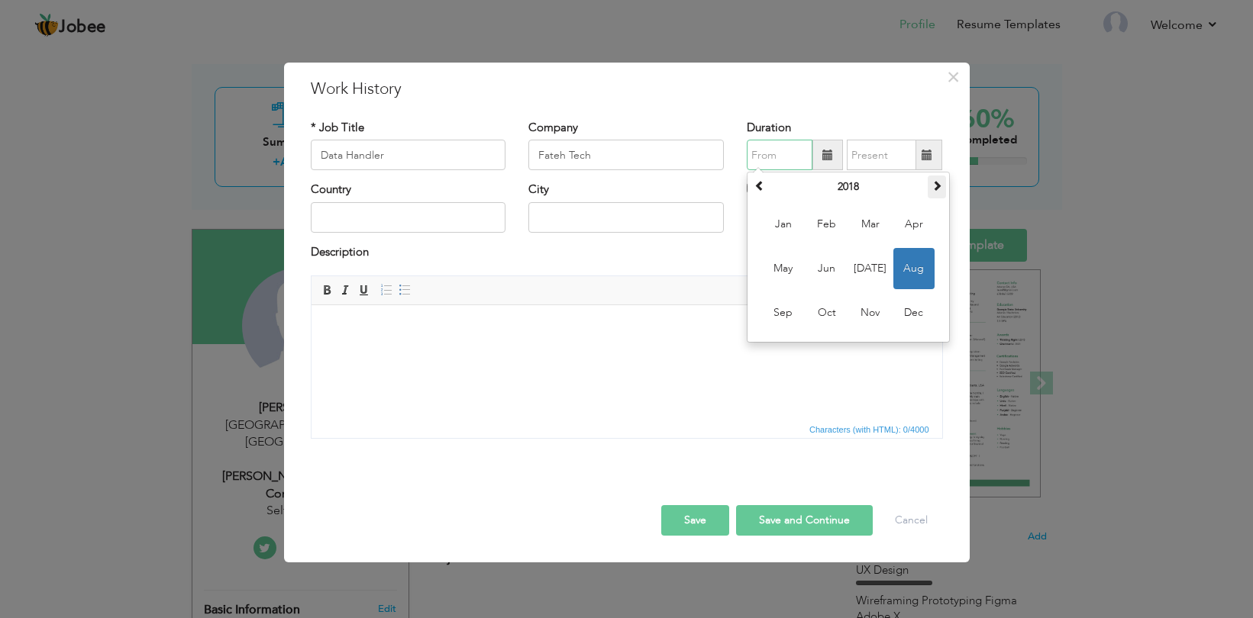
click at [941, 183] on span at bounding box center [936, 185] width 11 height 11
click at [832, 307] on span "Oct" at bounding box center [826, 312] width 41 height 41
type input "10/2019"
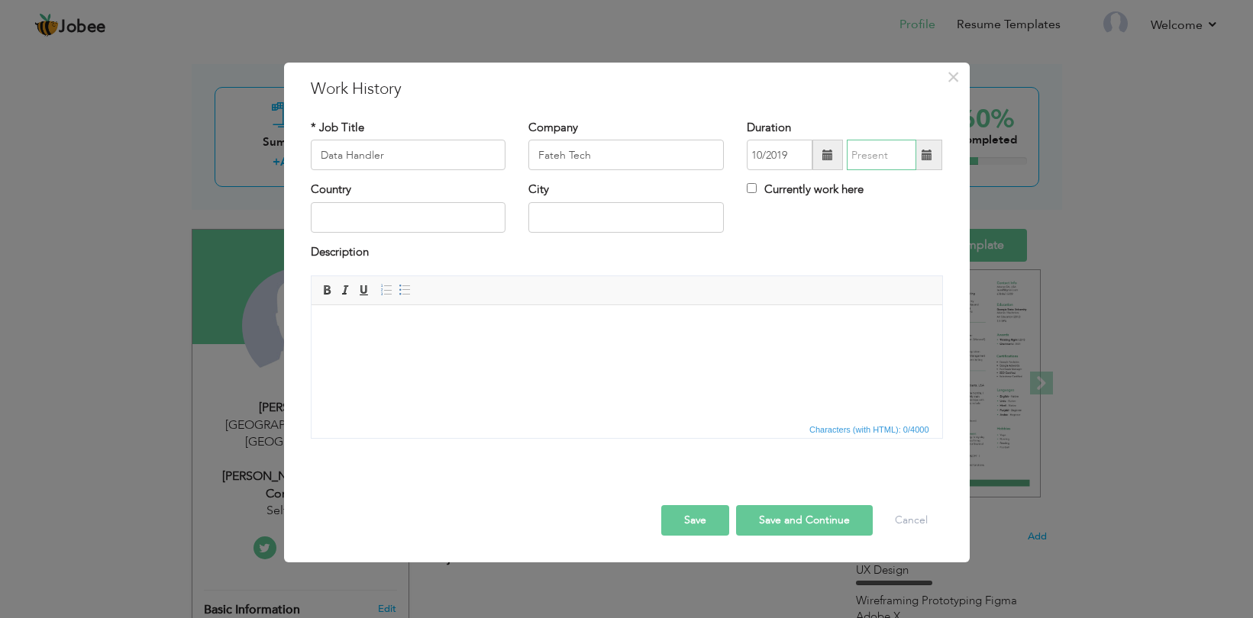
click at [887, 163] on input "text" at bounding box center [881, 155] width 69 height 31
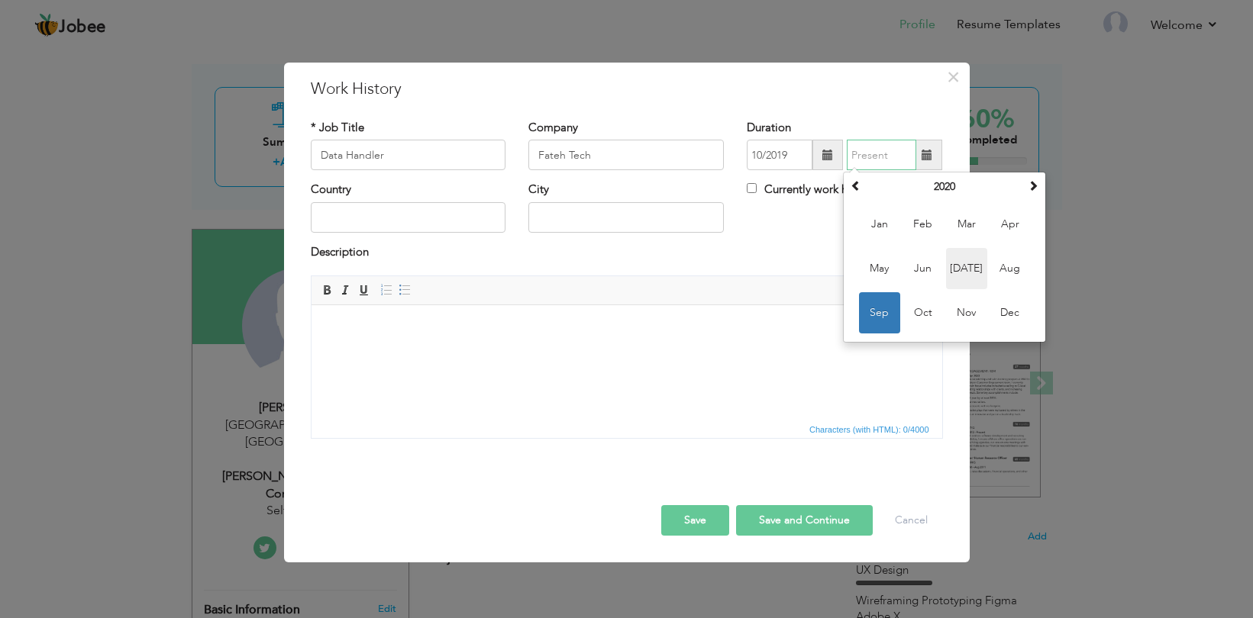
click at [964, 269] on span "Jul" at bounding box center [966, 268] width 41 height 41
type input "07/2020"
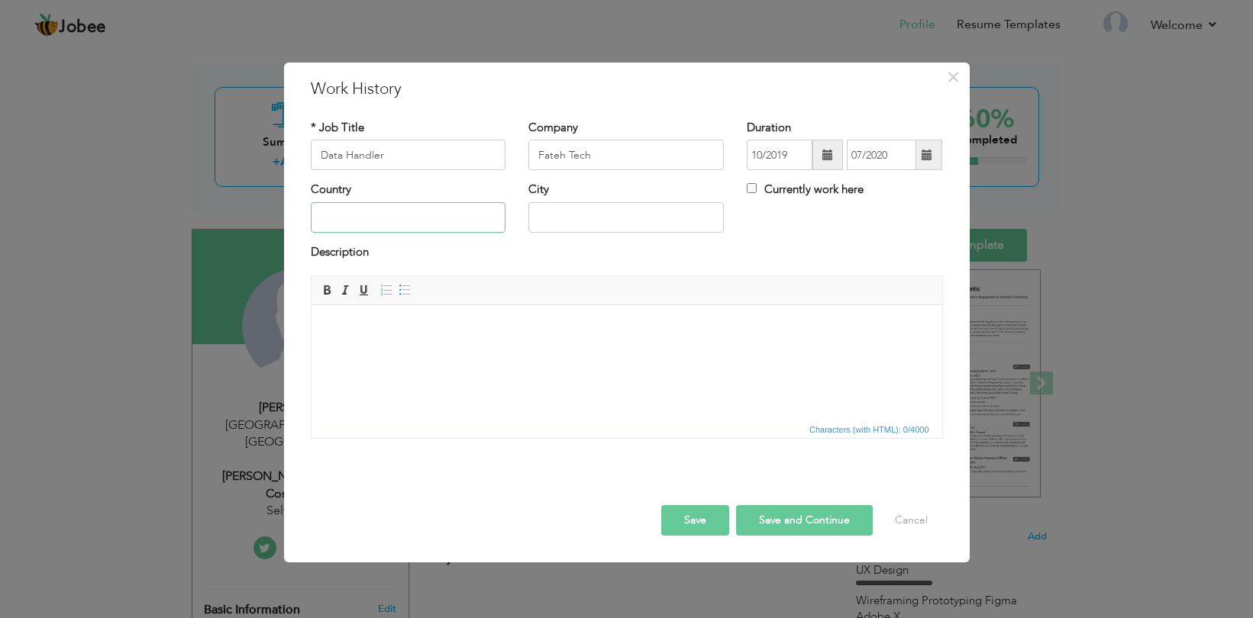
click at [402, 212] on input "text" at bounding box center [408, 217] width 195 height 31
type input "[GEOGRAPHIC_DATA]"
click at [568, 217] on input "text" at bounding box center [625, 217] width 195 height 31
type input "Sahiwal"
click at [370, 349] on html at bounding box center [626, 328] width 631 height 47
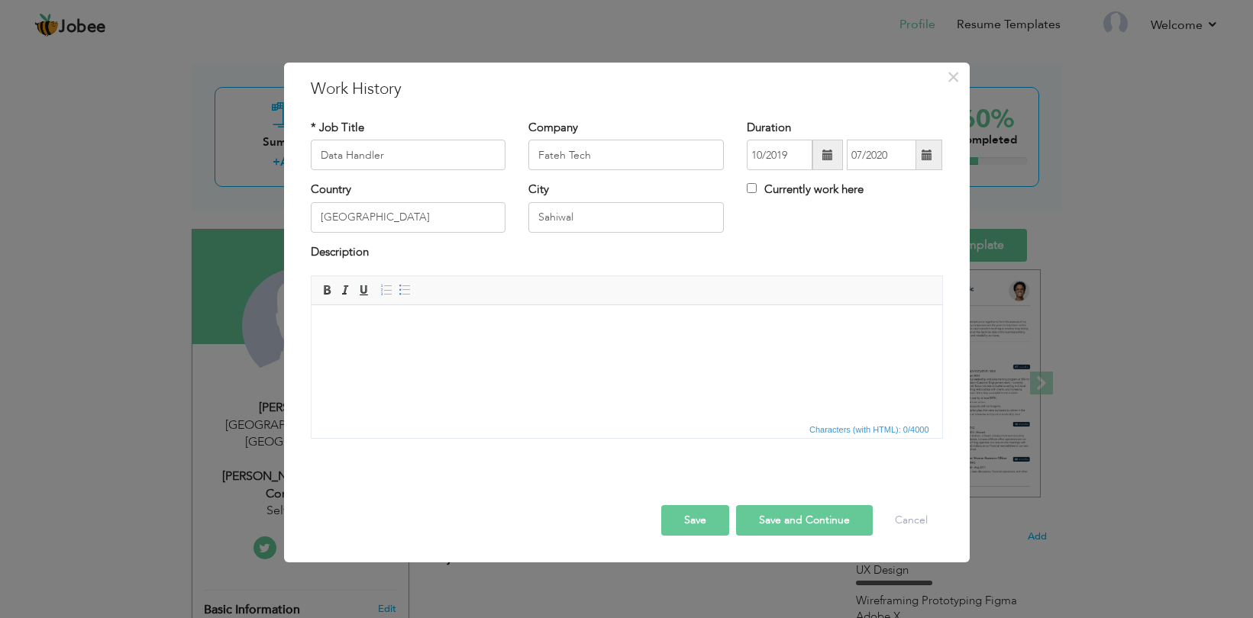
click at [360, 344] on html at bounding box center [626, 328] width 631 height 47
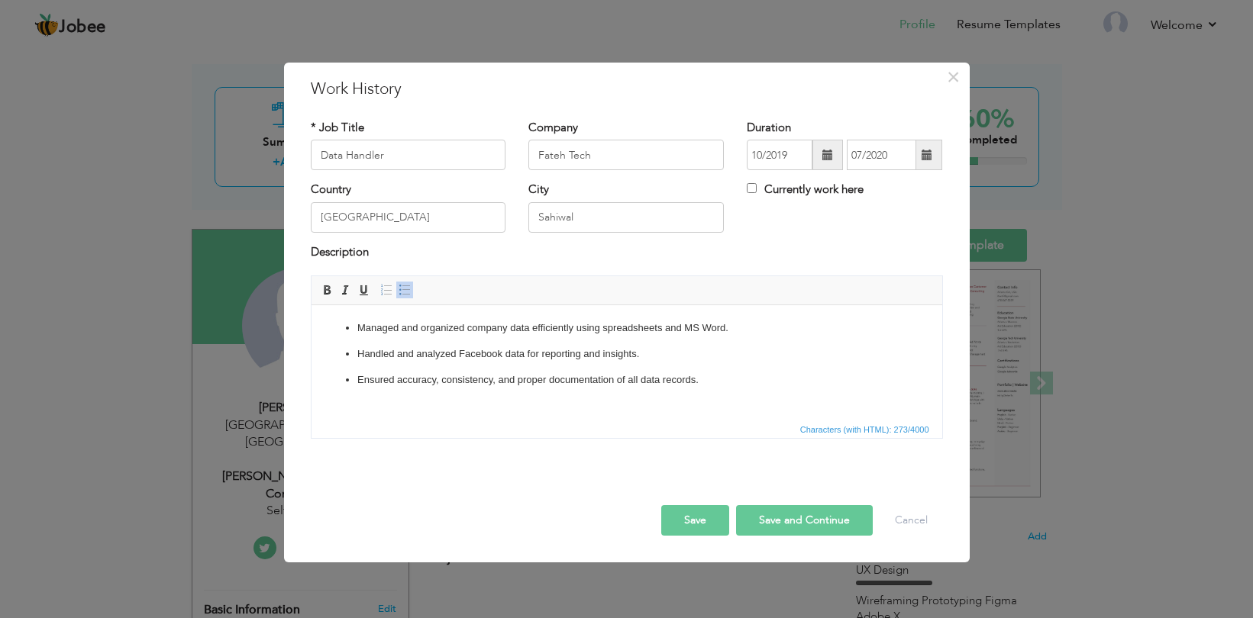
click at [787, 523] on button "Save and Continue" at bounding box center [804, 520] width 137 height 31
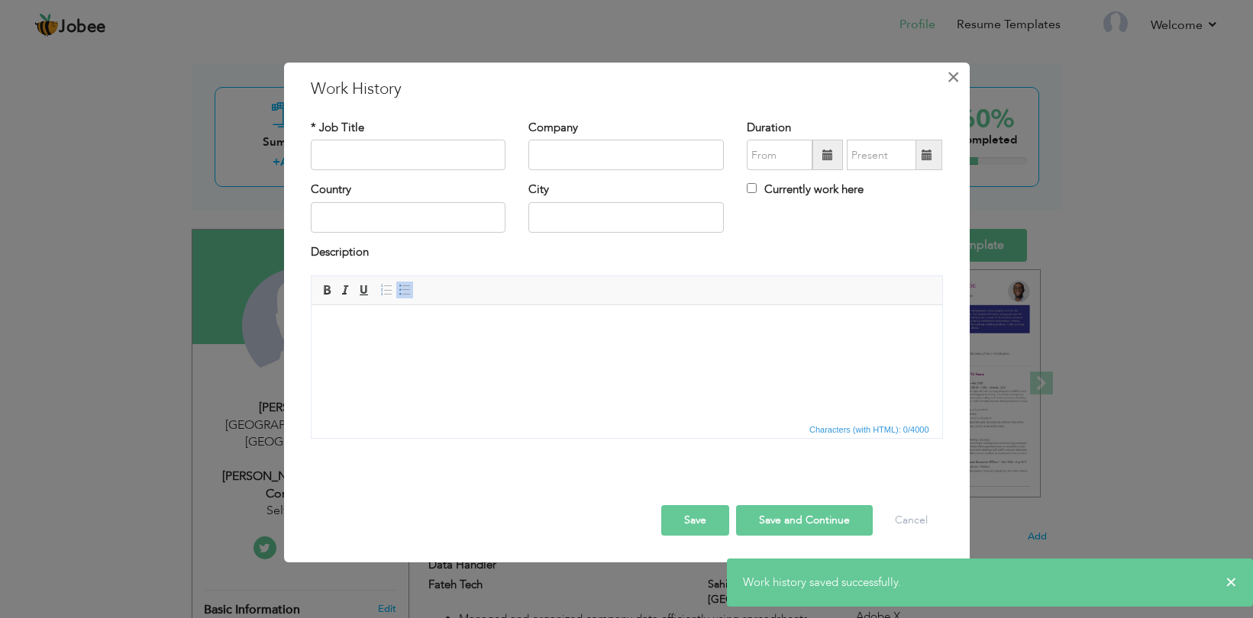
click at [953, 79] on span "×" at bounding box center [953, 76] width 13 height 27
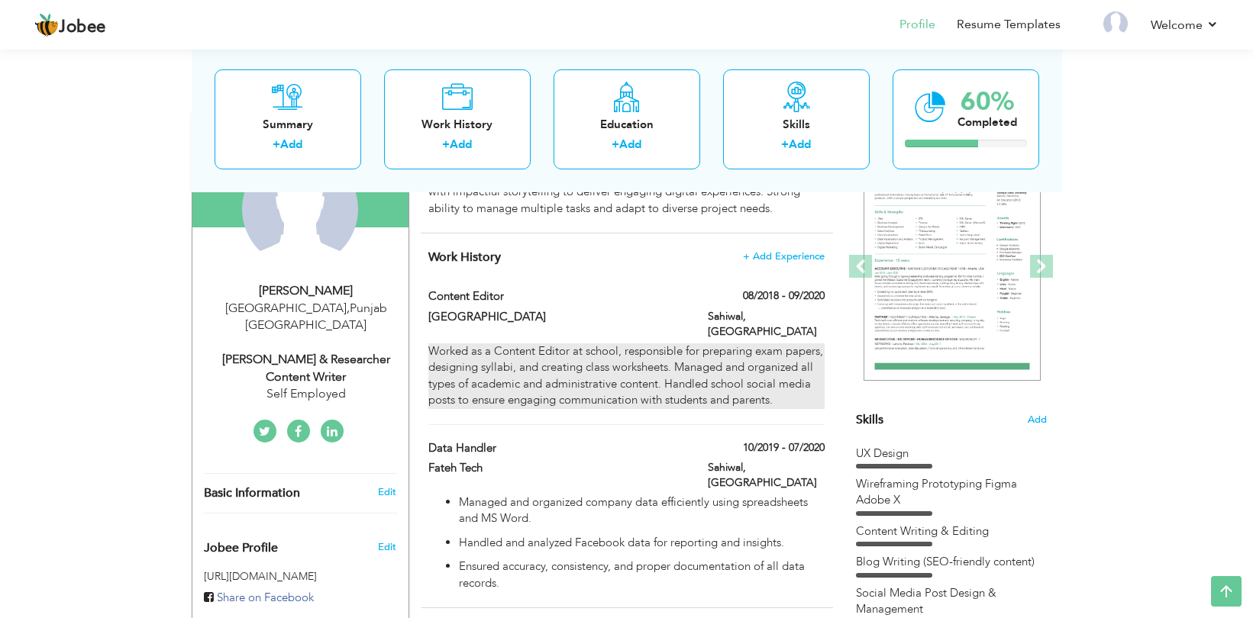
scroll to position [163, 0]
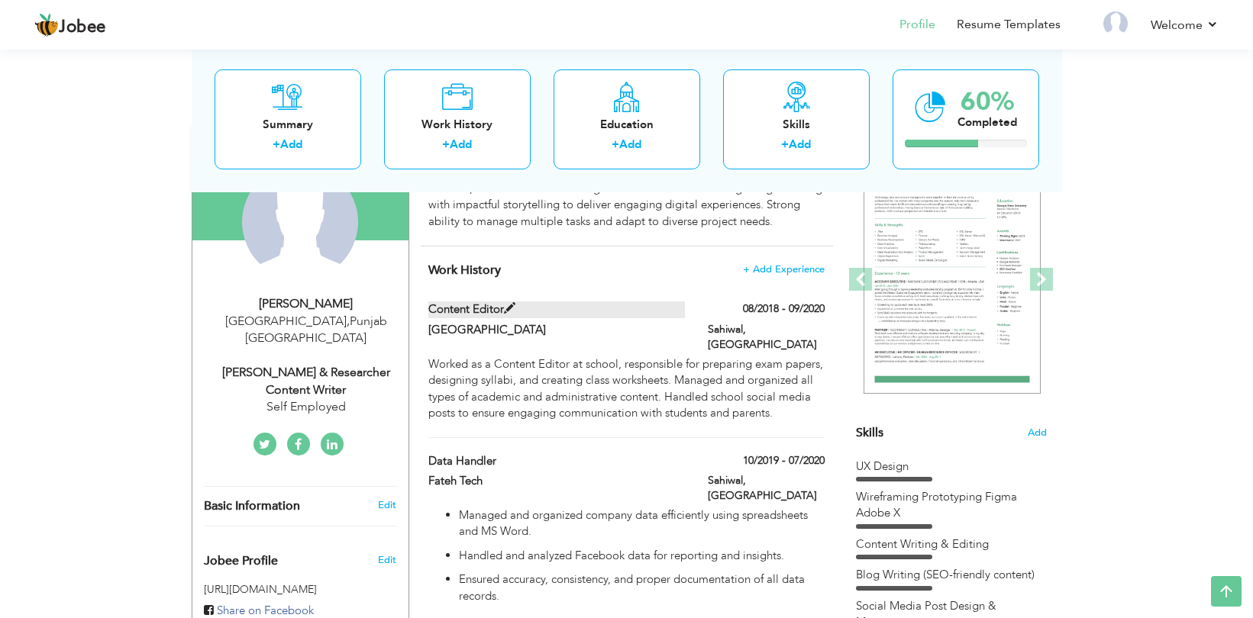
click at [512, 309] on span at bounding box center [509, 308] width 11 height 11
type input "Content Editor"
type input "[GEOGRAPHIC_DATA]"
type input "08/2018"
type input "09/2020"
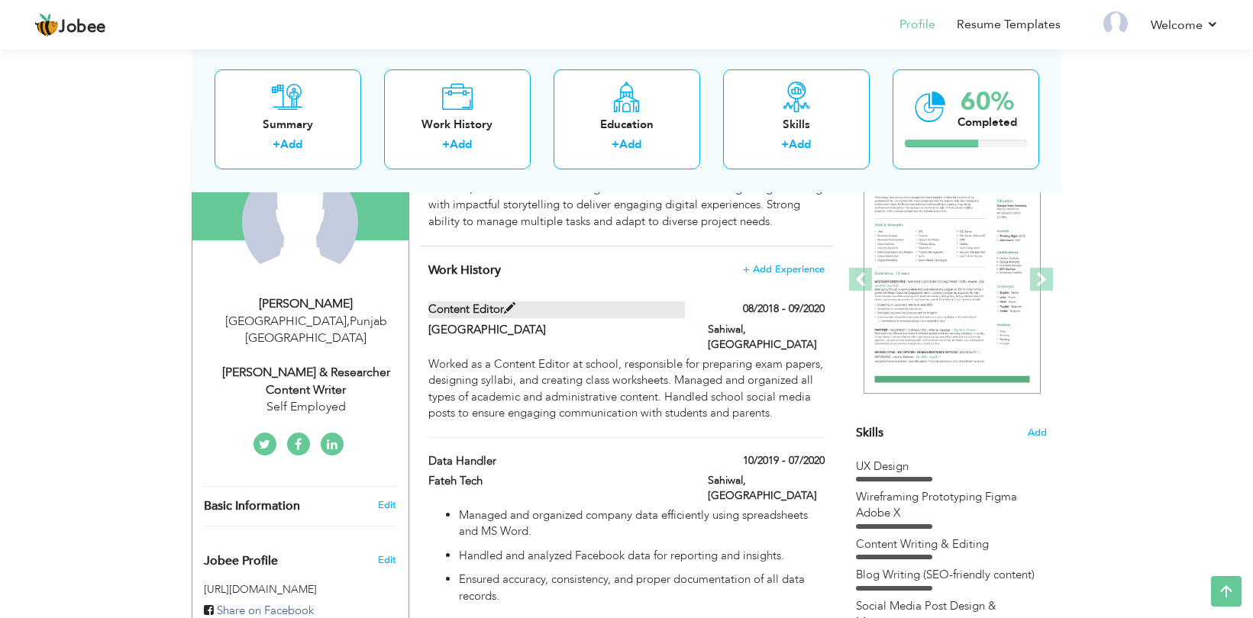
type input "[GEOGRAPHIC_DATA]"
type input "Sahiwal"
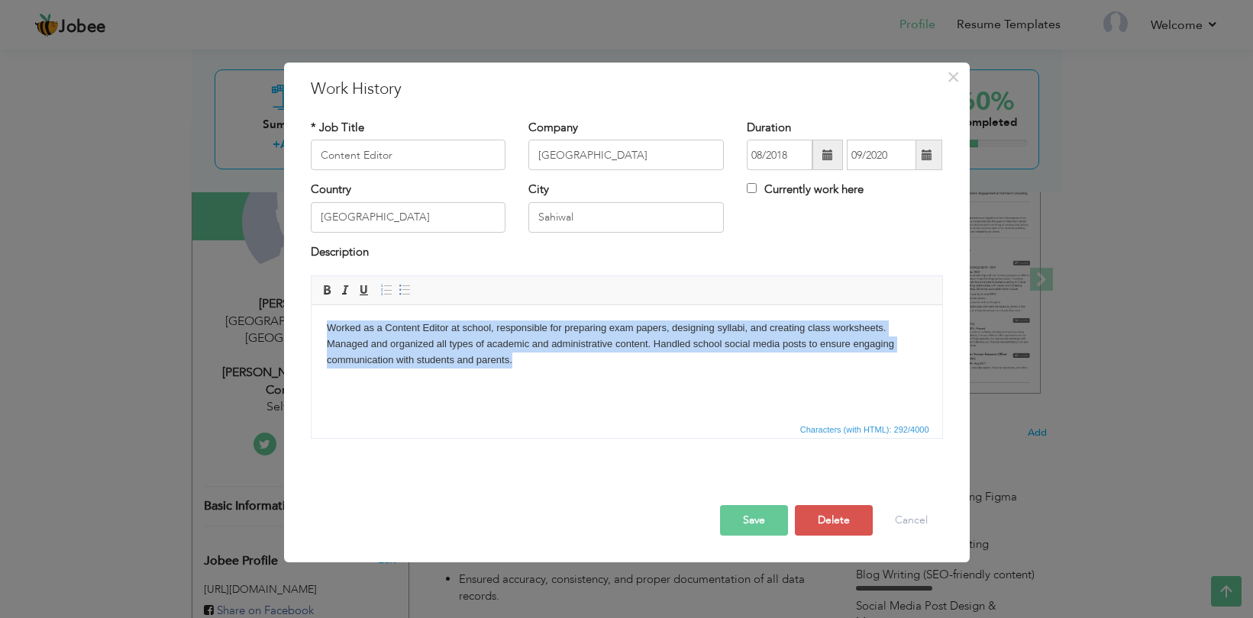
drag, startPoint x: 325, startPoint y: 328, endPoint x: 541, endPoint y: 361, distance: 217.9
click at [541, 361] on html "Worked as a Content Editor at school, responsible for preparing exam papers, de…" at bounding box center [626, 344] width 631 height 78
copy body "Worked as a Content Editor at school, responsible for preparing exam papers, de…"
click at [334, 330] on body "Worked as a Content Editor at school, responsible for preparing exam papers, de…" at bounding box center [626, 344] width 600 height 47
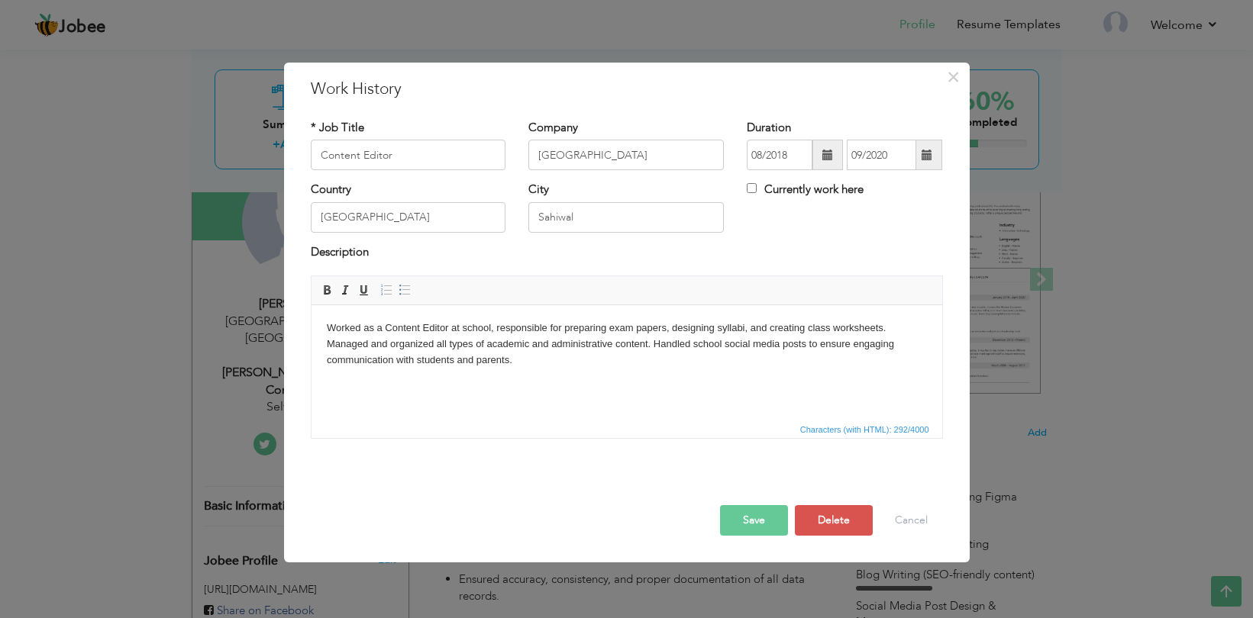
click at [322, 325] on html "Worked as a Content Editor at school, responsible for preparing exam papers, de…" at bounding box center [626, 344] width 631 height 78
click at [401, 279] on span "Editor toolbars Basic Styles Bold Italic Underline Paragraph Insert/Remove Numb…" at bounding box center [626, 290] width 631 height 29
click at [401, 282] on link "Insert/Remove Bulleted List" at bounding box center [404, 290] width 17 height 17
click at [412, 349] on li "Worked as a Content Editor at school, responsible for preparing exam papers, de…" at bounding box center [626, 344] width 539 height 47
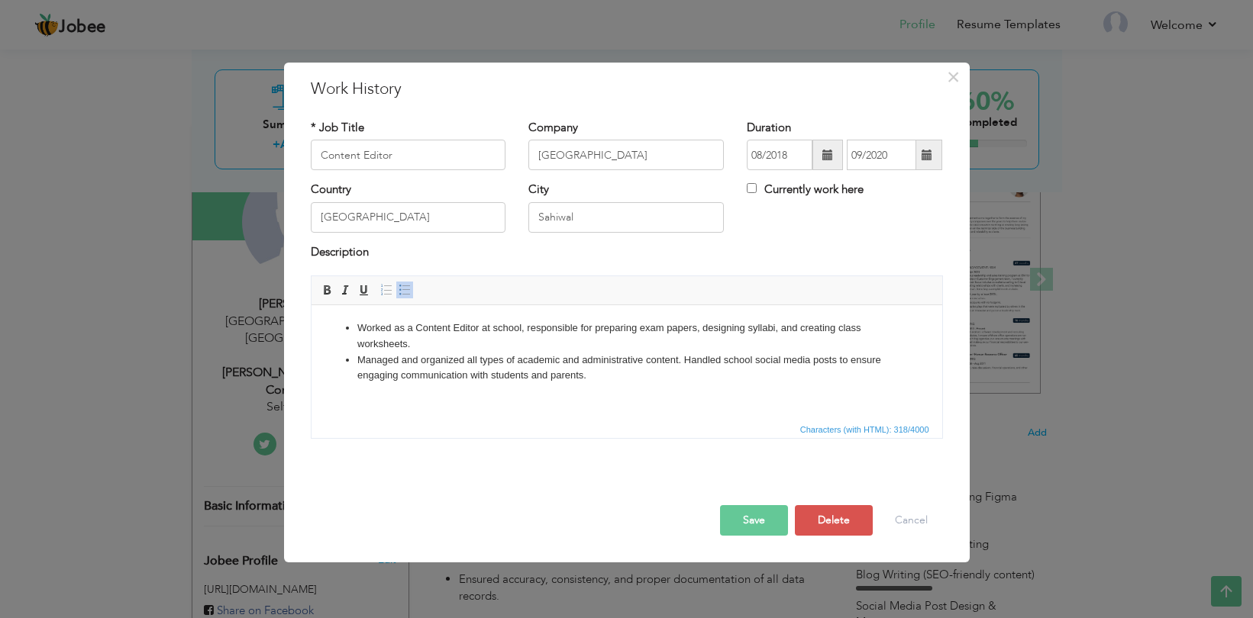
click at [683, 358] on li "Managed and organized all types of academic and administrative content. Handled…" at bounding box center [626, 369] width 539 height 32
click at [757, 520] on button "Save" at bounding box center [754, 520] width 68 height 31
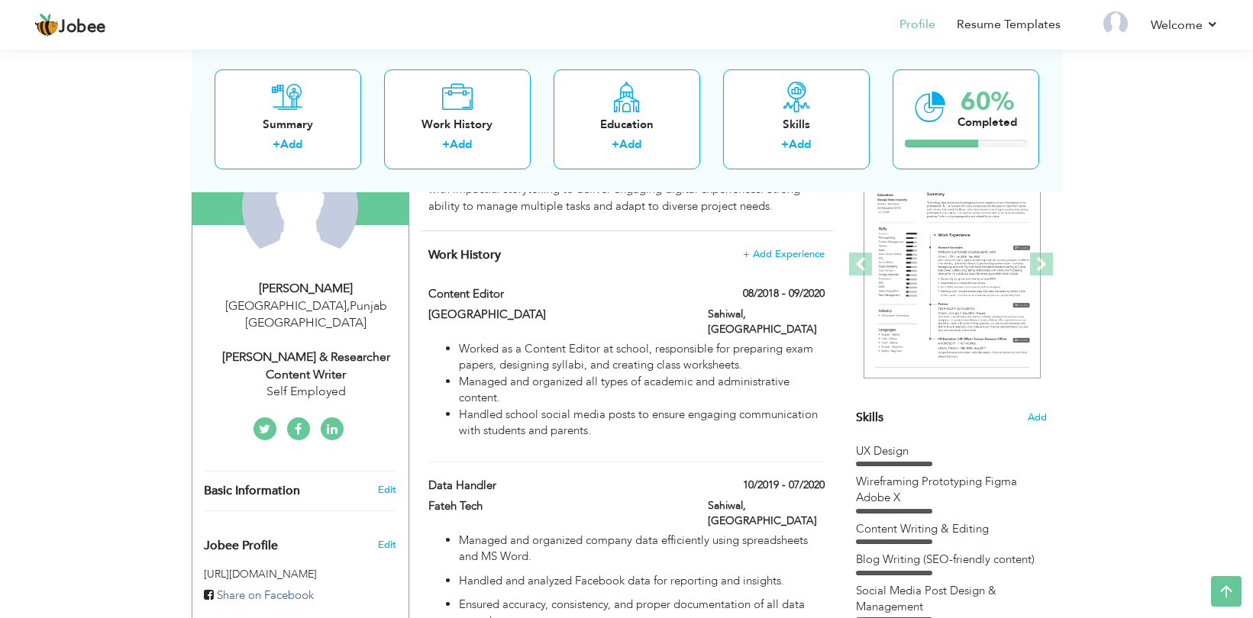
scroll to position [175, 0]
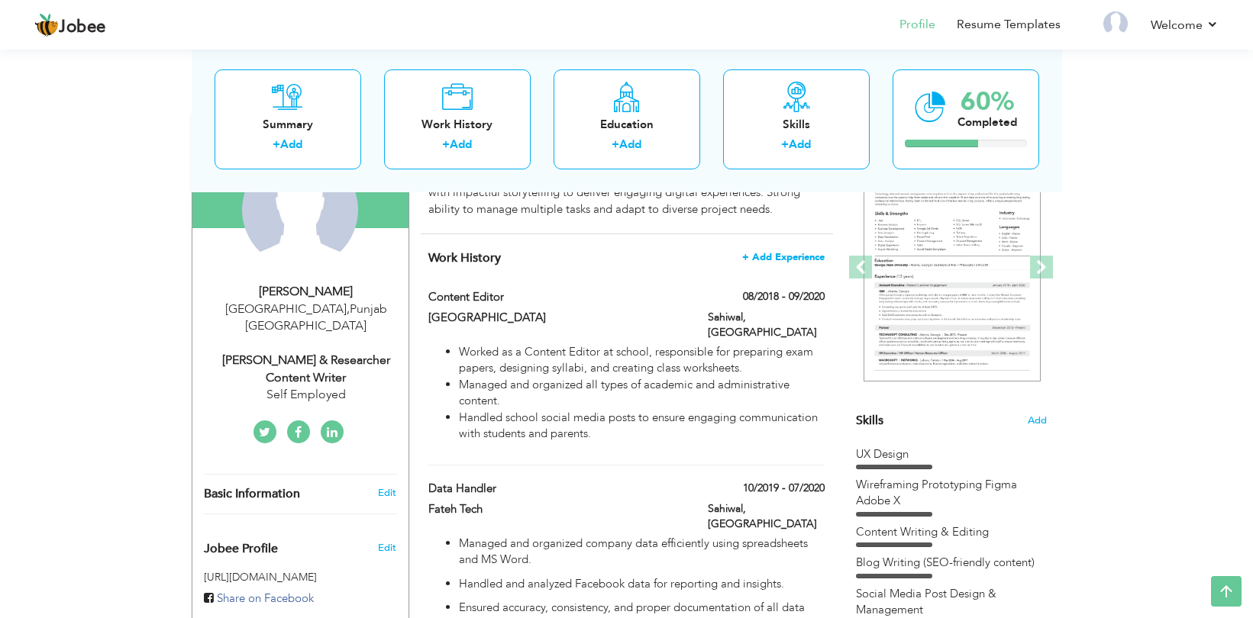
click at [785, 257] on span "+ Add Experience" at bounding box center [783, 257] width 82 height 11
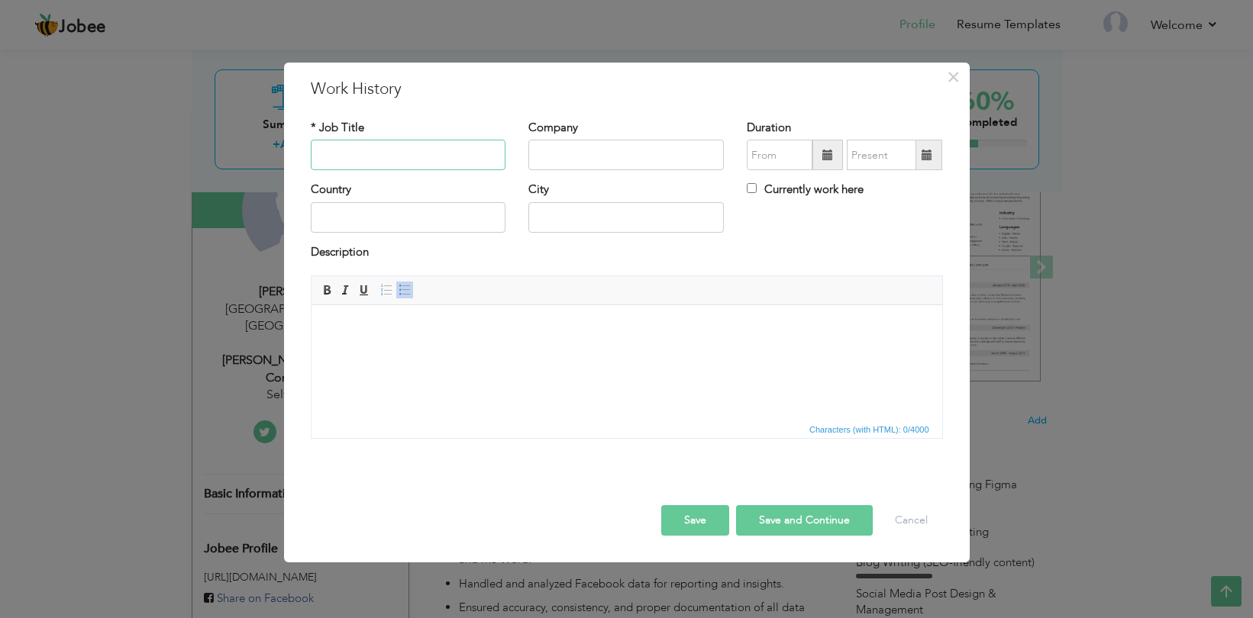
click at [393, 157] on input "text" at bounding box center [408, 155] width 195 height 31
type input "C"
type input "Content Creation"
click at [576, 166] on input "text" at bounding box center [625, 155] width 195 height 31
type input "Self Employed"
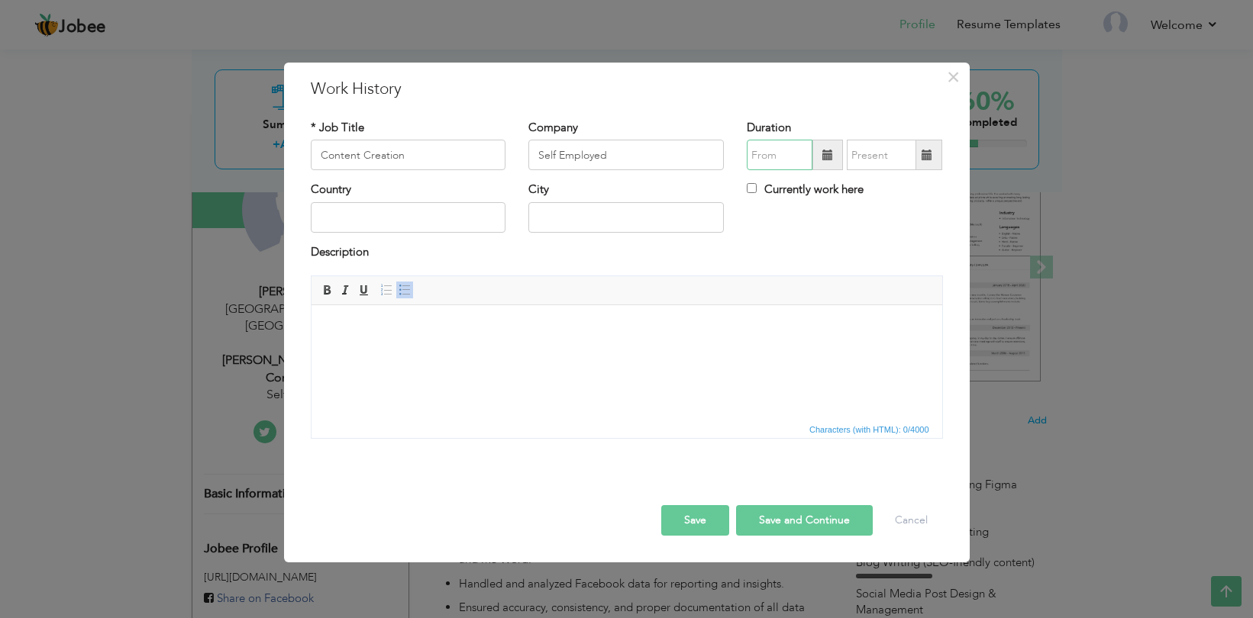
click at [783, 160] on input "text" at bounding box center [780, 155] width 66 height 31
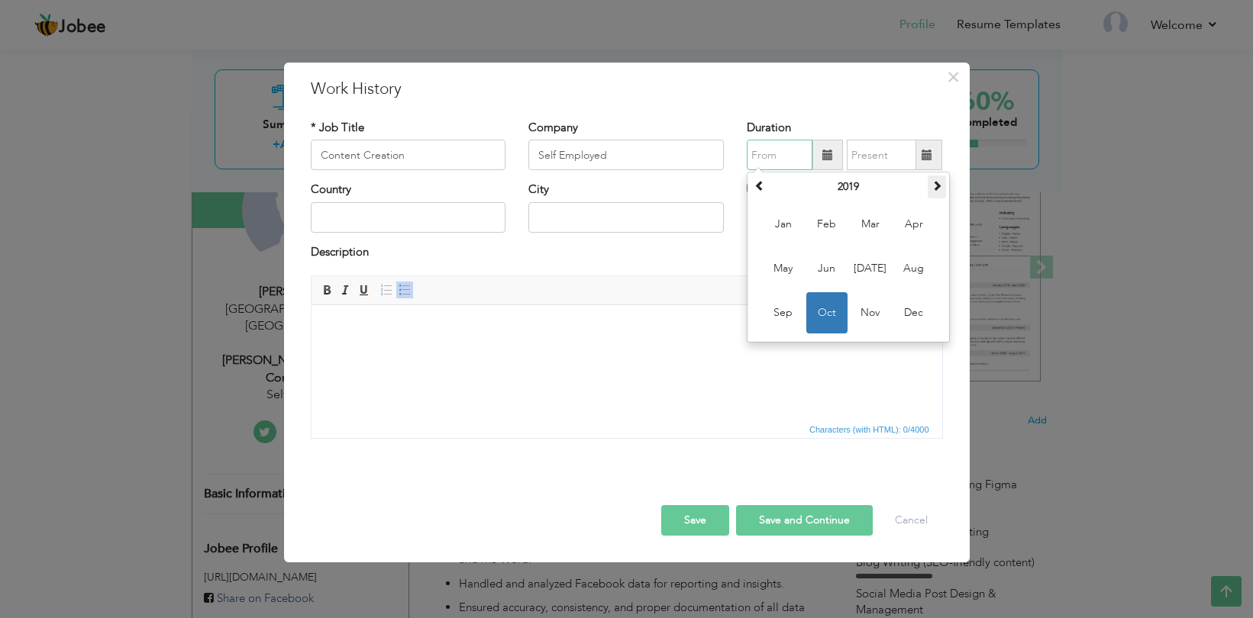
click at [934, 189] on span at bounding box center [936, 185] width 11 height 11
click at [784, 265] on span "May" at bounding box center [783, 268] width 41 height 41
type input "05/2020"
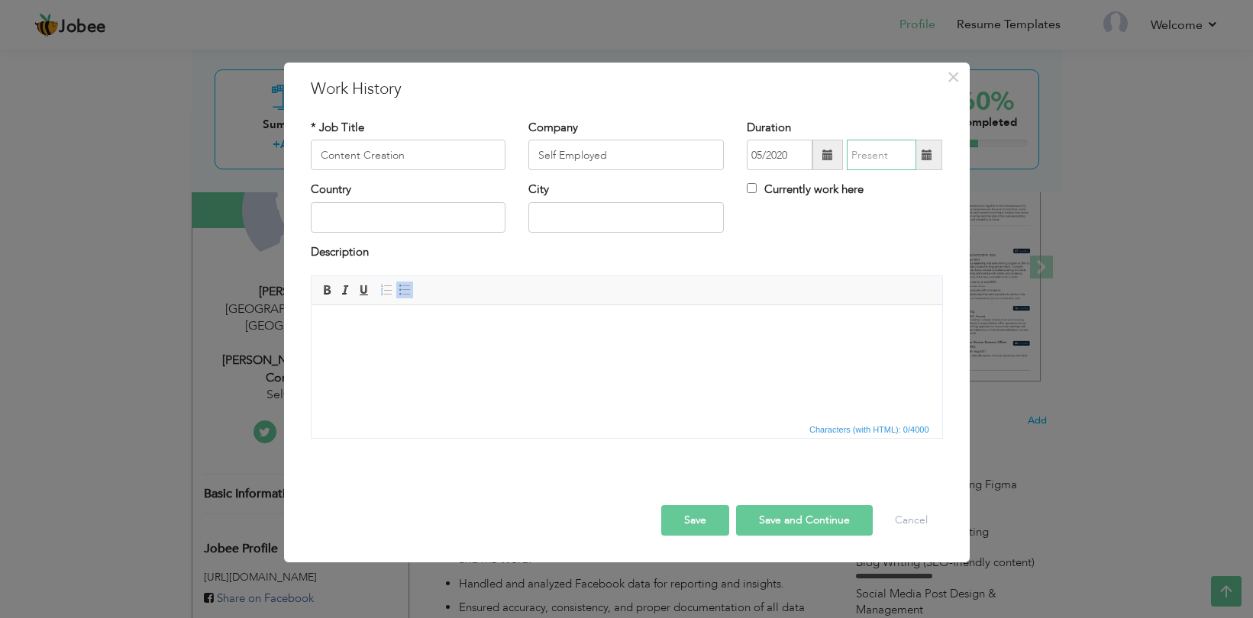
click at [873, 157] on input "text" at bounding box center [881, 155] width 69 height 31
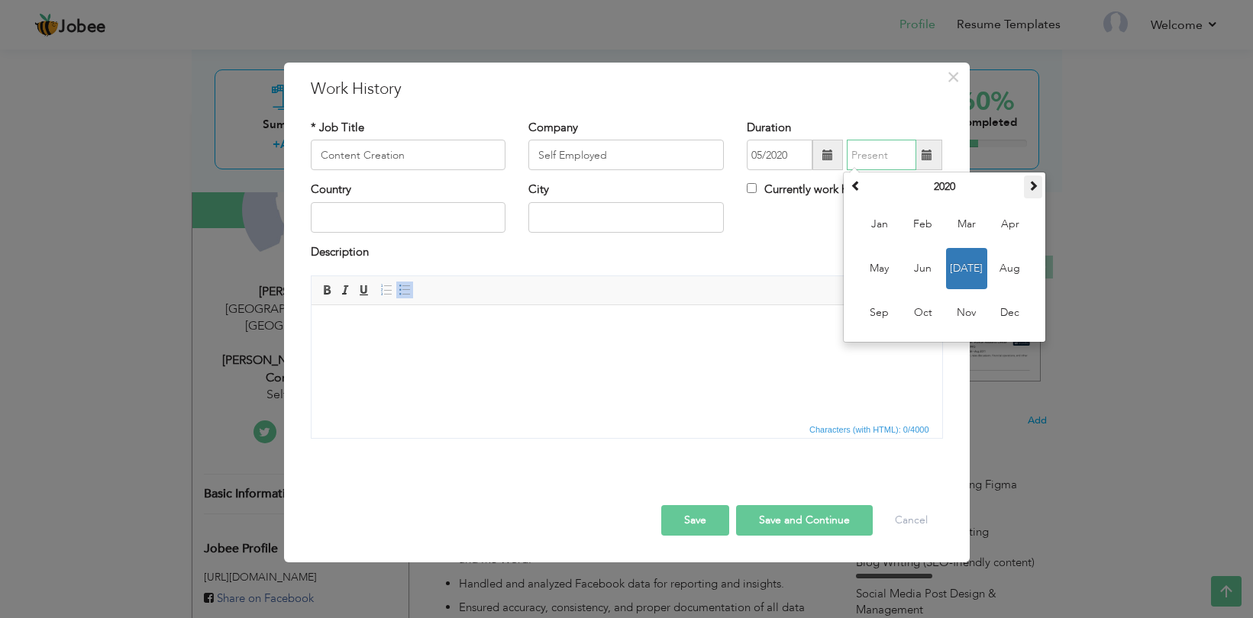
click at [1031, 190] on span at bounding box center [1033, 185] width 11 height 11
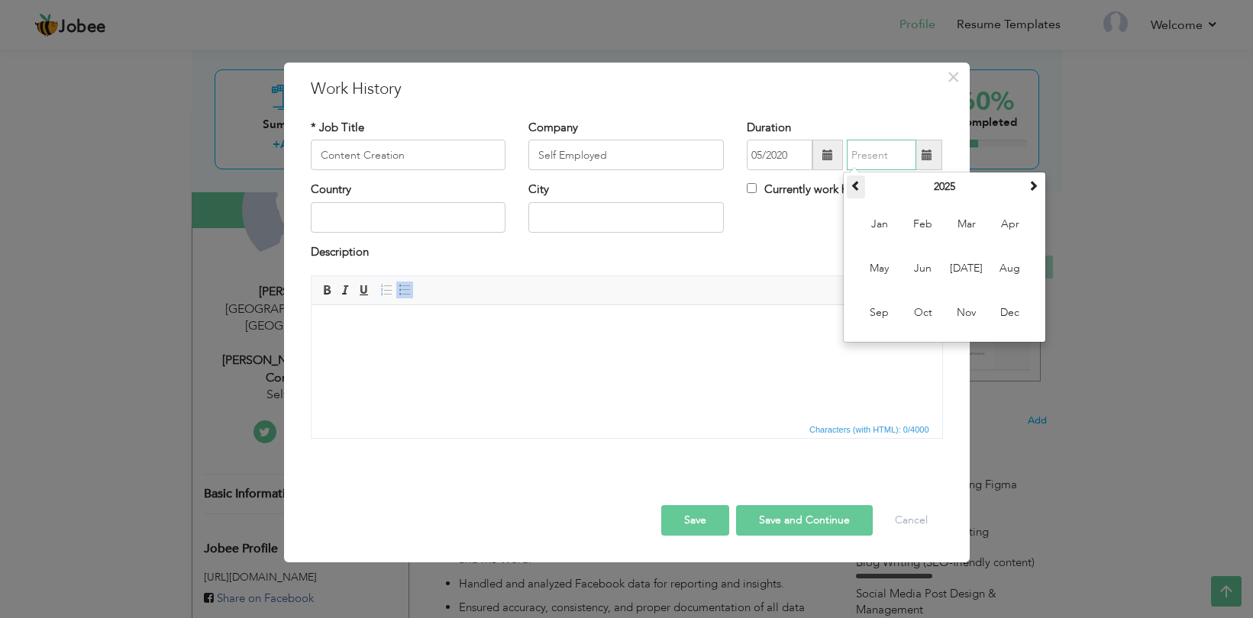
click at [860, 191] on span at bounding box center [855, 185] width 11 height 11
click at [930, 271] on span "Jun" at bounding box center [922, 268] width 41 height 41
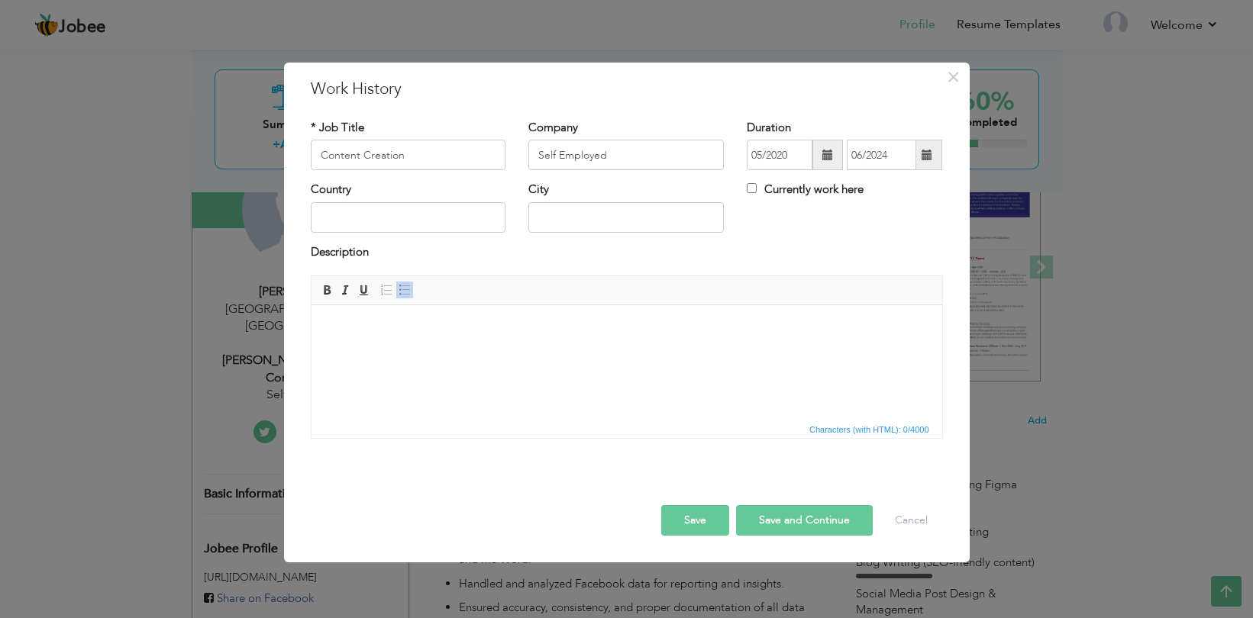
click at [930, 159] on span at bounding box center [926, 155] width 11 height 11
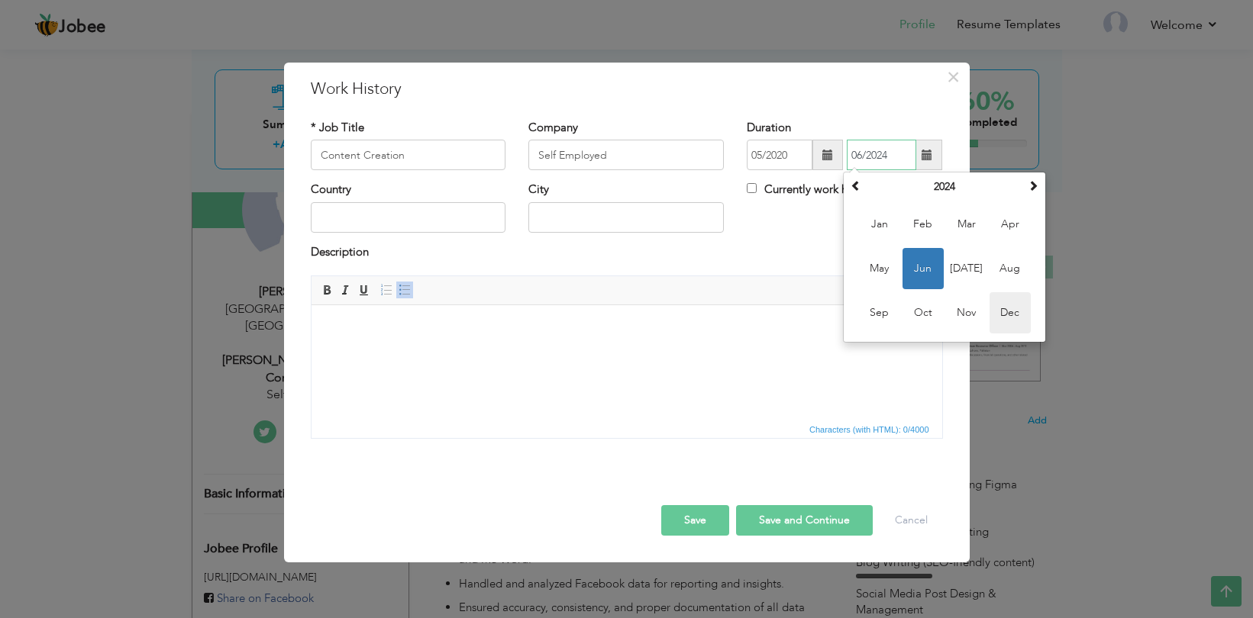
click at [999, 312] on span "Dec" at bounding box center [1009, 312] width 41 height 41
type input "12/2024"
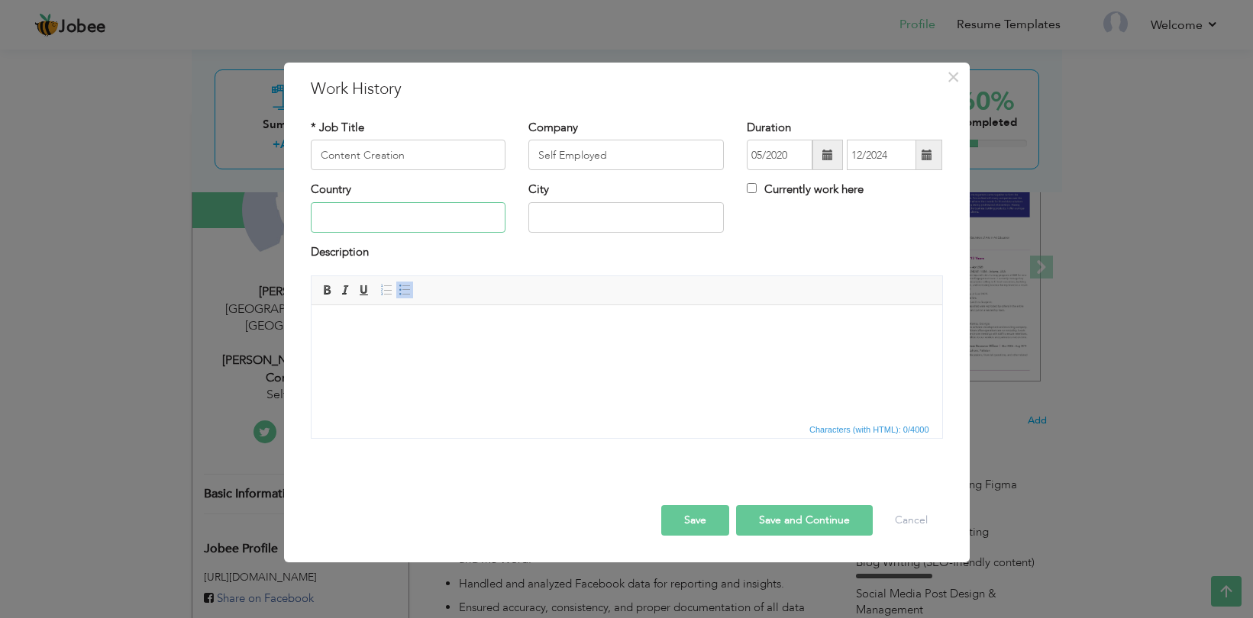
click at [413, 224] on input "text" at bounding box center [408, 217] width 195 height 31
type input "[GEOGRAPHIC_DATA]"
click at [565, 220] on input "text" at bounding box center [625, 217] width 195 height 31
type input "S"
click at [369, 337] on html at bounding box center [626, 328] width 631 height 47
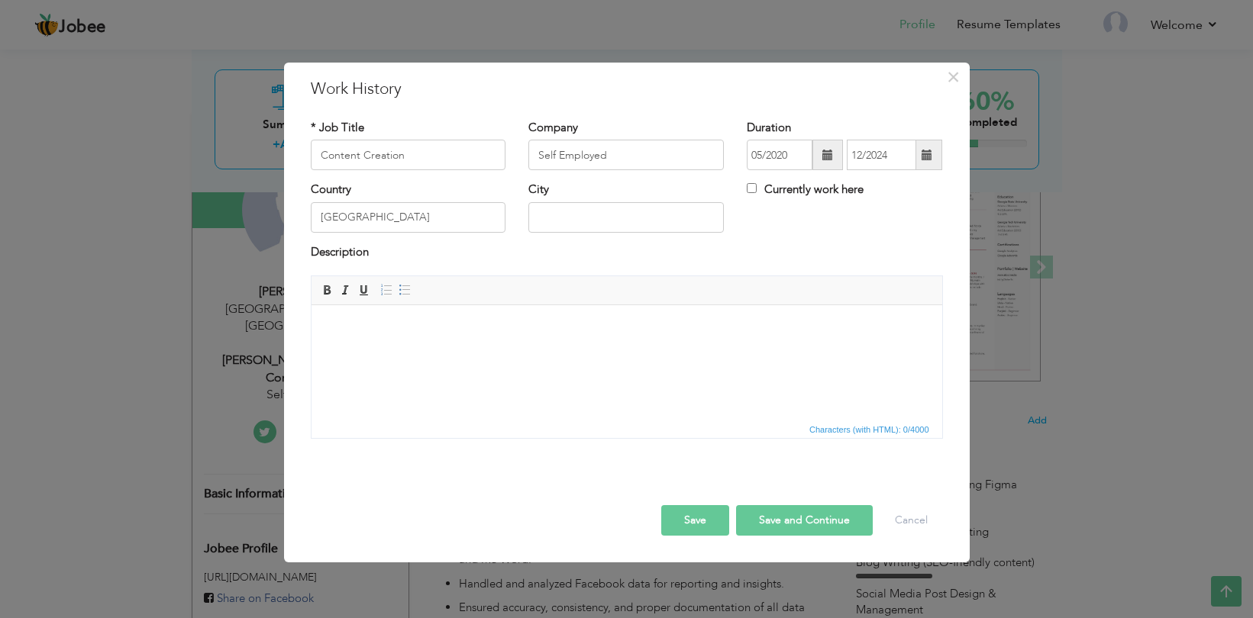
click at [349, 332] on body at bounding box center [626, 329] width 600 height 16
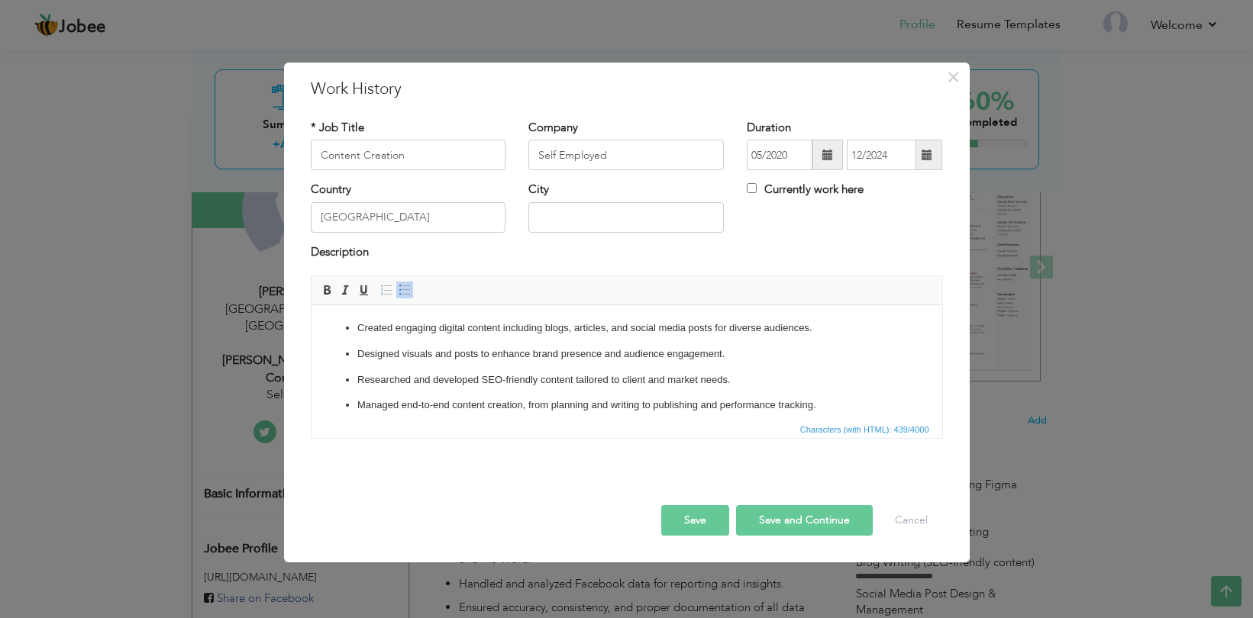
click at [573, 213] on input "text" at bounding box center [625, 217] width 195 height 31
click at [753, 188] on input "Currently work here" at bounding box center [752, 188] width 10 height 10
checkbox input "true"
click at [759, 524] on button "Save and Continue" at bounding box center [804, 520] width 137 height 31
checkbox input "false"
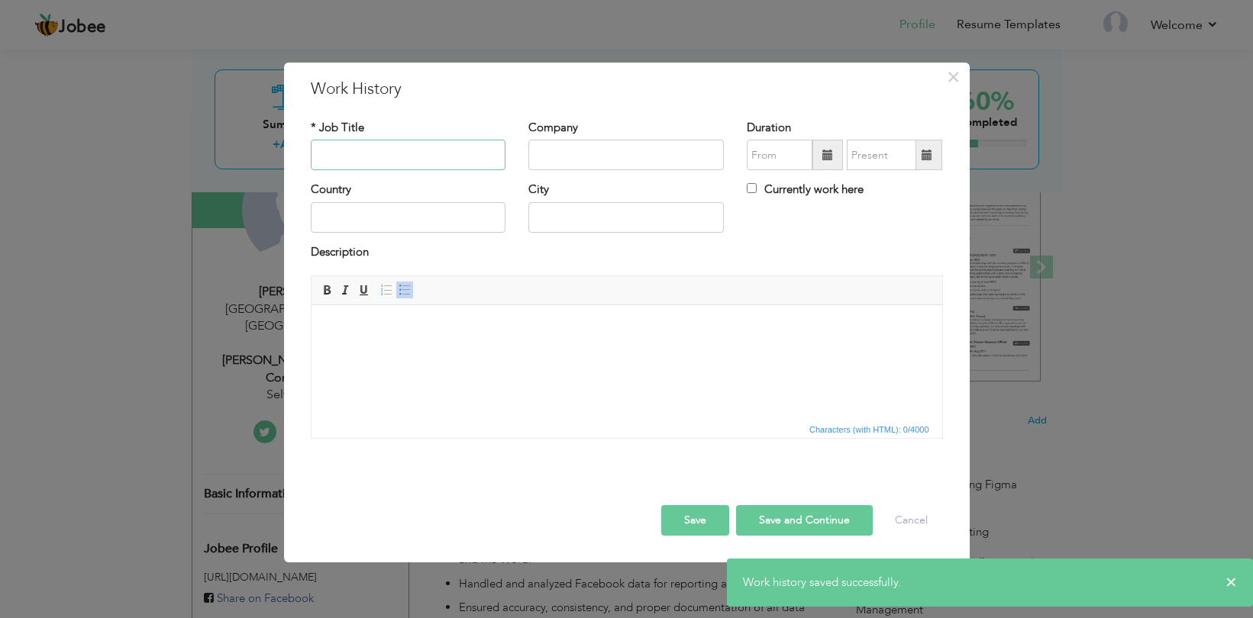
click at [431, 157] on input "text" at bounding box center [408, 155] width 195 height 31
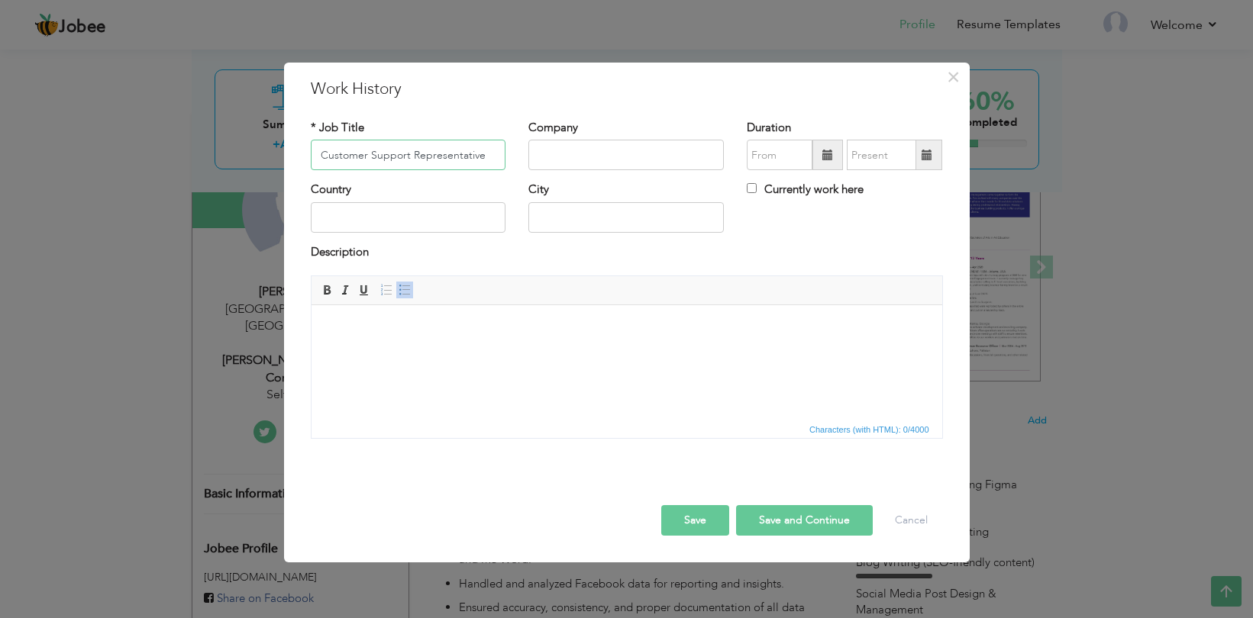
type input "Customer Support Representative"
click at [586, 149] on input "text" at bounding box center [625, 155] width 195 height 31
type input "Mind-bridge"
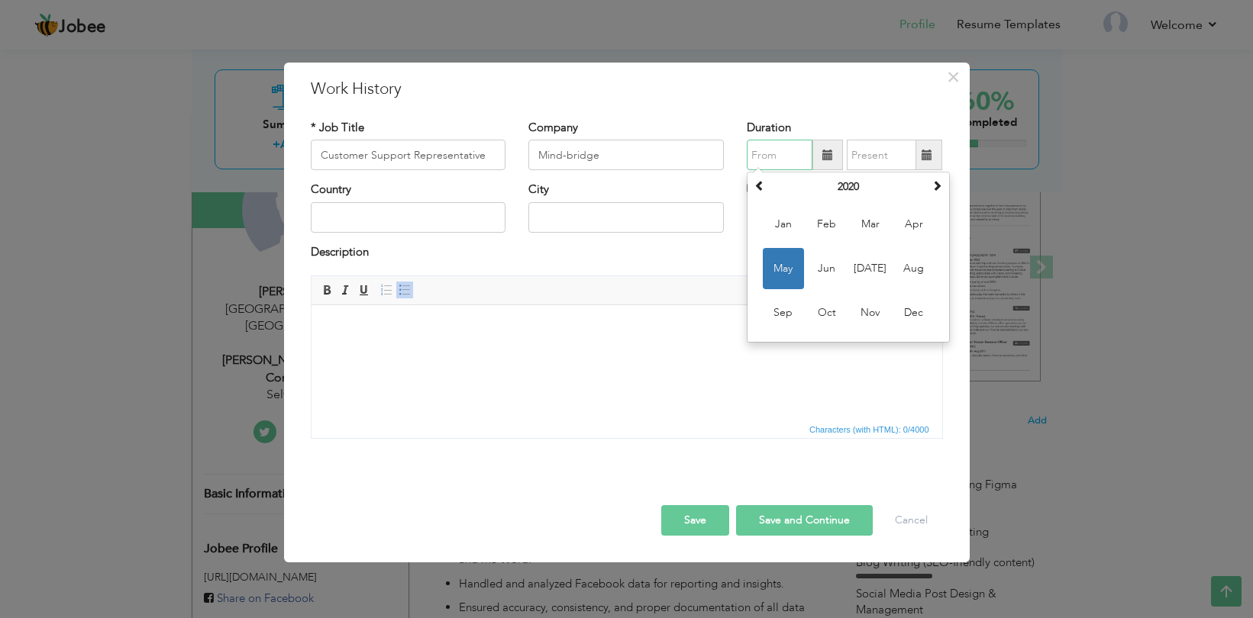
click at [785, 158] on input "text" at bounding box center [780, 155] width 66 height 31
click at [780, 221] on span "Jan" at bounding box center [783, 224] width 41 height 41
click at [788, 156] on input "01/2020" at bounding box center [780, 155] width 66 height 31
click at [832, 191] on th "2020" at bounding box center [848, 187] width 159 height 23
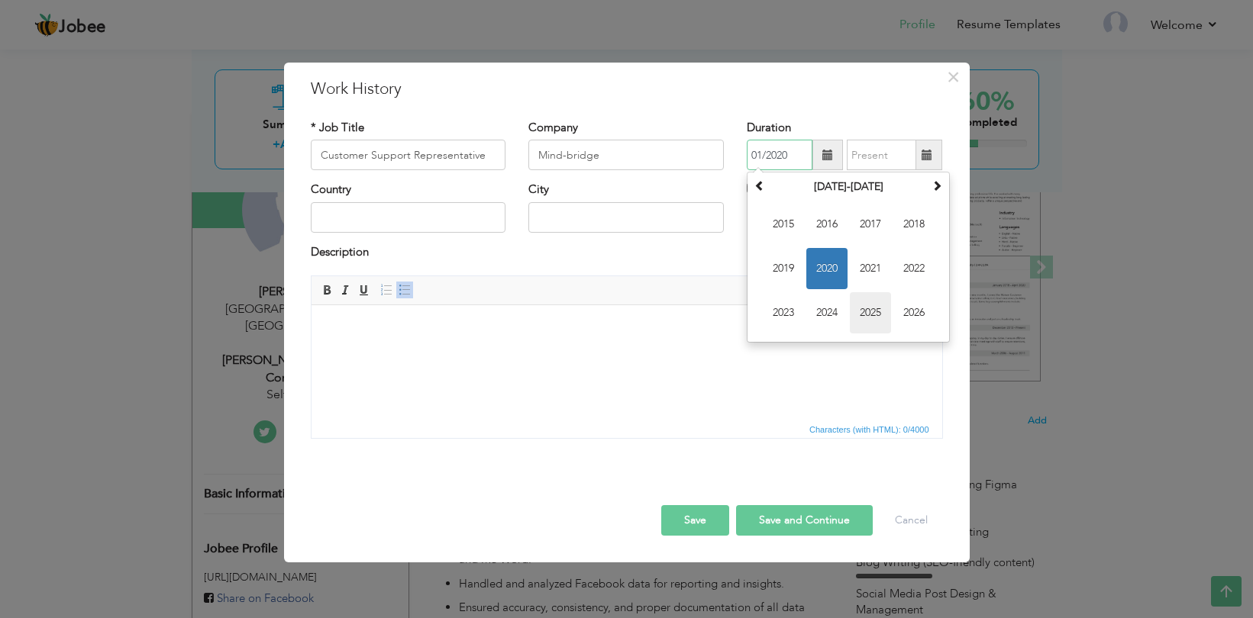
click at [861, 315] on span "2025" at bounding box center [870, 312] width 41 height 41
click at [773, 220] on span "Jan" at bounding box center [783, 224] width 41 height 41
type input "01/2025"
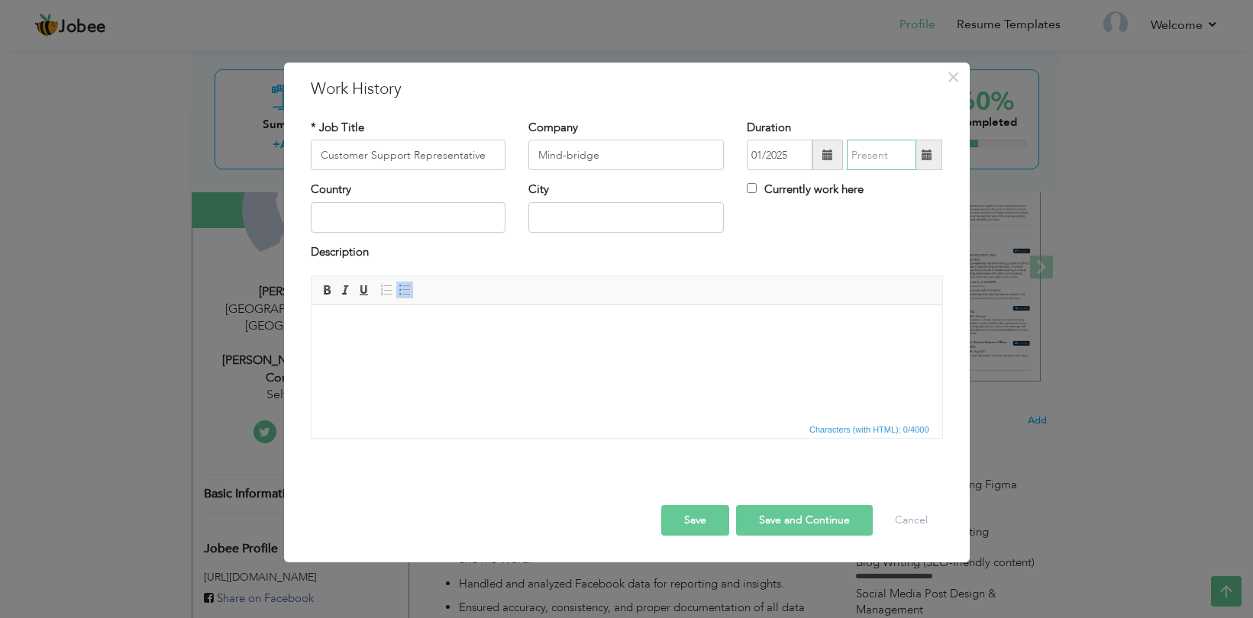
click at [863, 156] on input "text" at bounding box center [881, 155] width 69 height 31
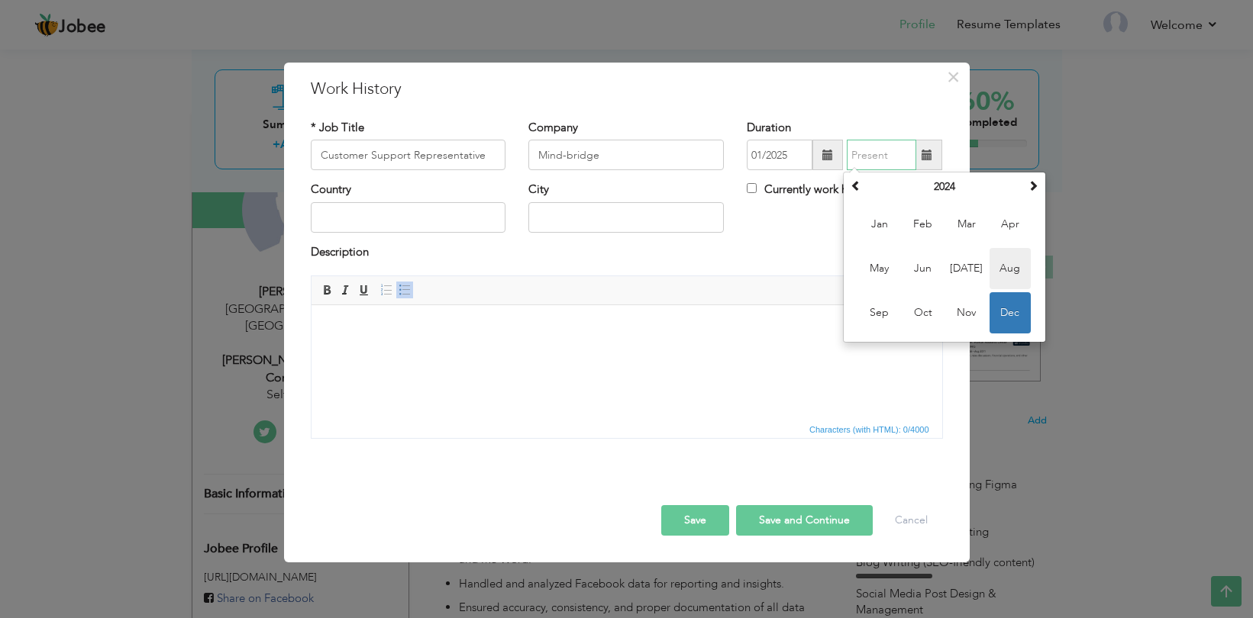
click at [1009, 269] on span "Aug" at bounding box center [1009, 268] width 41 height 41
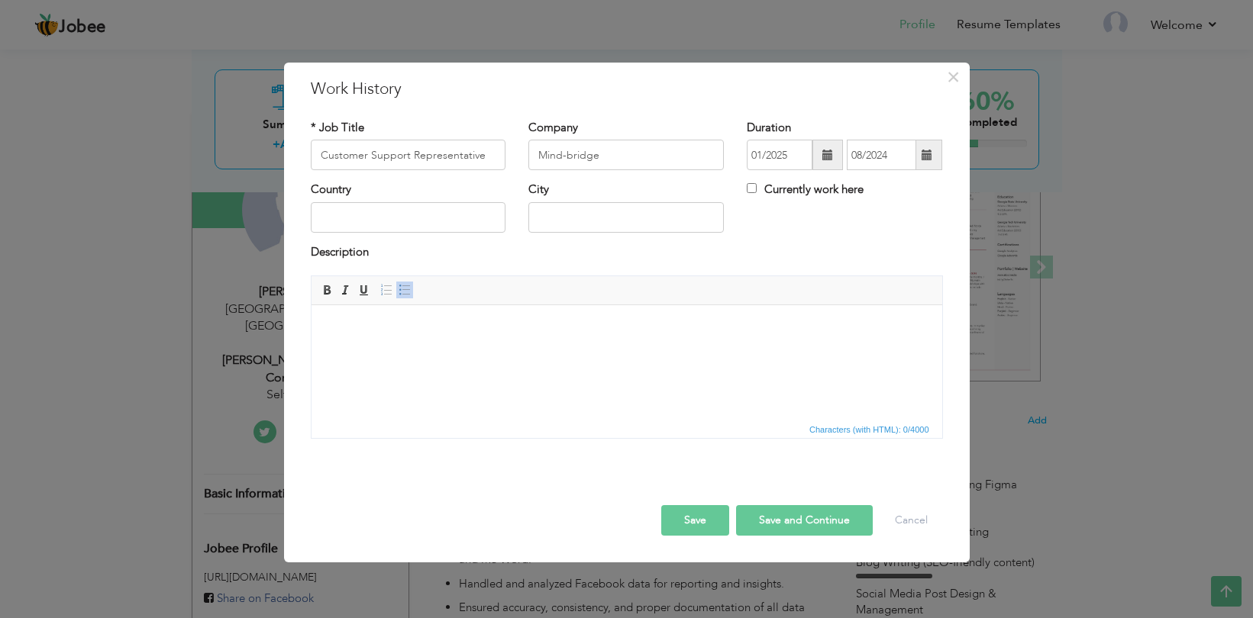
click at [920, 159] on span at bounding box center [927, 155] width 30 height 31
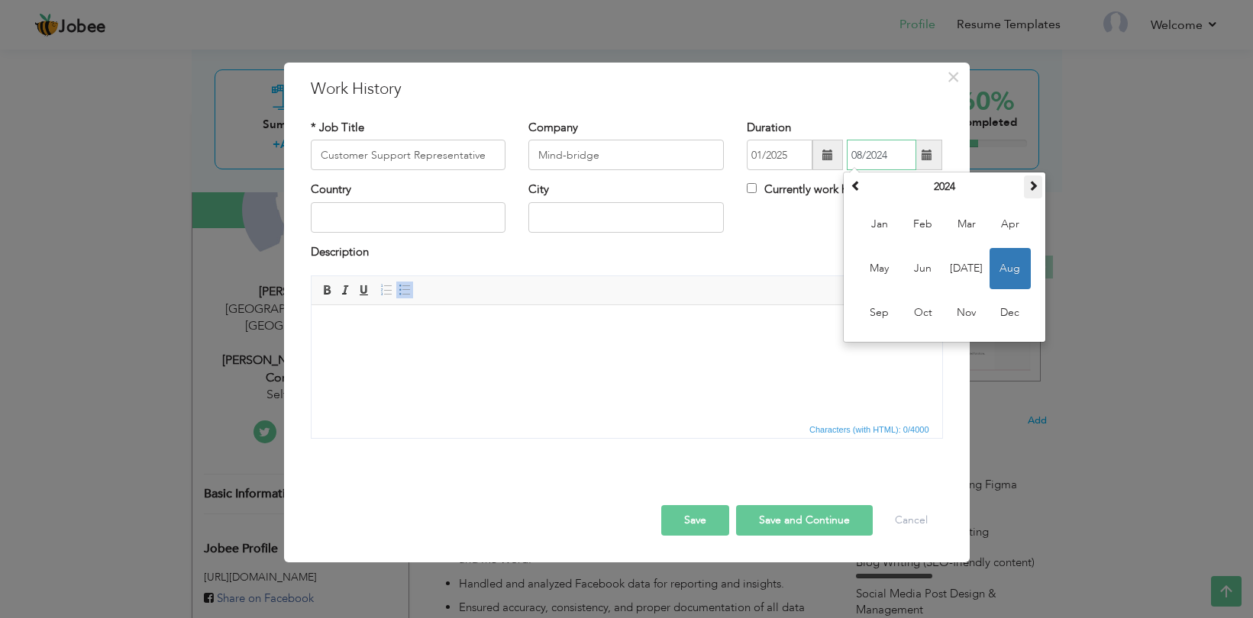
click at [1025, 191] on th at bounding box center [1033, 187] width 18 height 23
click at [996, 273] on span "Aug" at bounding box center [1009, 268] width 41 height 41
type input "08/2025"
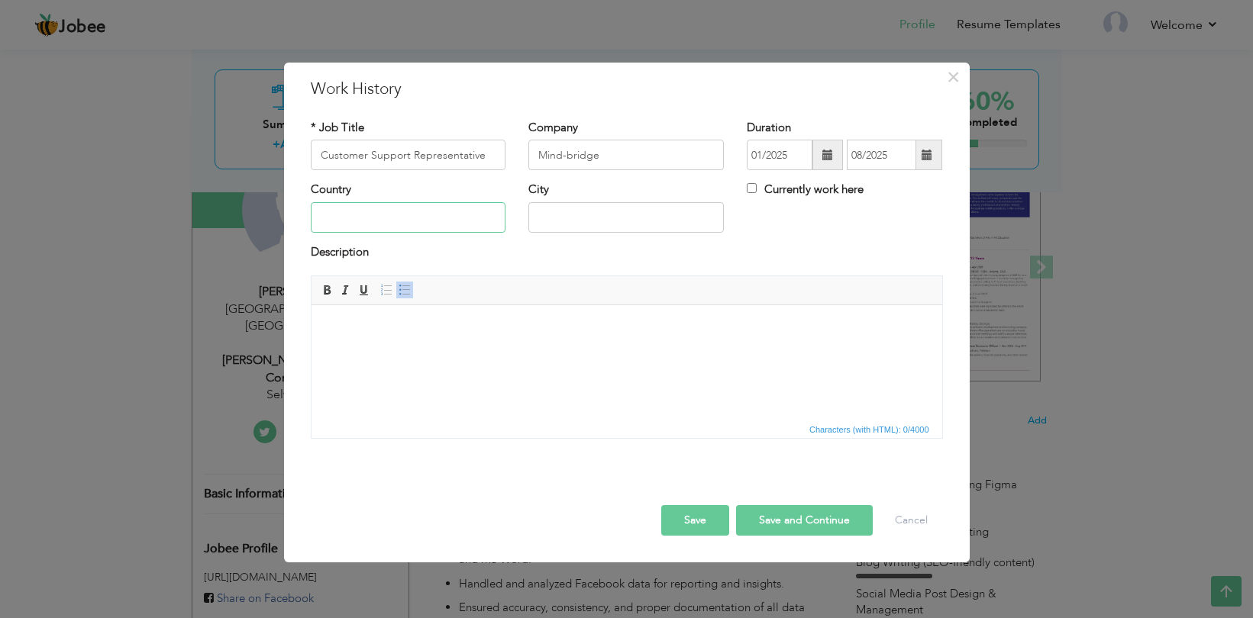
click at [448, 215] on input "text" at bounding box center [408, 217] width 195 height 31
type input "[GEOGRAPHIC_DATA]"
click at [638, 214] on input "text" at bounding box center [625, 217] width 195 height 31
type input "[GEOGRAPHIC_DATA]"
click at [387, 321] on body at bounding box center [626, 329] width 600 height 16
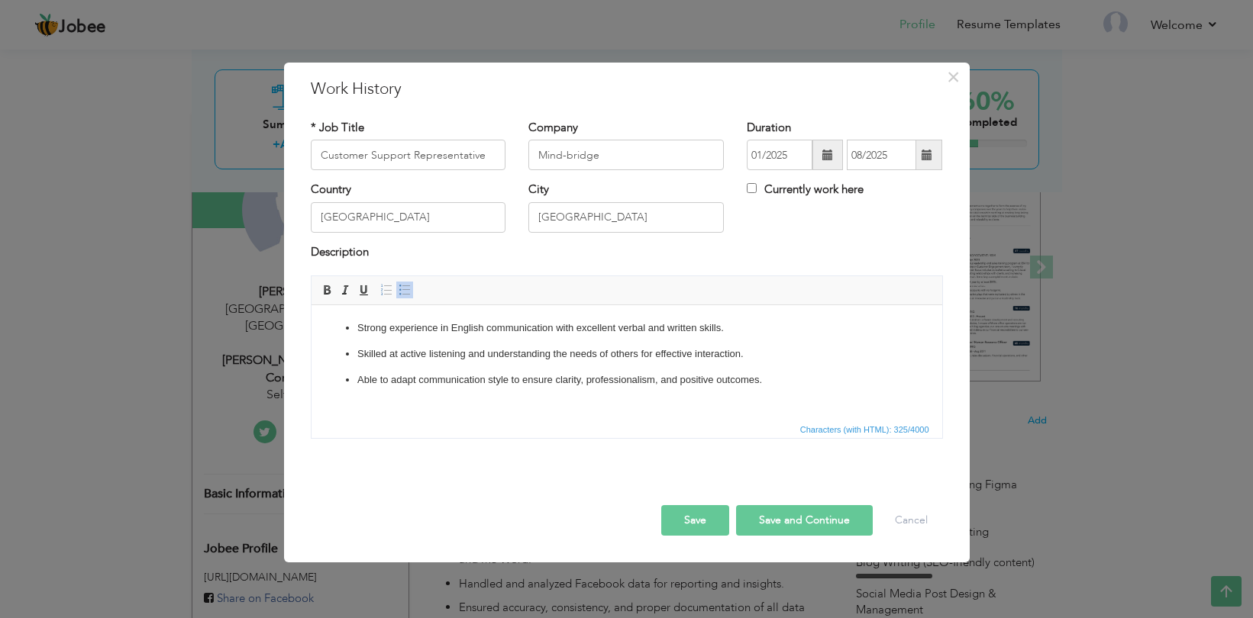
click at [776, 528] on button "Save and Continue" at bounding box center [804, 520] width 137 height 31
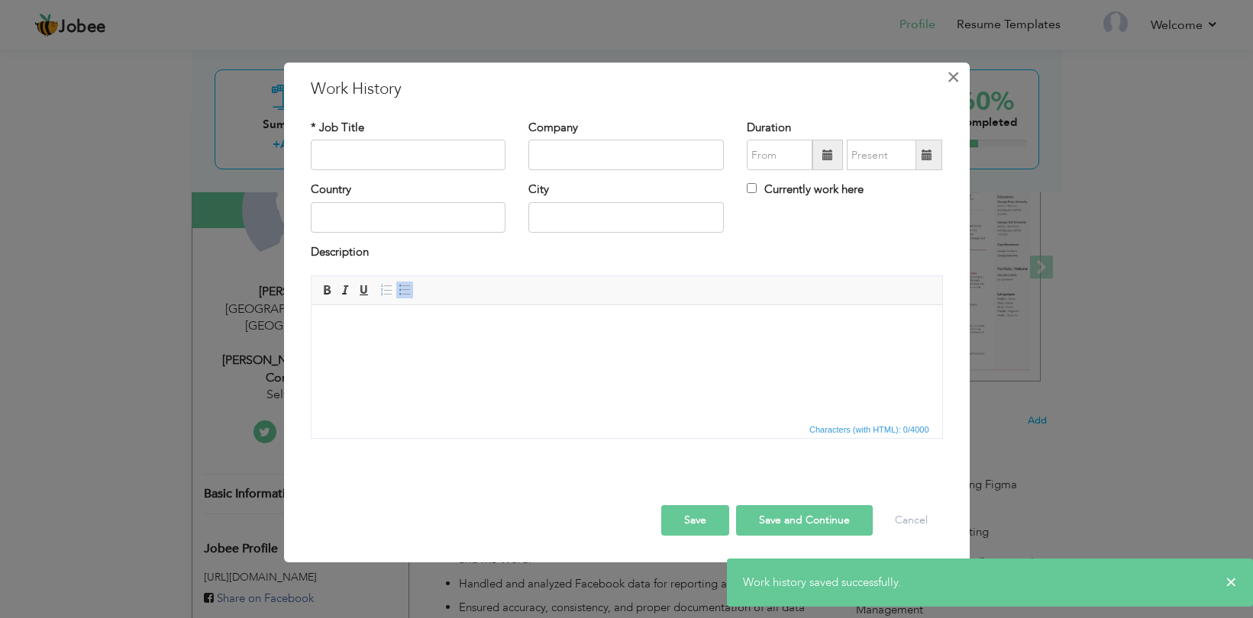
click at [952, 86] on span "×" at bounding box center [953, 76] width 13 height 27
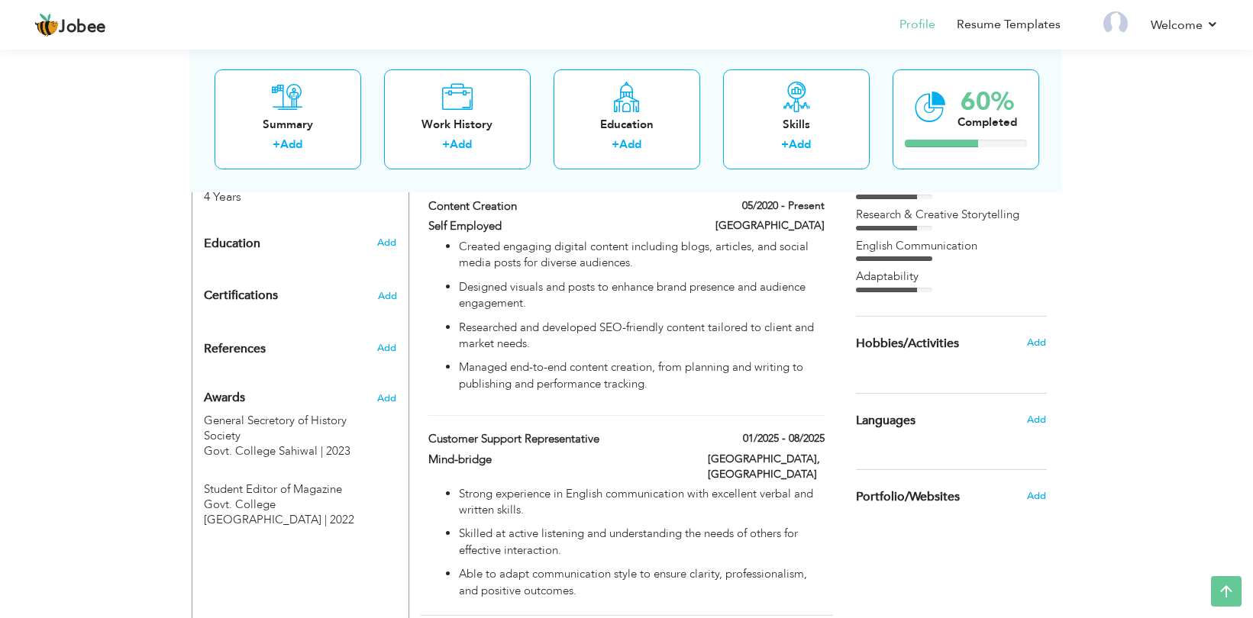
scroll to position [725, 0]
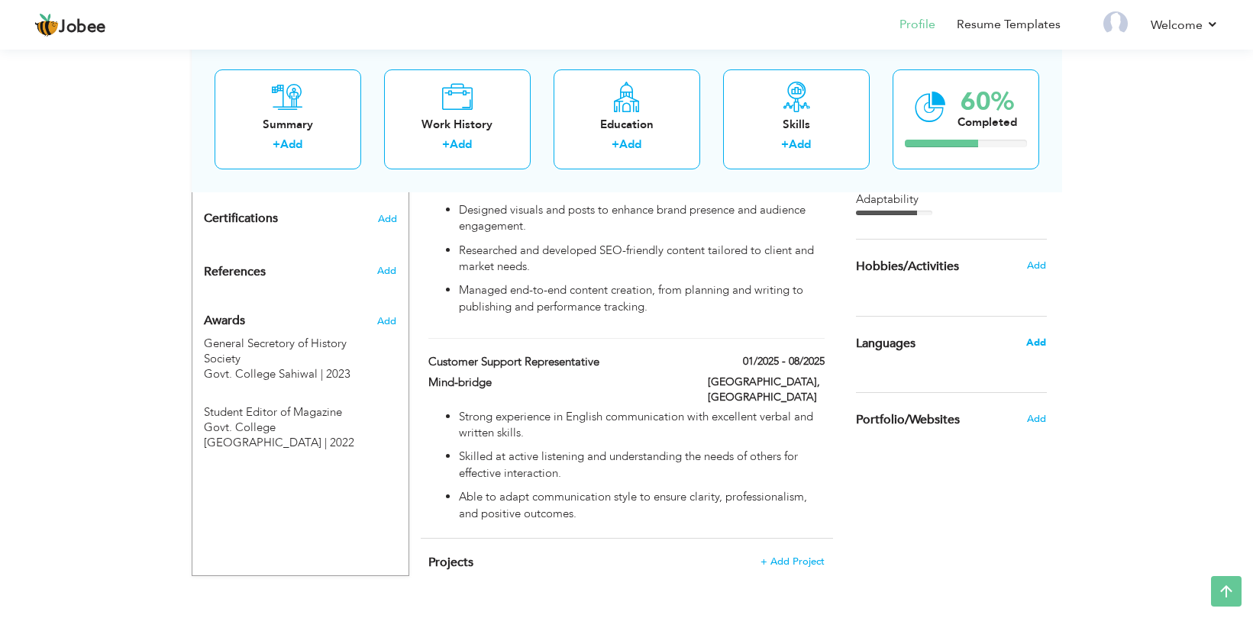
click at [1031, 341] on span "Add" at bounding box center [1036, 343] width 20 height 14
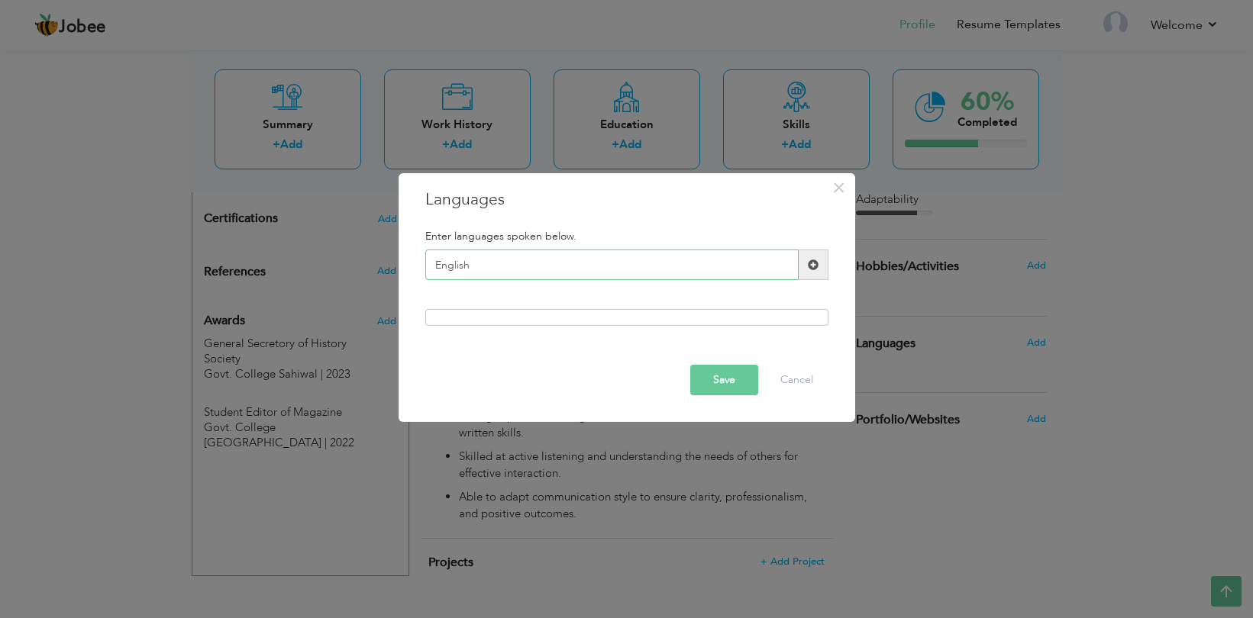
type input "English"
click at [817, 267] on span at bounding box center [813, 265] width 11 height 11
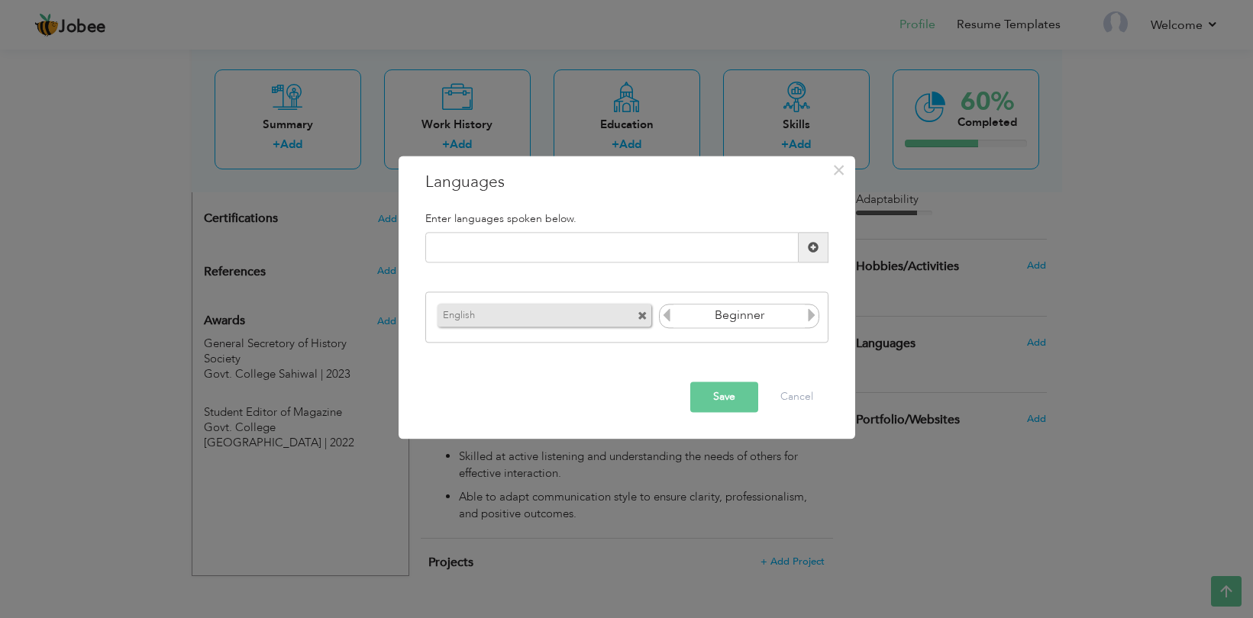
click at [809, 316] on icon at bounding box center [812, 315] width 14 height 14
click at [734, 402] on button "Save" at bounding box center [724, 397] width 68 height 31
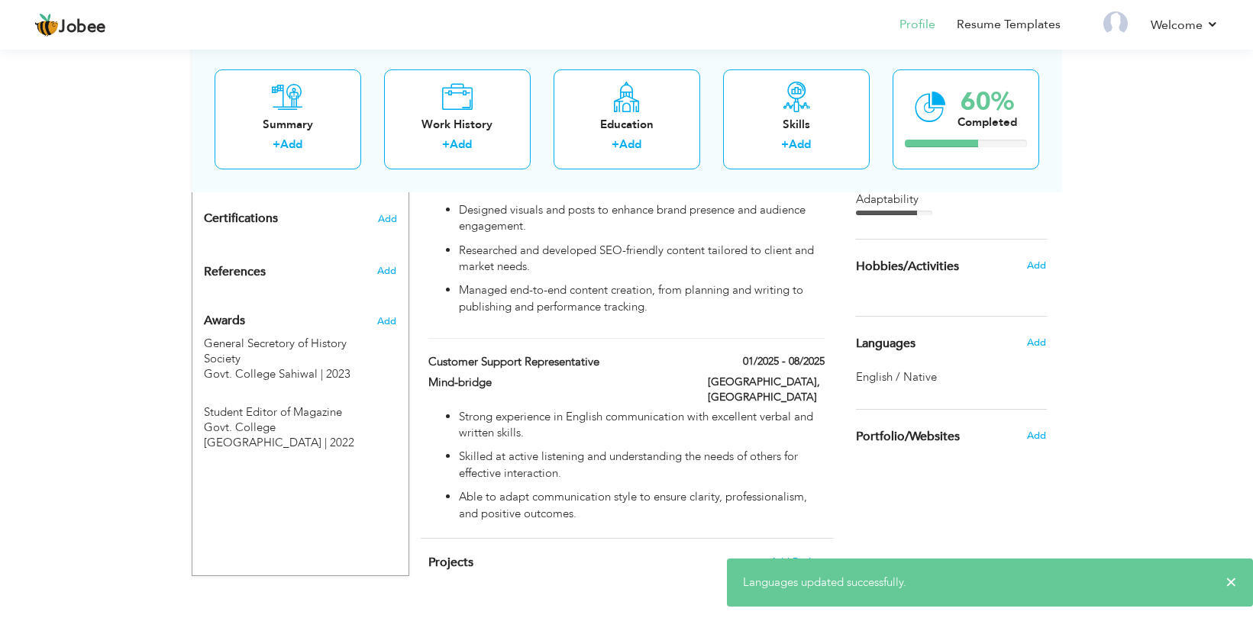
click at [1025, 341] on div "Add" at bounding box center [1040, 342] width 36 height 29
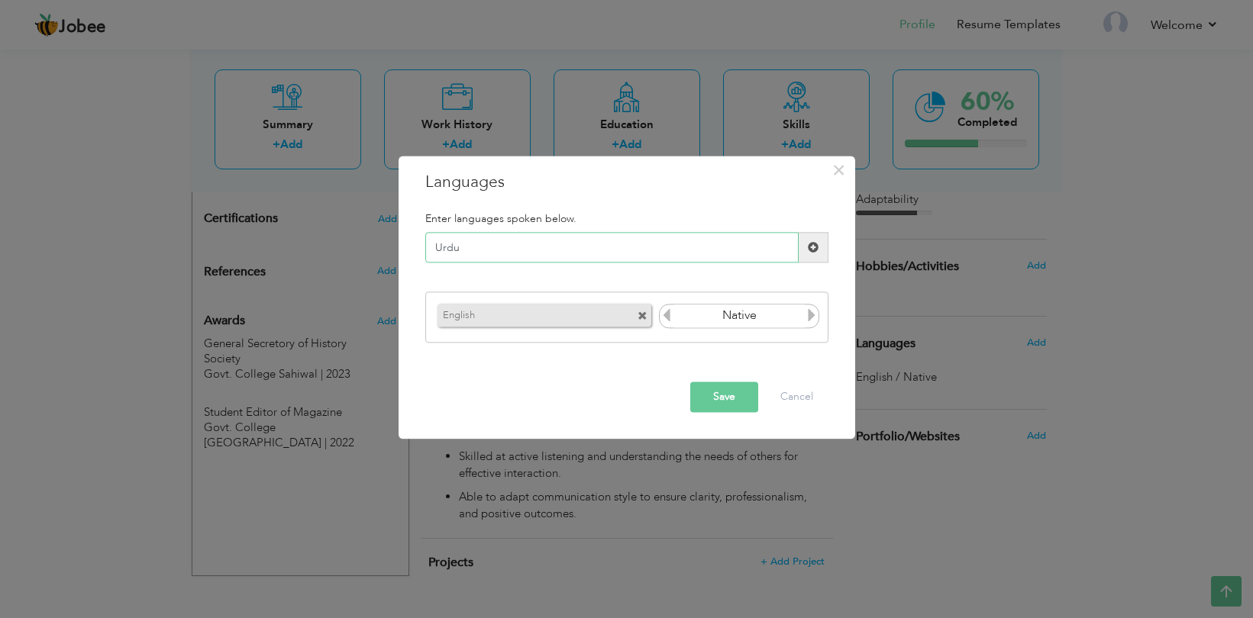
type input "Urdu"
click at [811, 245] on span at bounding box center [813, 247] width 11 height 11
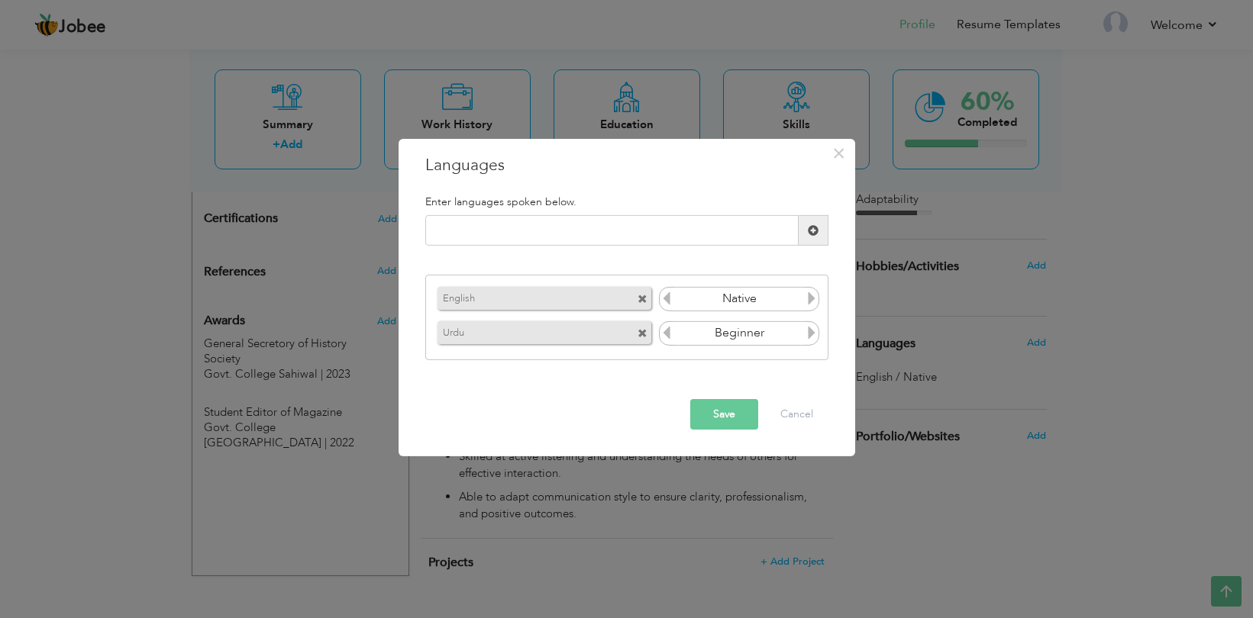
click at [812, 331] on icon at bounding box center [812, 333] width 14 height 14
click at [812, 332] on icon at bounding box center [812, 333] width 14 height 14
click at [520, 222] on input "text" at bounding box center [611, 230] width 373 height 31
type input "Punjabi"
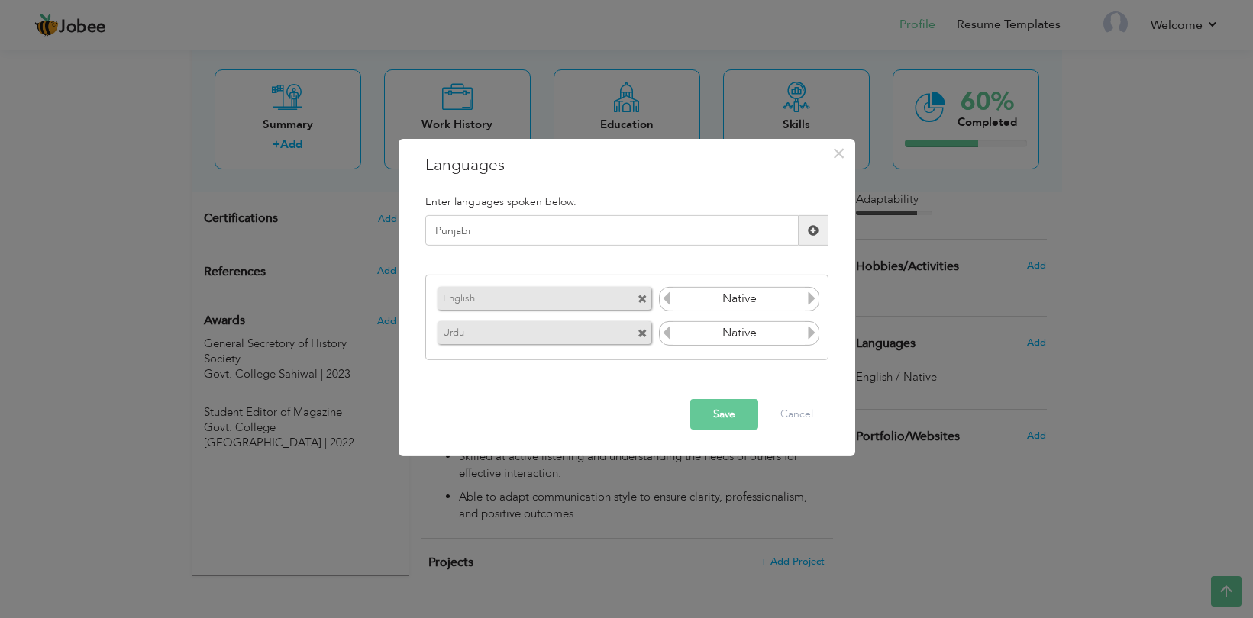
click at [808, 226] on span at bounding box center [813, 230] width 11 height 11
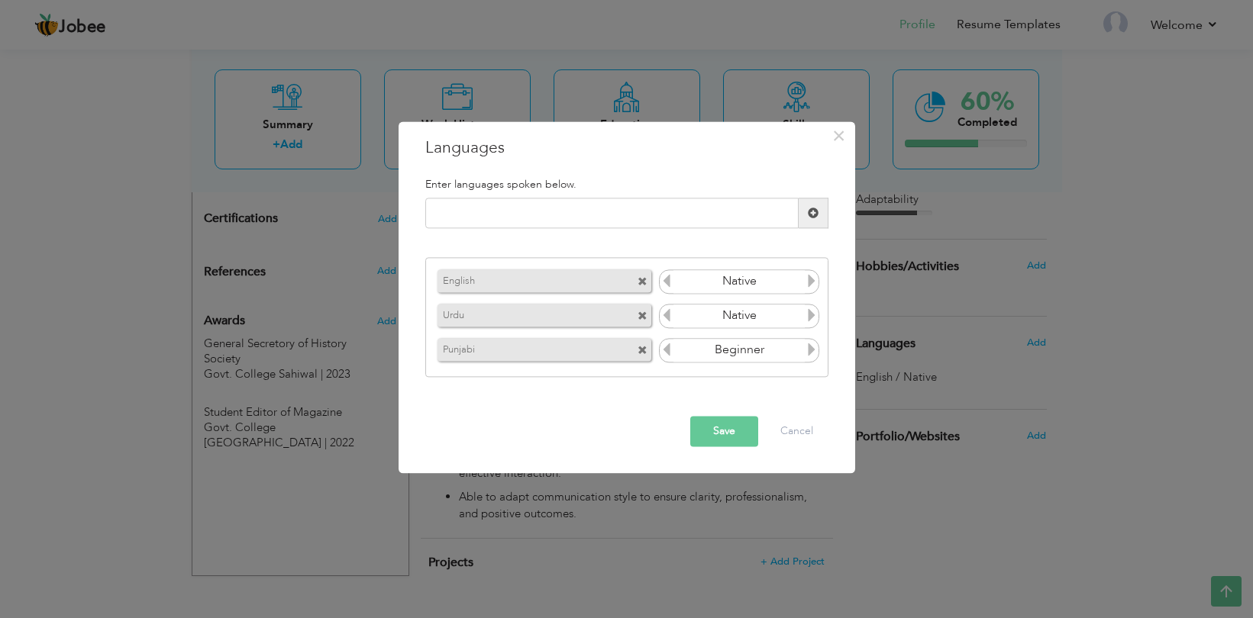
click at [810, 350] on icon at bounding box center [812, 350] width 14 height 14
click at [727, 424] on button "Save" at bounding box center [724, 432] width 68 height 31
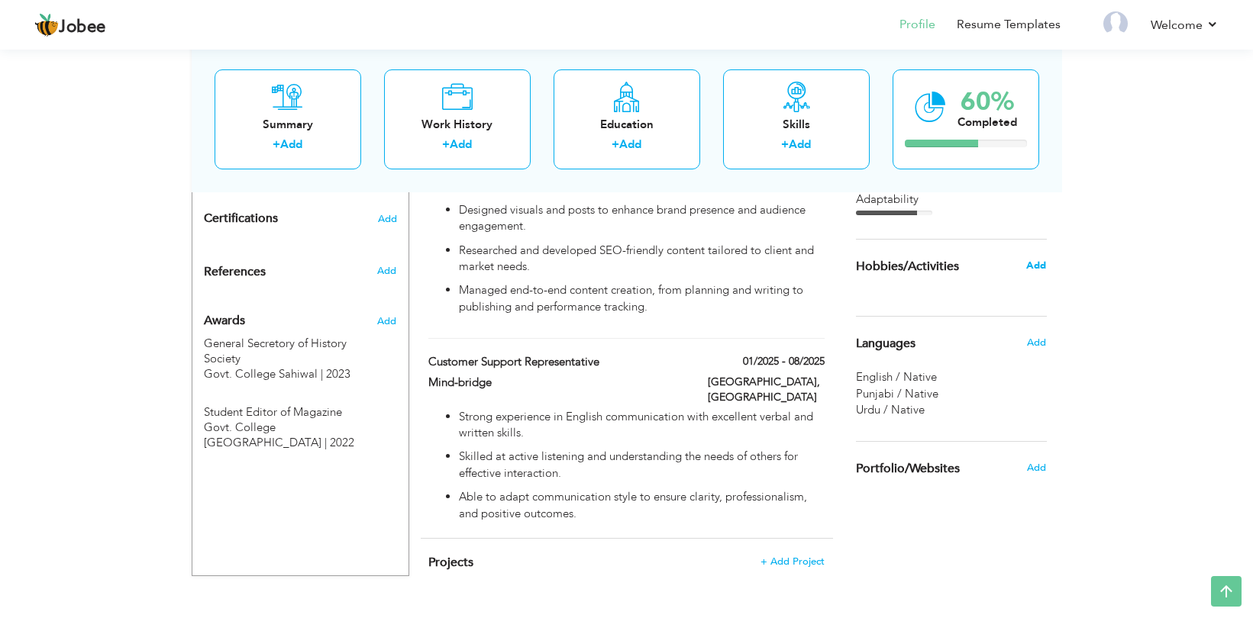
click at [1037, 266] on span "Add" at bounding box center [1036, 266] width 20 height 14
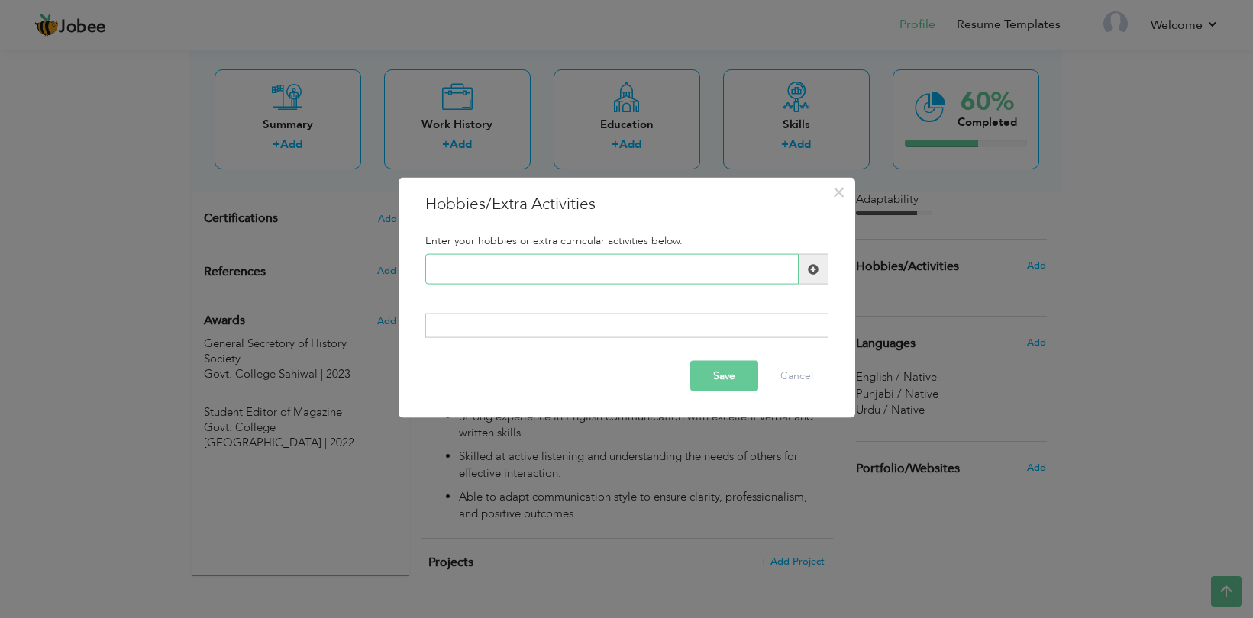
click at [532, 277] on input "text" at bounding box center [611, 269] width 373 height 31
type input "Book Reading"
click at [824, 271] on span at bounding box center [814, 269] width 30 height 31
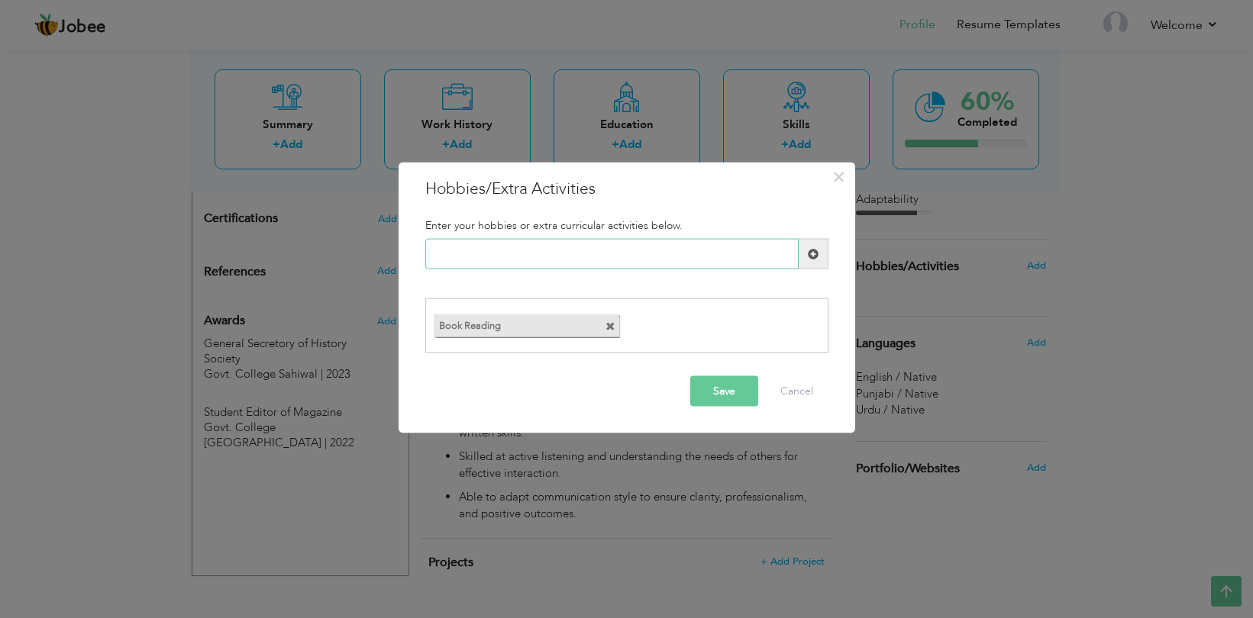
click at [635, 260] on input "text" at bounding box center [611, 254] width 373 height 31
type input "Research"
click at [808, 253] on span at bounding box center [813, 253] width 11 height 11
click at [568, 256] on input "text" at bounding box center [611, 254] width 373 height 31
click at [460, 260] on input "Desing & Art" at bounding box center [611, 254] width 373 height 31
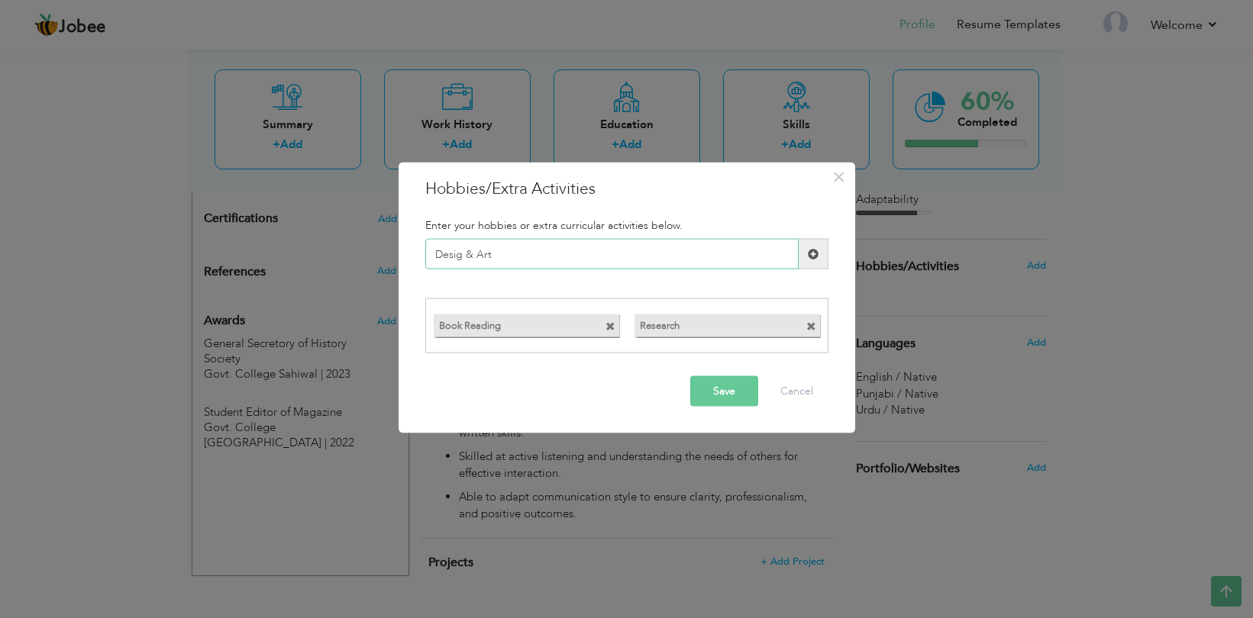
click at [457, 255] on input "Desig & Art" at bounding box center [611, 254] width 373 height 31
click at [463, 256] on input "Desig & Art" at bounding box center [611, 254] width 373 height 31
click at [547, 251] on input "Design & Art" at bounding box center [611, 254] width 373 height 31
type input "Design & Art"
click at [810, 254] on span at bounding box center [813, 253] width 11 height 11
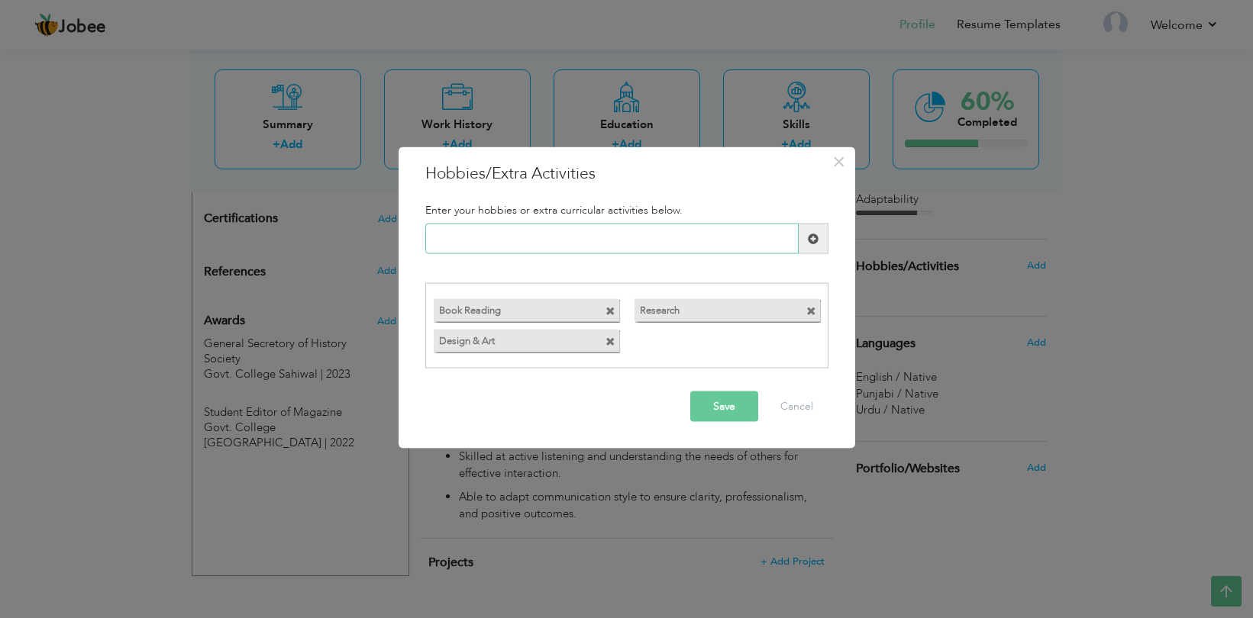
click at [497, 244] on input "text" at bounding box center [611, 239] width 373 height 31
type input "P"
type input "Watching Podcasts"
click at [809, 237] on span at bounding box center [813, 238] width 11 height 11
click at [736, 408] on button "Save" at bounding box center [724, 406] width 68 height 31
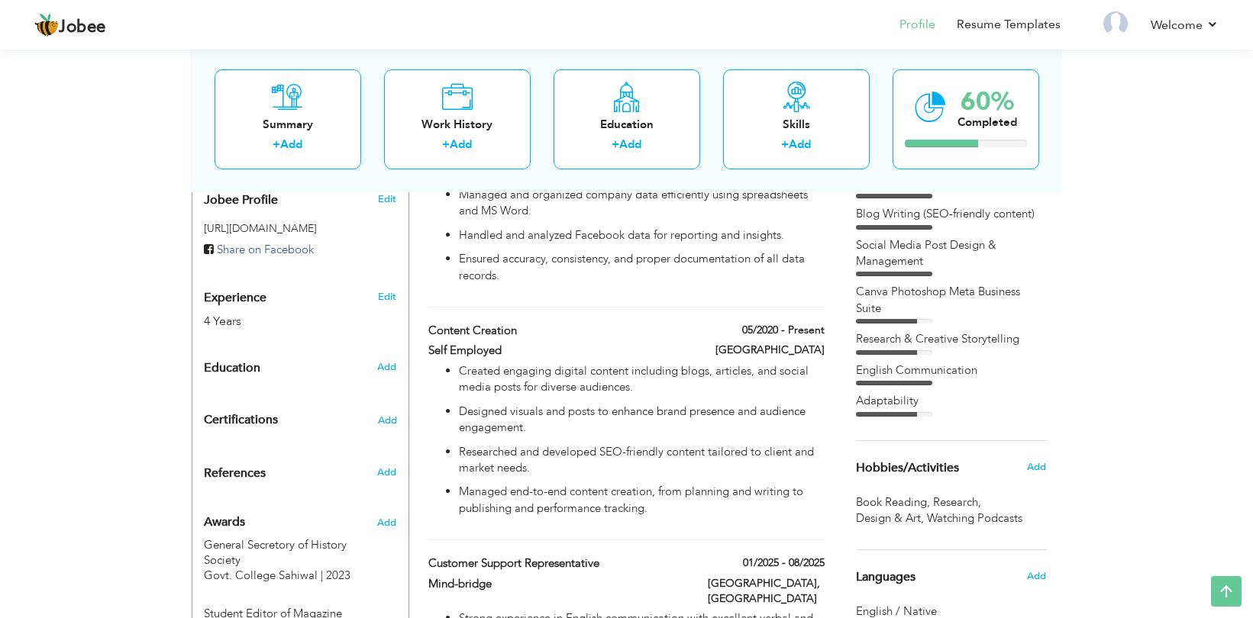
scroll to position [530, 0]
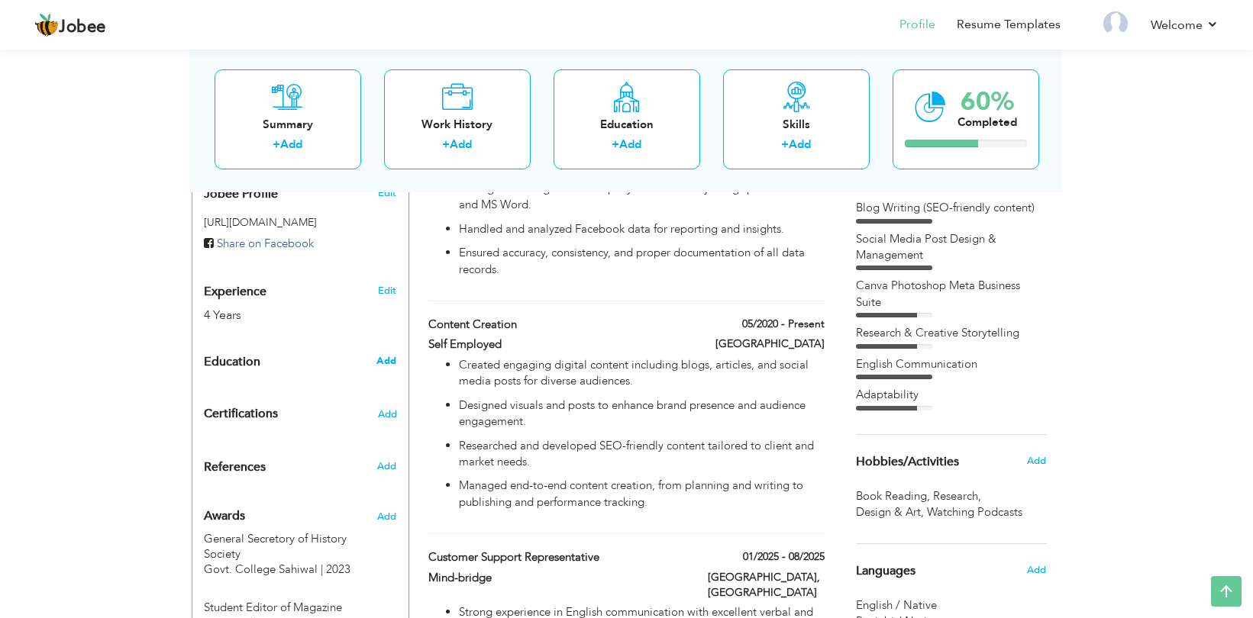
click at [382, 354] on span "Add" at bounding box center [386, 361] width 20 height 14
radio input "true"
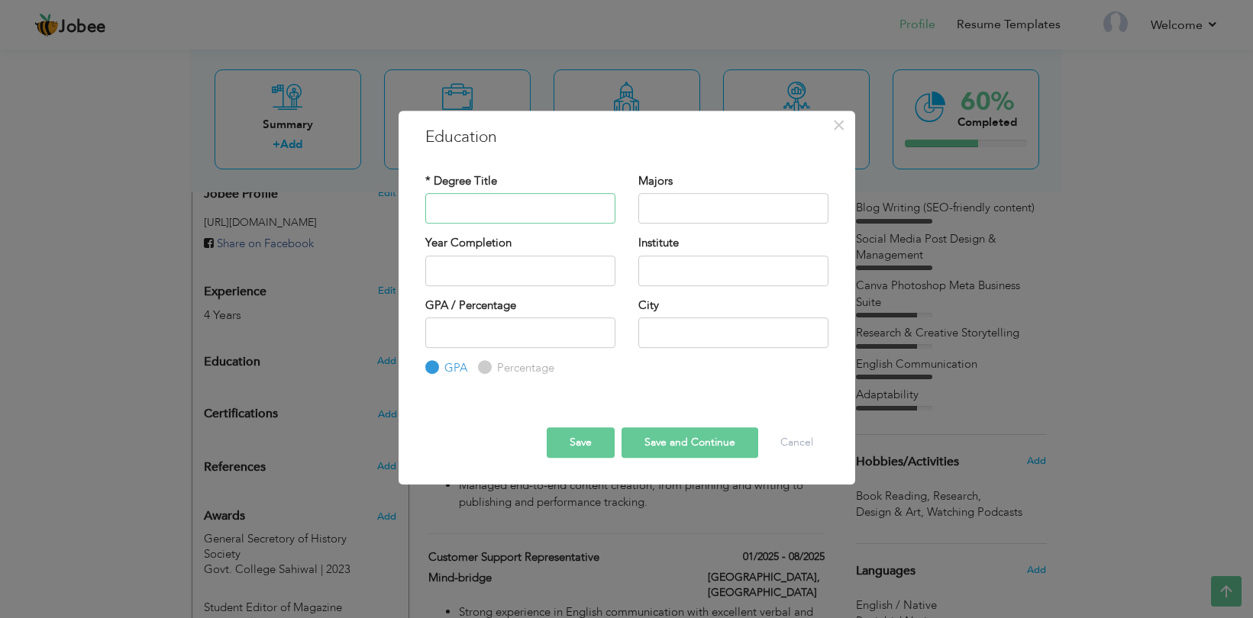
click at [489, 201] on input "text" at bounding box center [520, 208] width 190 height 31
type input "Bachelors in Language & Literature Urdu"
click at [683, 212] on input "text" at bounding box center [733, 208] width 190 height 31
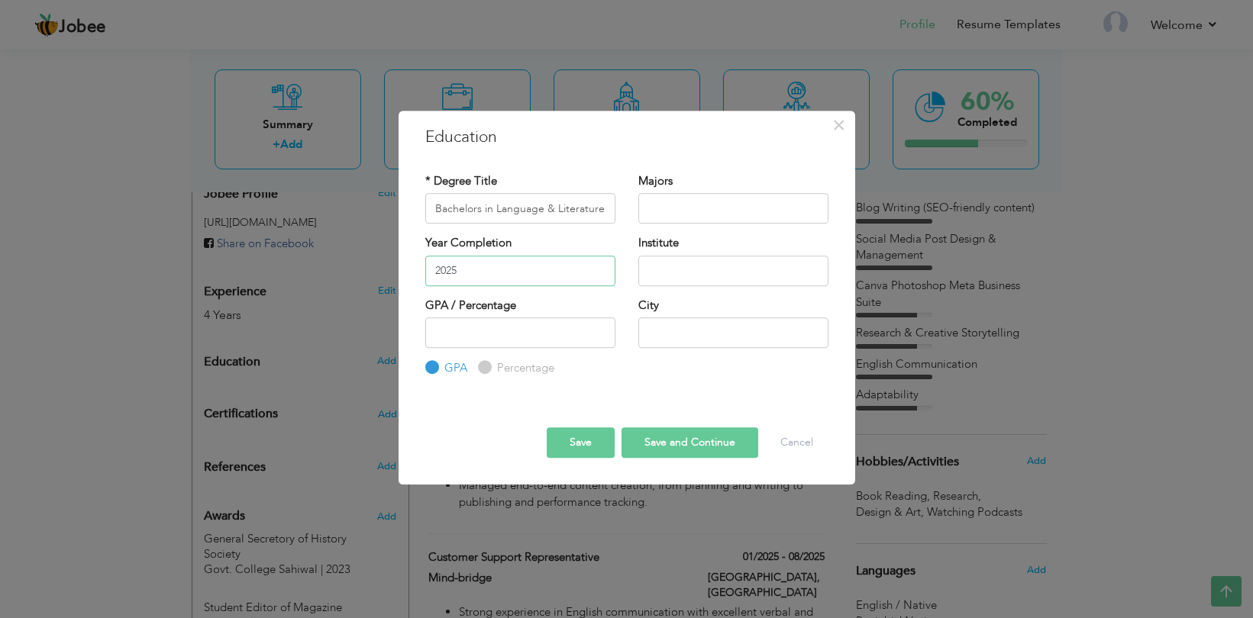
click at [537, 272] on input "2025" at bounding box center [520, 271] width 190 height 31
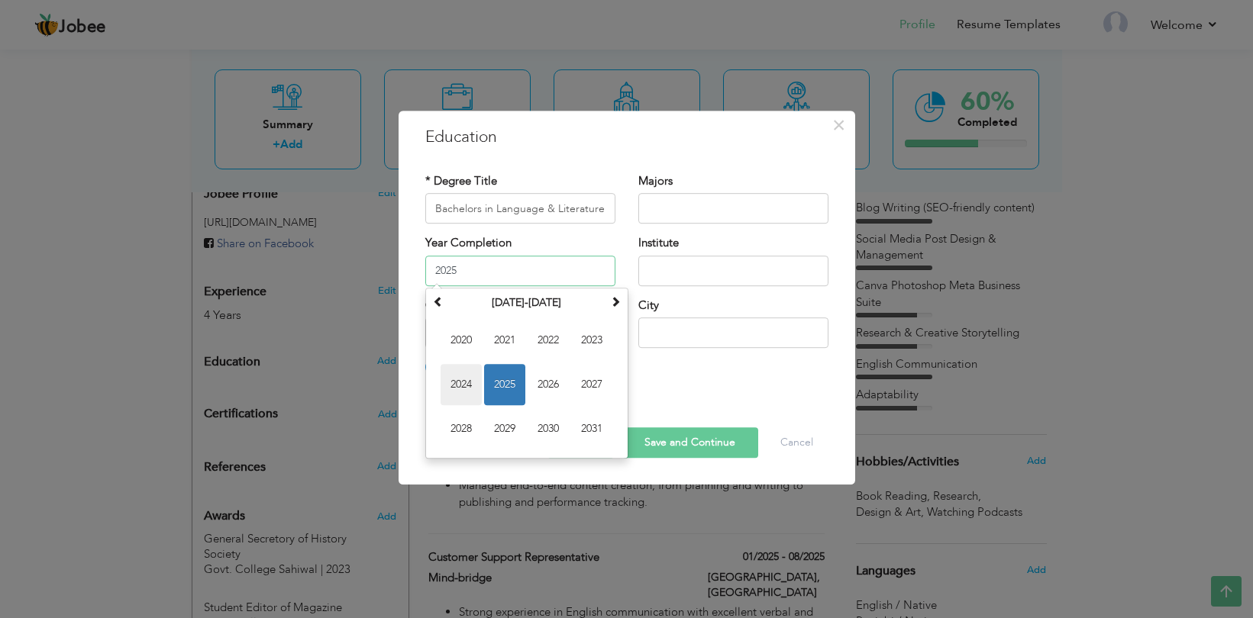
click at [468, 380] on span "2024" at bounding box center [461, 384] width 41 height 41
type input "2024"
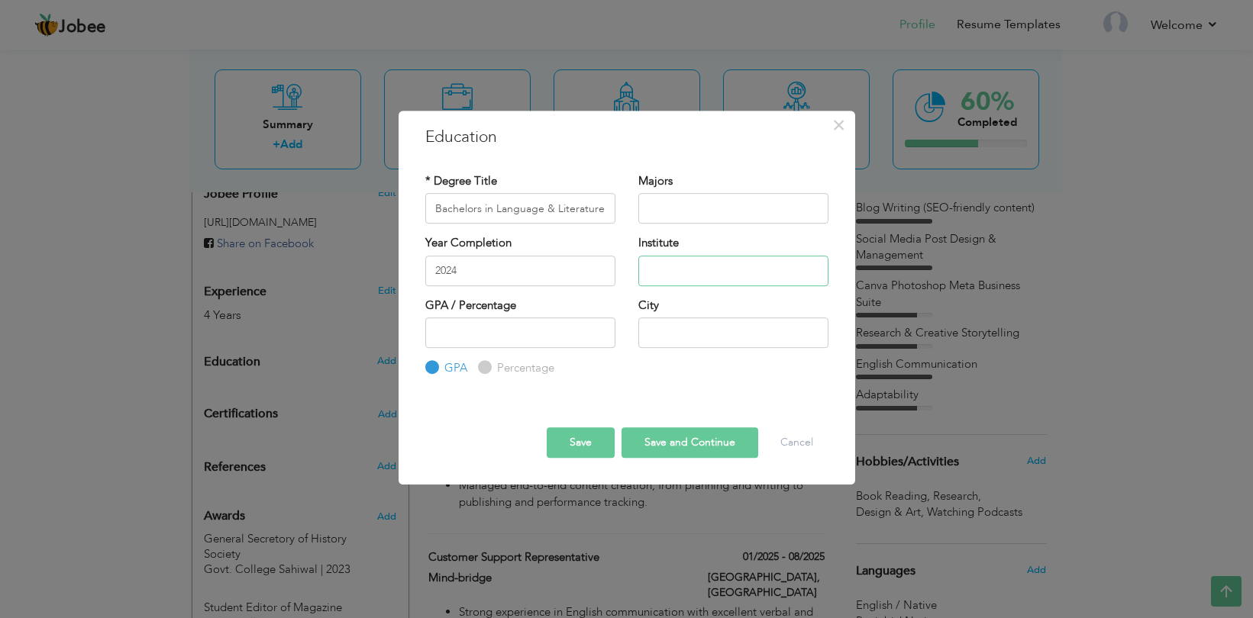
click at [670, 273] on input "text" at bounding box center [733, 271] width 190 height 31
type input "BZU"
click at [513, 335] on input "number" at bounding box center [520, 333] width 190 height 31
type input "3.79"
click at [693, 337] on input "text" at bounding box center [733, 333] width 190 height 31
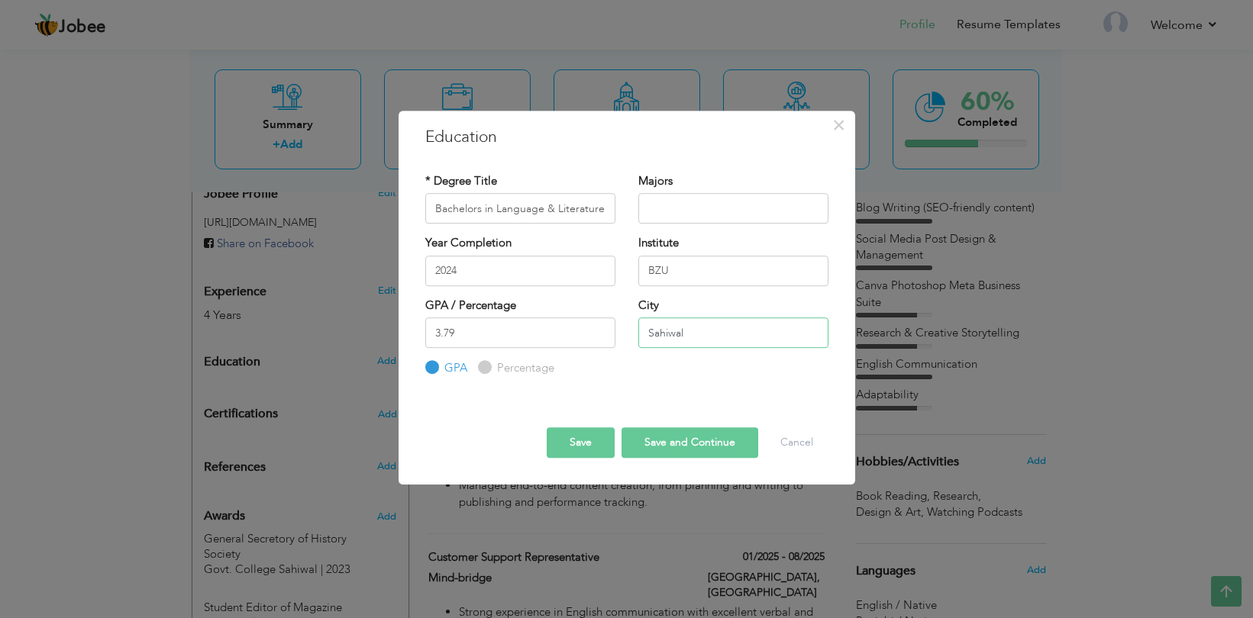
type input "Sahiwal"
click at [586, 441] on button "Save" at bounding box center [581, 443] width 68 height 31
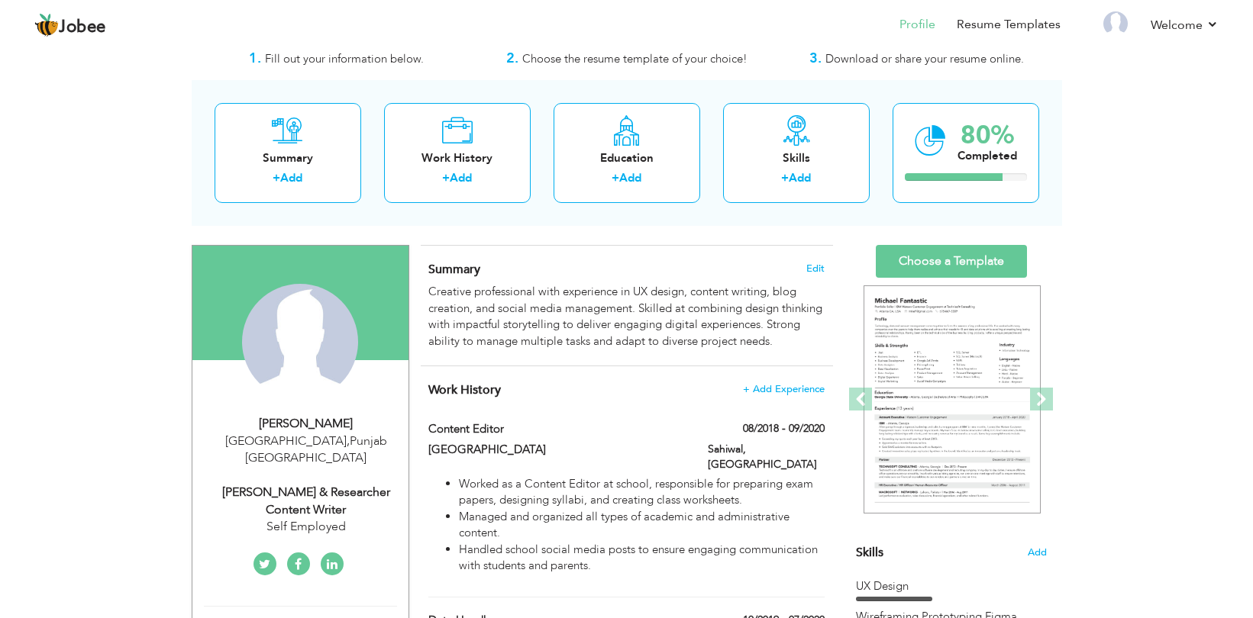
scroll to position [44, 0]
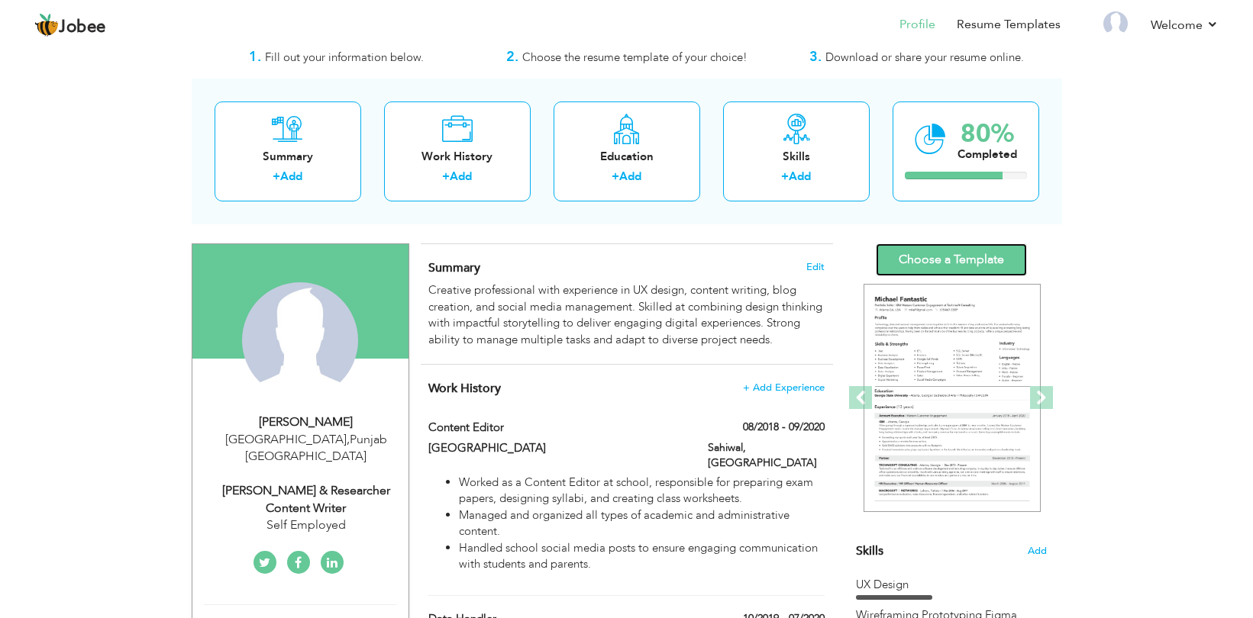
click at [952, 259] on link "Choose a Template" at bounding box center [951, 260] width 151 height 33
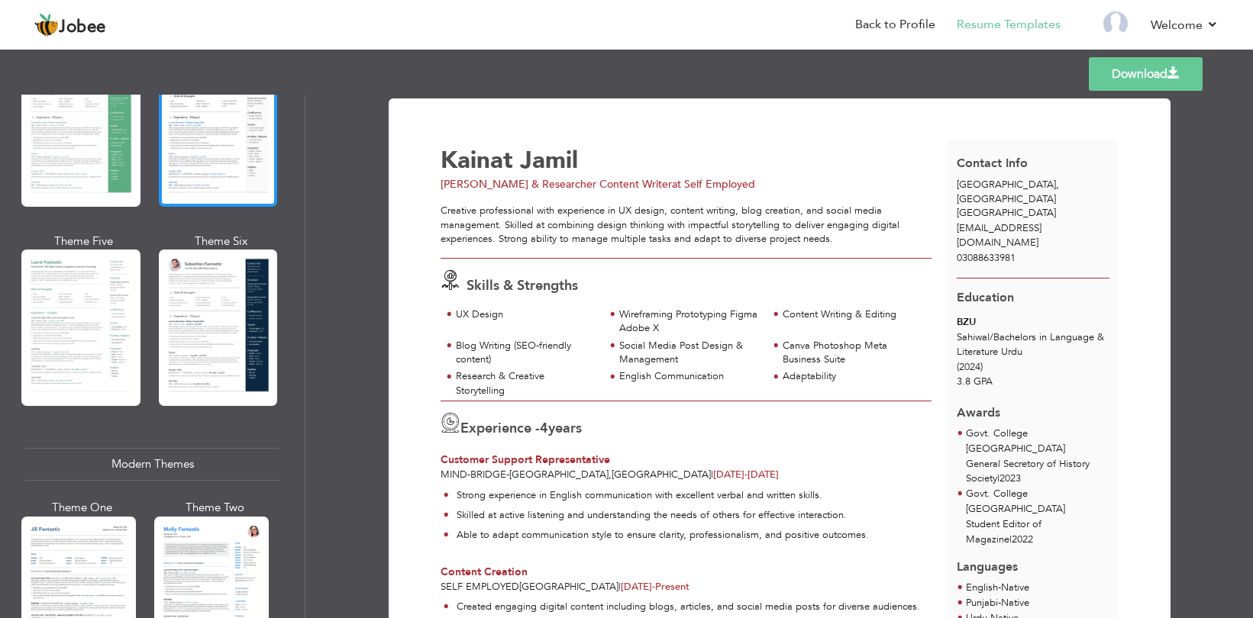
scroll to position [356, 0]
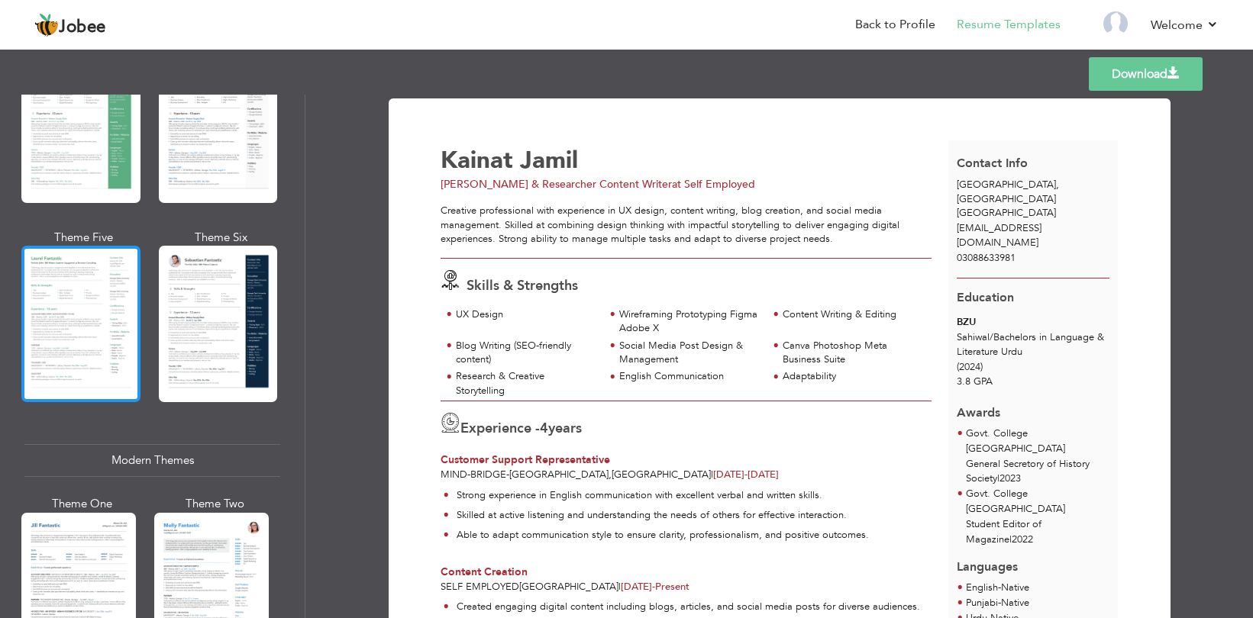
click at [64, 336] on div at bounding box center [80, 324] width 119 height 157
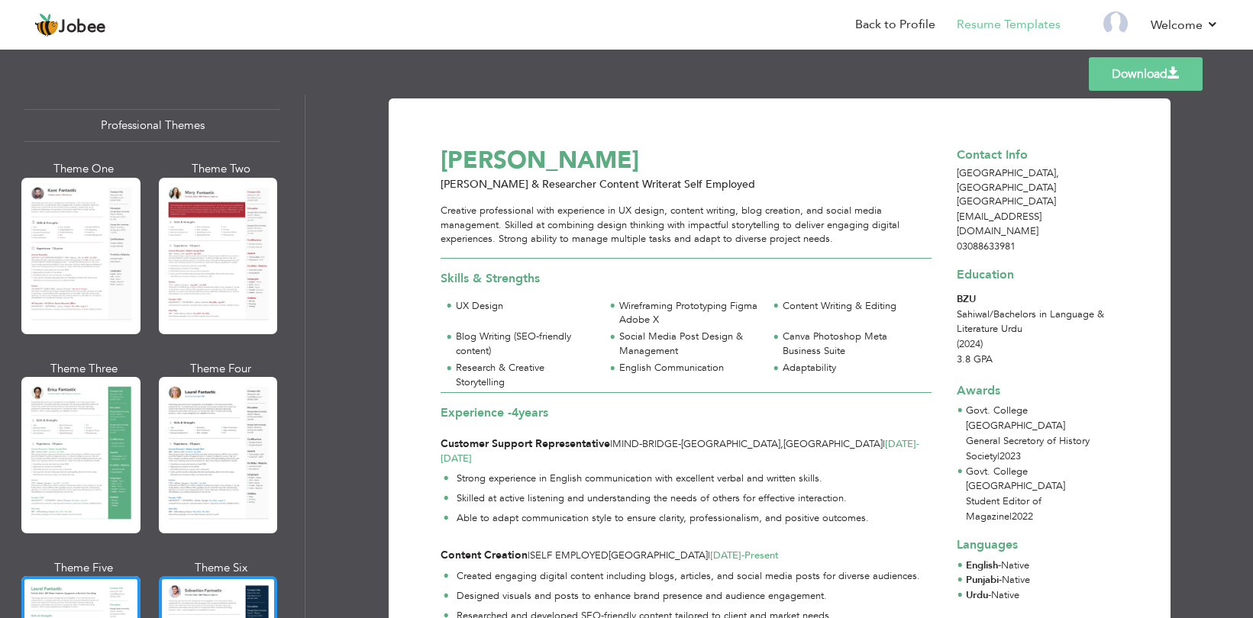
scroll to position [0, 0]
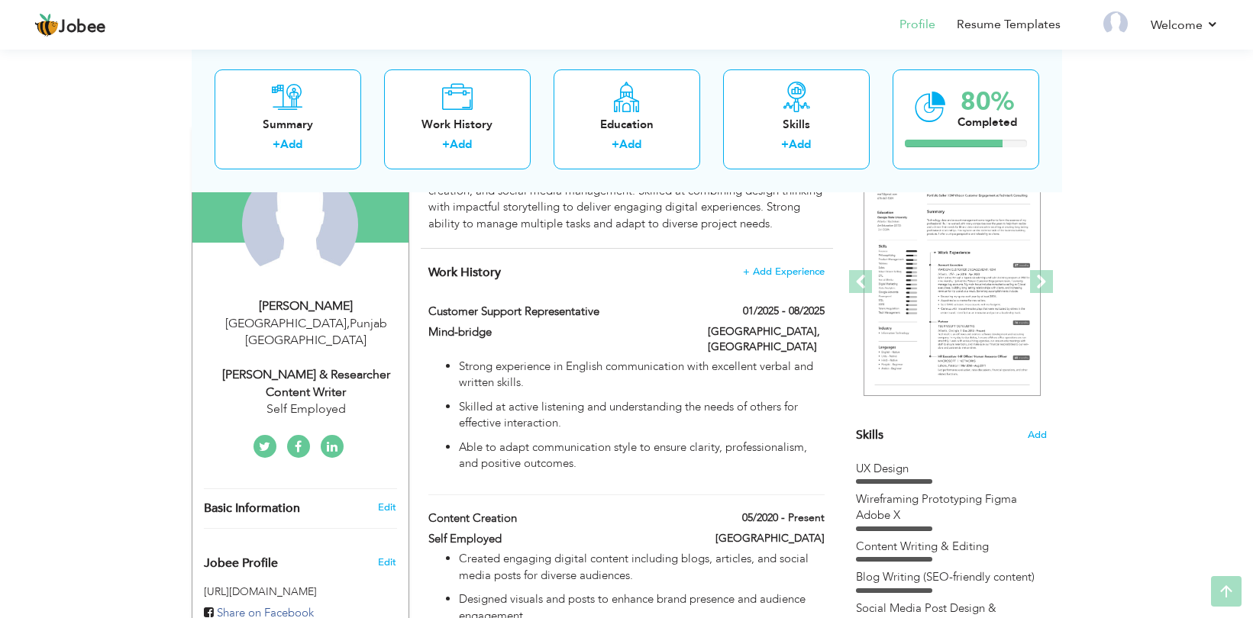
scroll to position [173, 0]
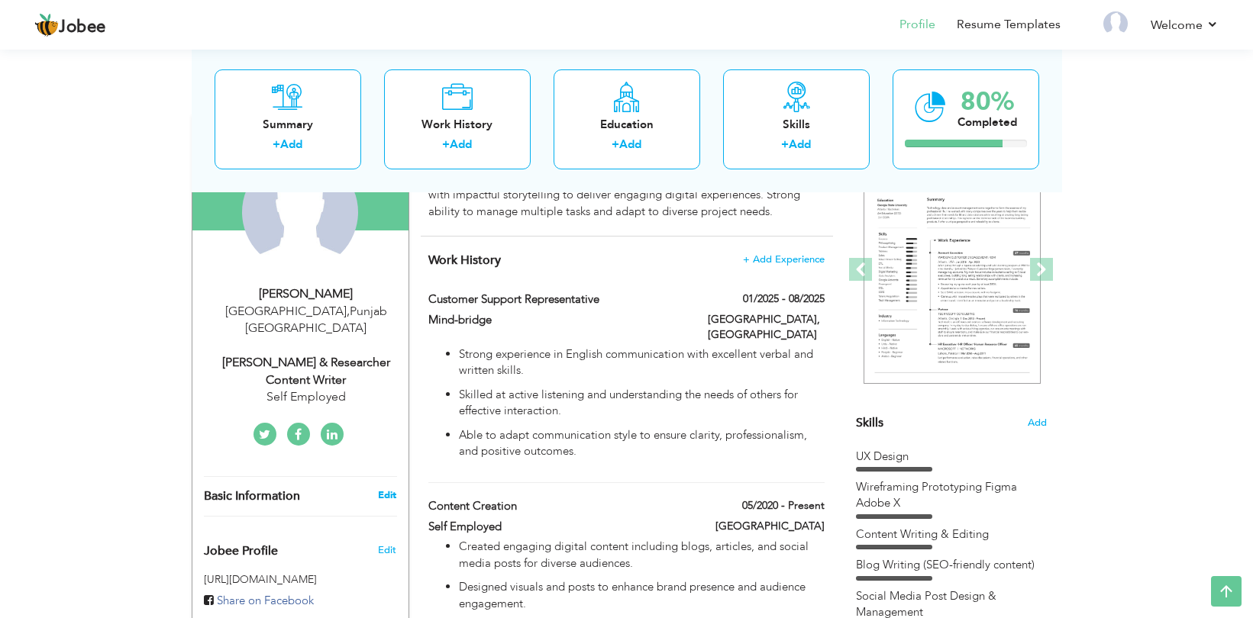
click at [383, 489] on link "Edit" at bounding box center [387, 496] width 18 height 14
type input "Kainat"
type input "Jamil"
type input "03088633981"
select select "number:166"
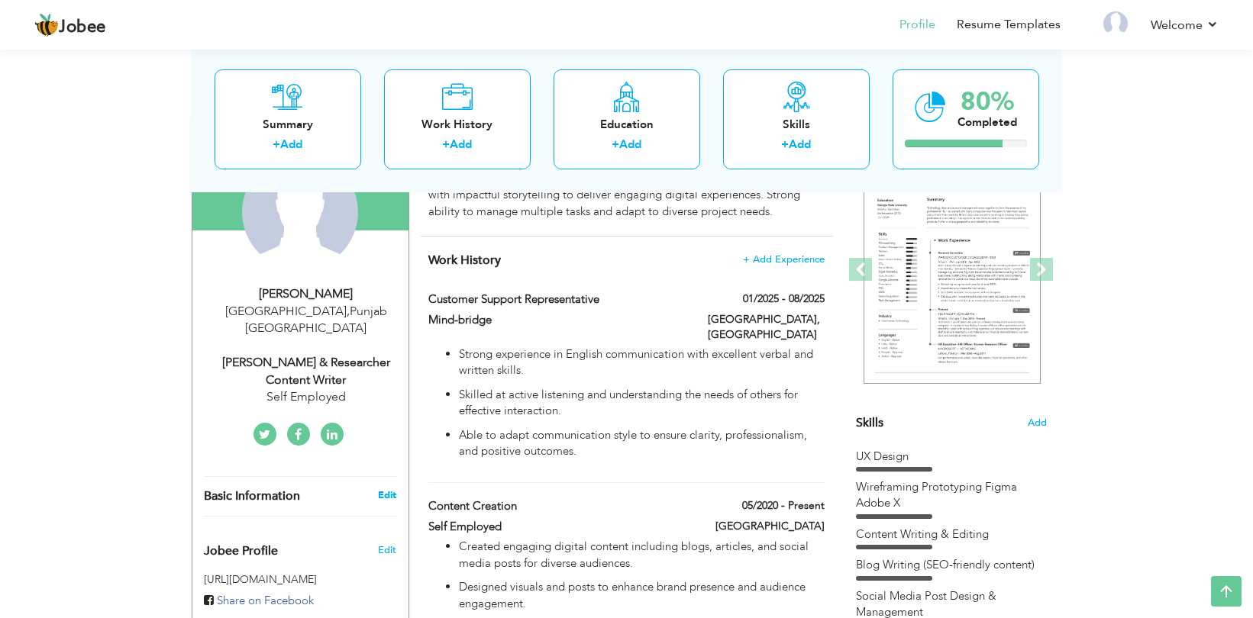
type input "[GEOGRAPHIC_DATA]"
select select "number:6"
type input "Self Employed"
type input "[PERSON_NAME] & Researcher Content Writer"
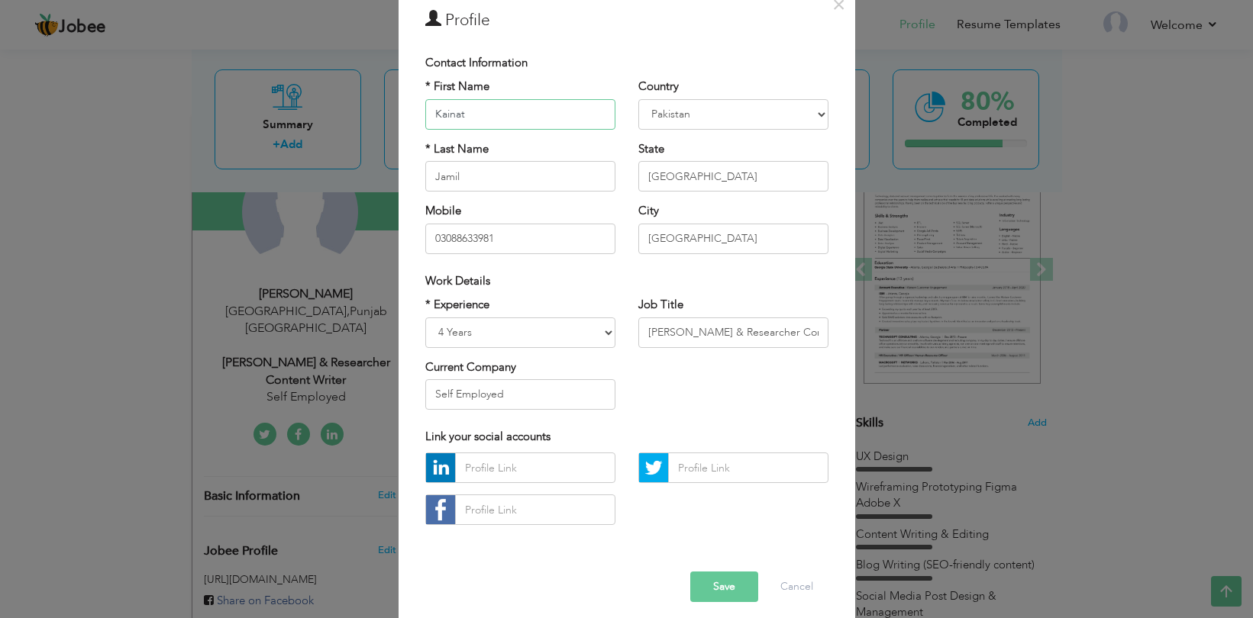
scroll to position [83, 0]
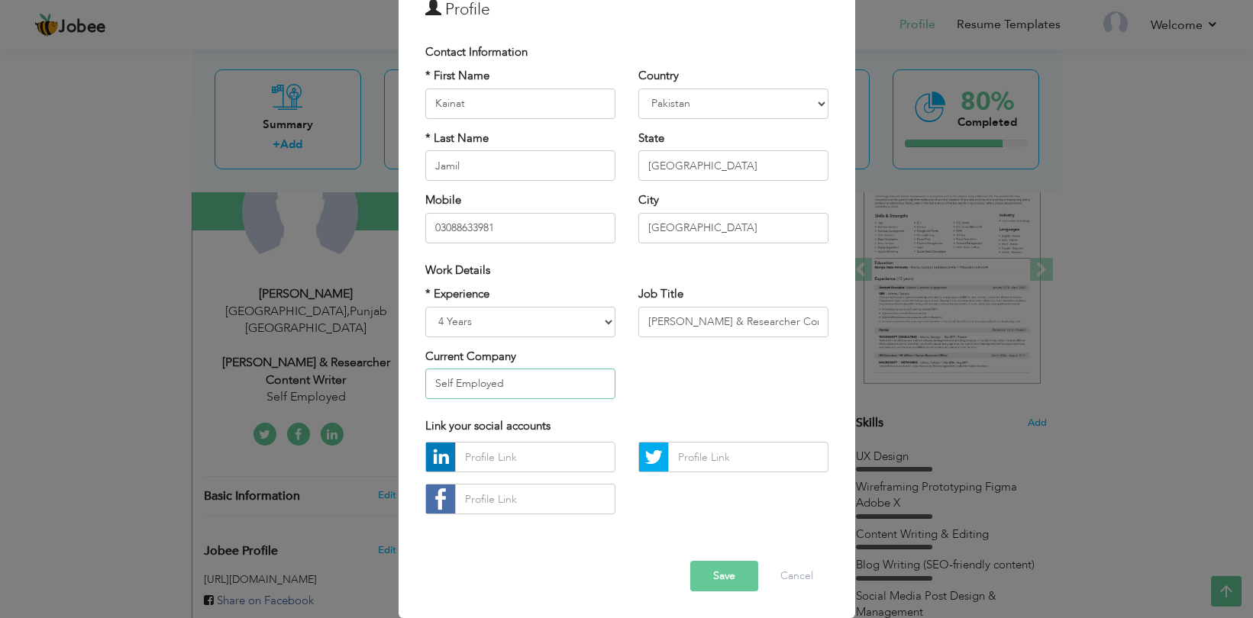
drag, startPoint x: 514, startPoint y: 386, endPoint x: 422, endPoint y: 388, distance: 91.6
click at [422, 388] on div "* Experience Entry Level Less than 1 Year 1 Year 2 Years 3 Years 4 Years 5 Year…" at bounding box center [520, 348] width 213 height 124
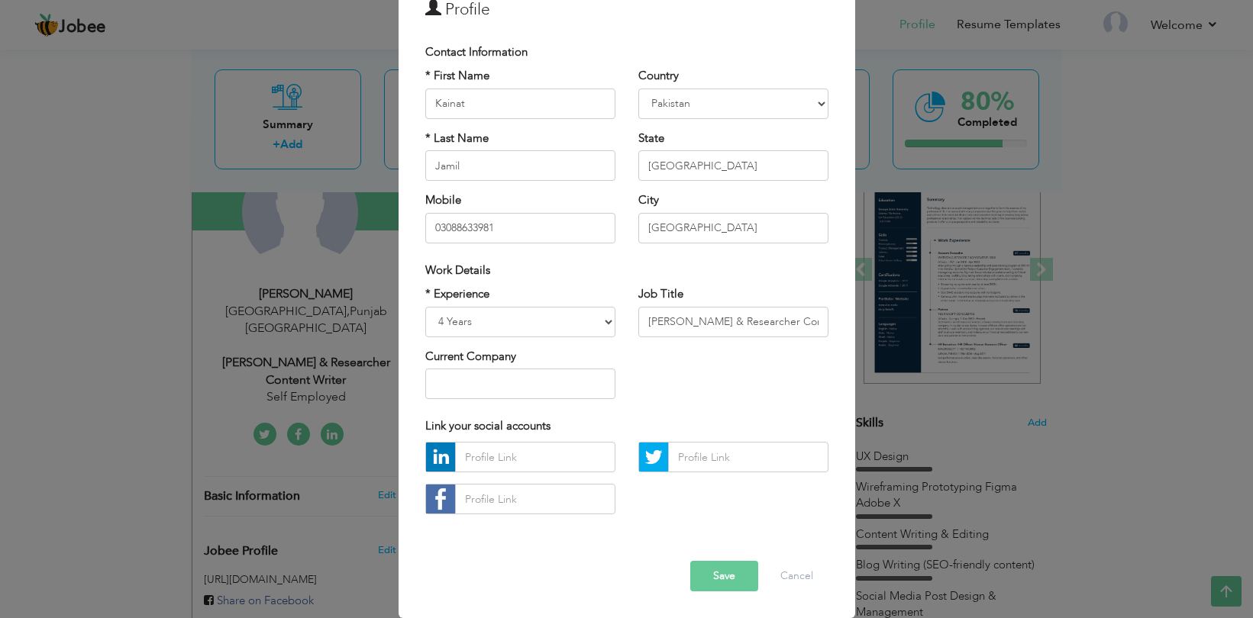
click at [723, 581] on button "Save" at bounding box center [724, 576] width 68 height 31
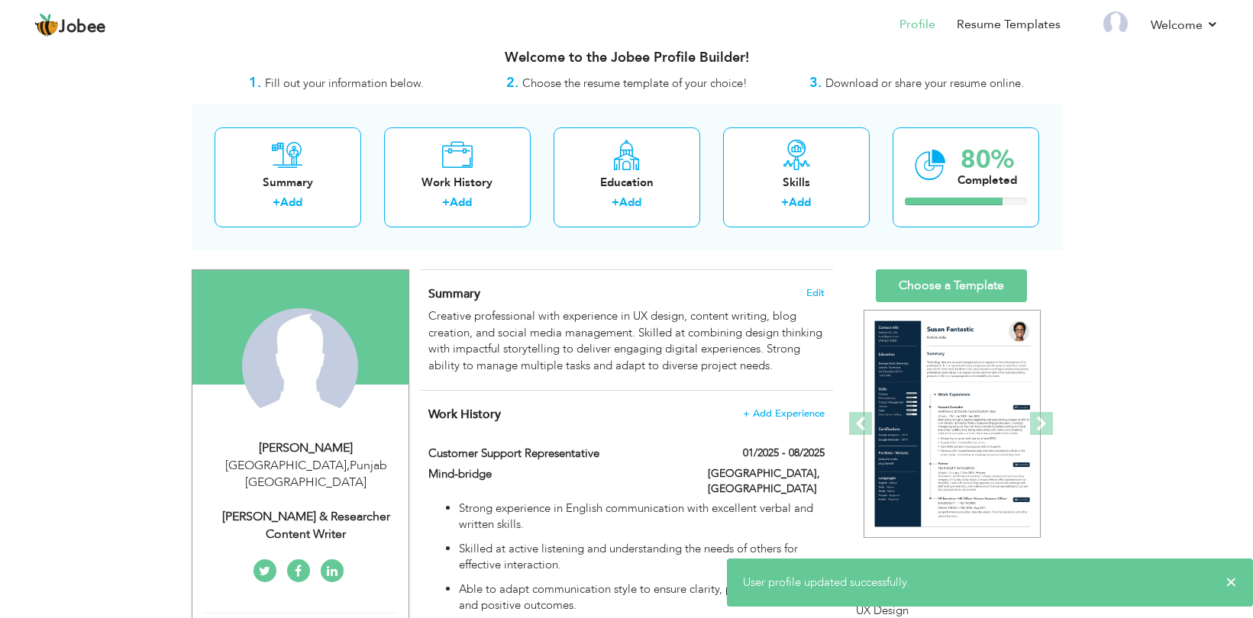
scroll to position [0, 0]
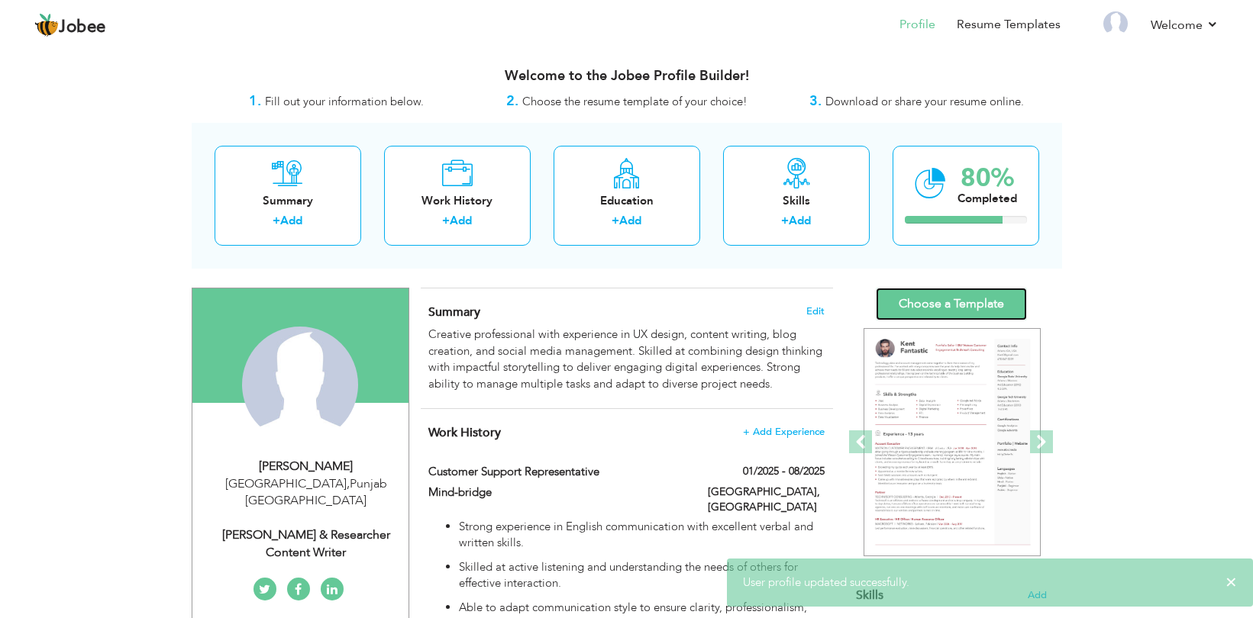
click at [938, 299] on link "Choose a Template" at bounding box center [951, 304] width 151 height 33
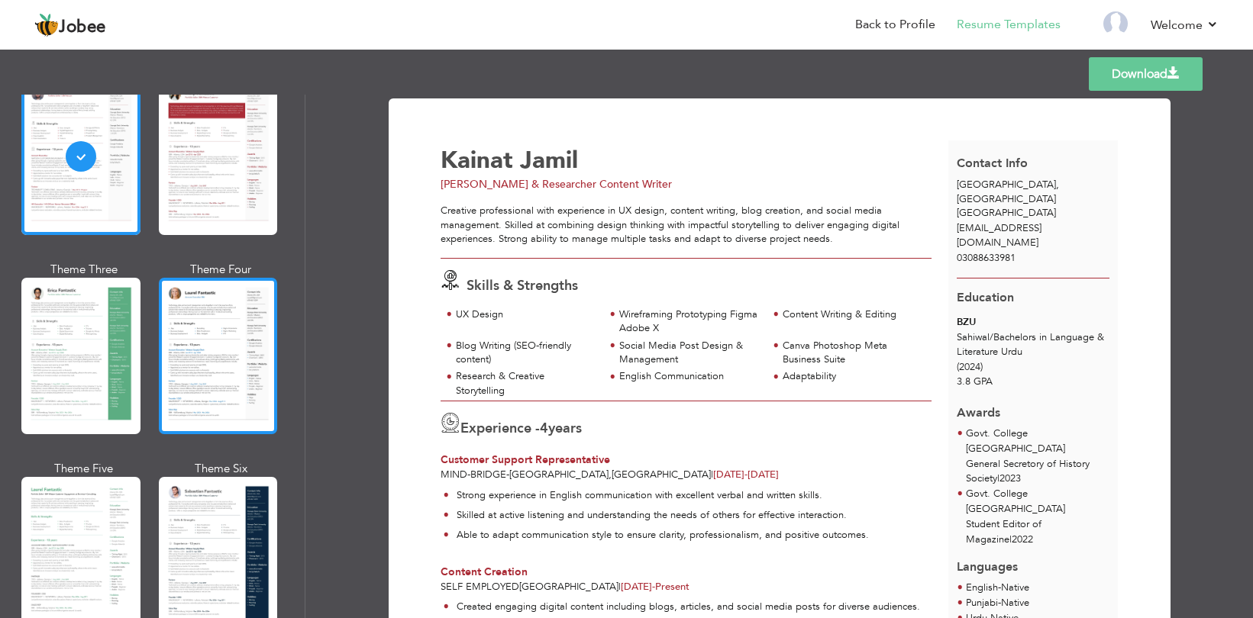
scroll to position [127, 0]
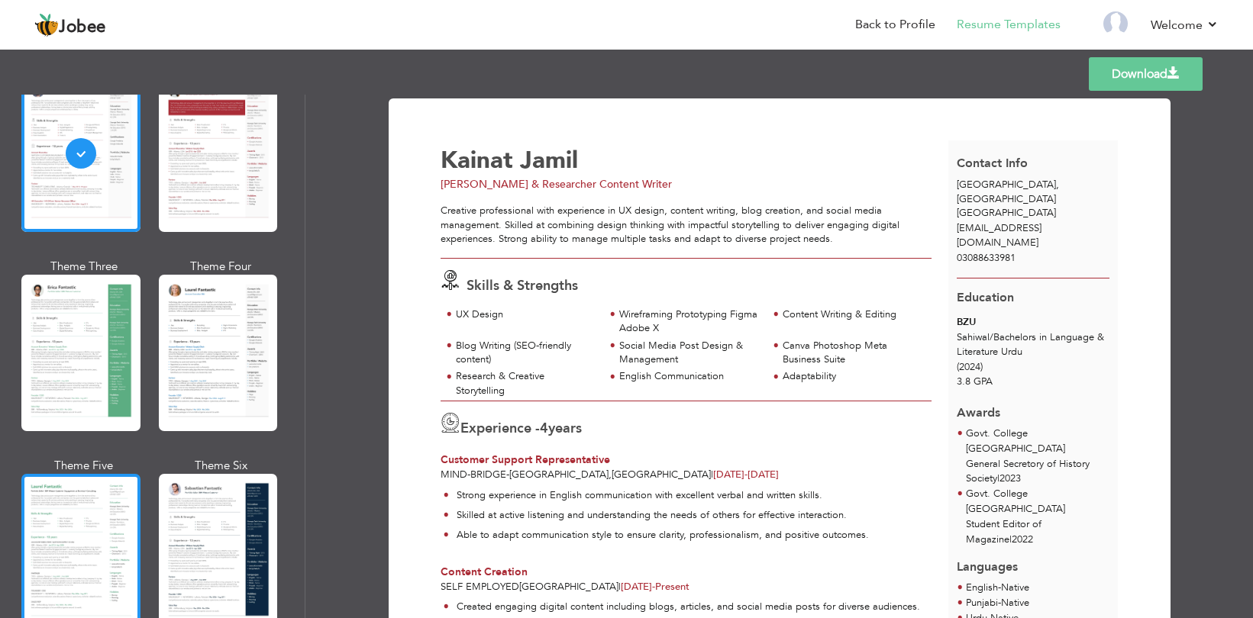
click at [101, 540] on div at bounding box center [80, 552] width 119 height 157
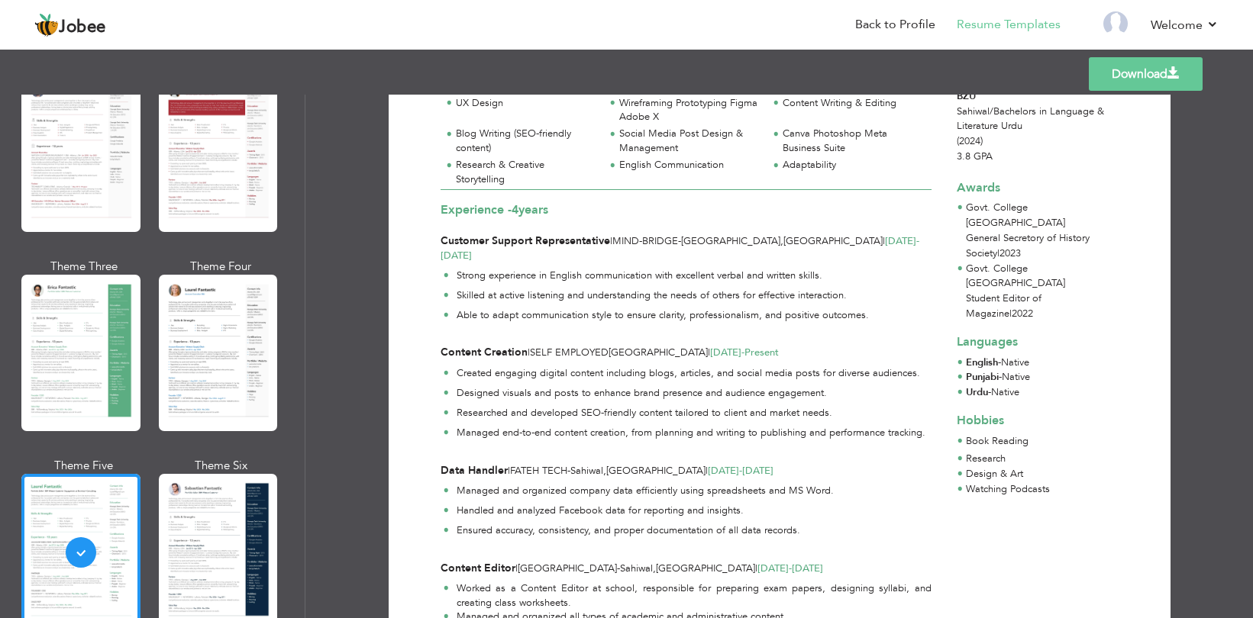
scroll to position [289, 0]
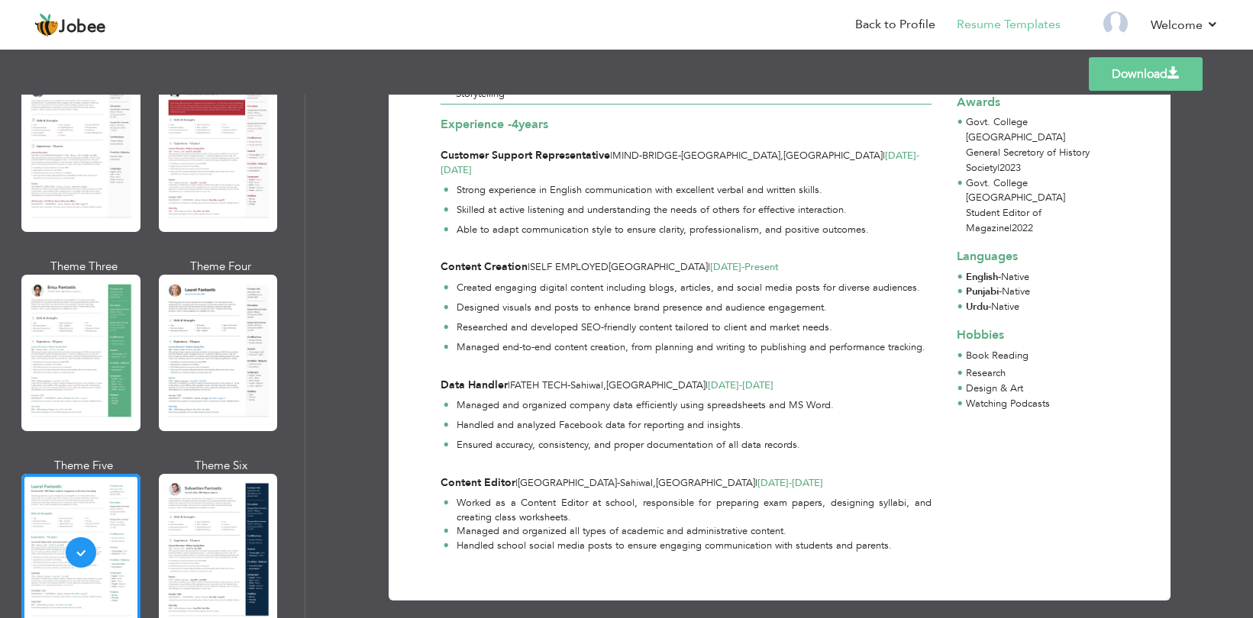
click at [1144, 73] on link "Download" at bounding box center [1146, 74] width 114 height 34
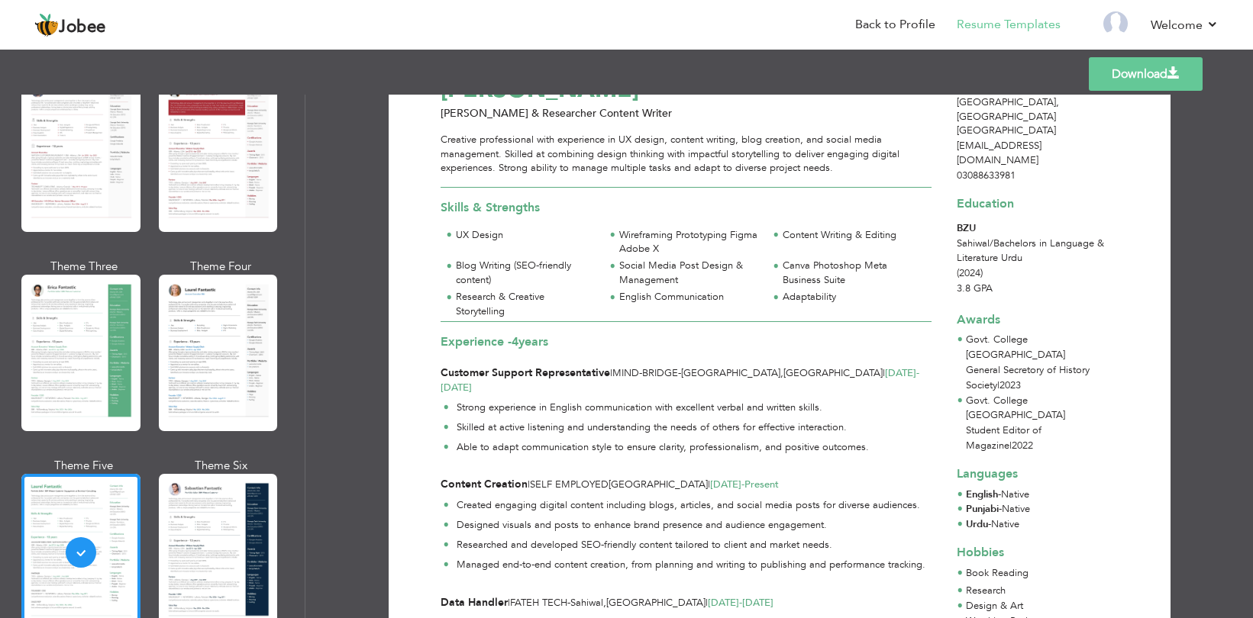
scroll to position [0, 0]
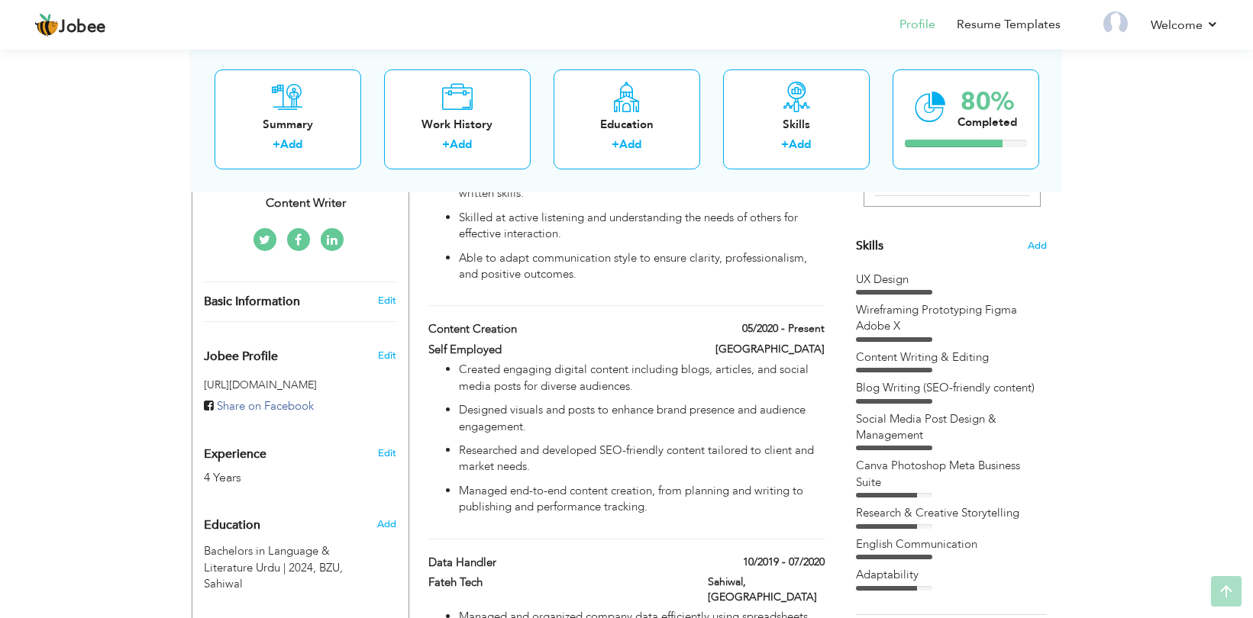
scroll to position [725, 0]
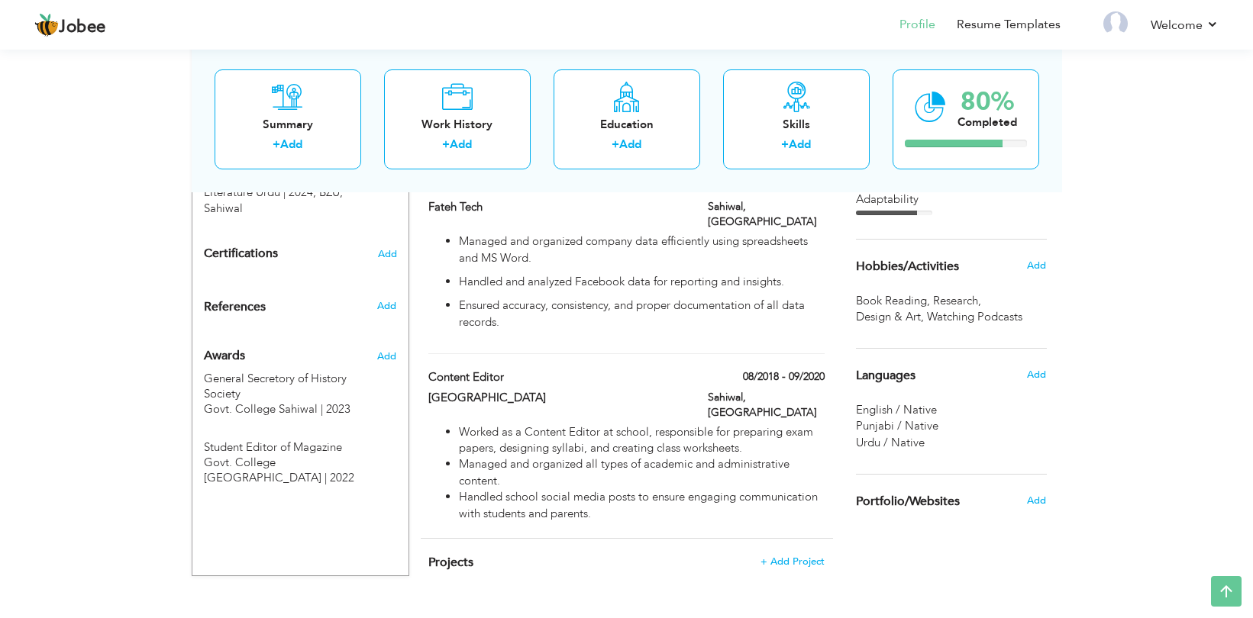
click at [890, 412] on span "English / Native" at bounding box center [896, 409] width 81 height 15
click at [1028, 377] on span "Add" at bounding box center [1036, 375] width 20 height 14
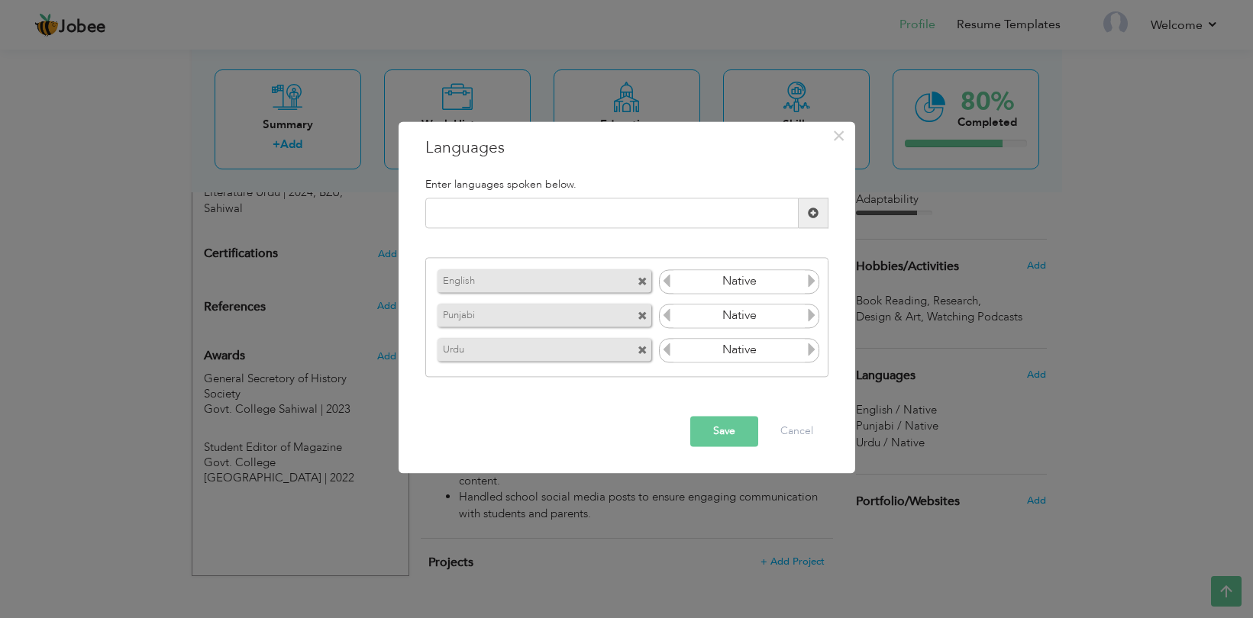
click at [670, 281] on icon at bounding box center [667, 281] width 14 height 14
click at [668, 276] on icon at bounding box center [667, 281] width 14 height 14
click at [811, 283] on icon at bounding box center [812, 281] width 14 height 14
click at [727, 428] on button "Save" at bounding box center [724, 432] width 68 height 31
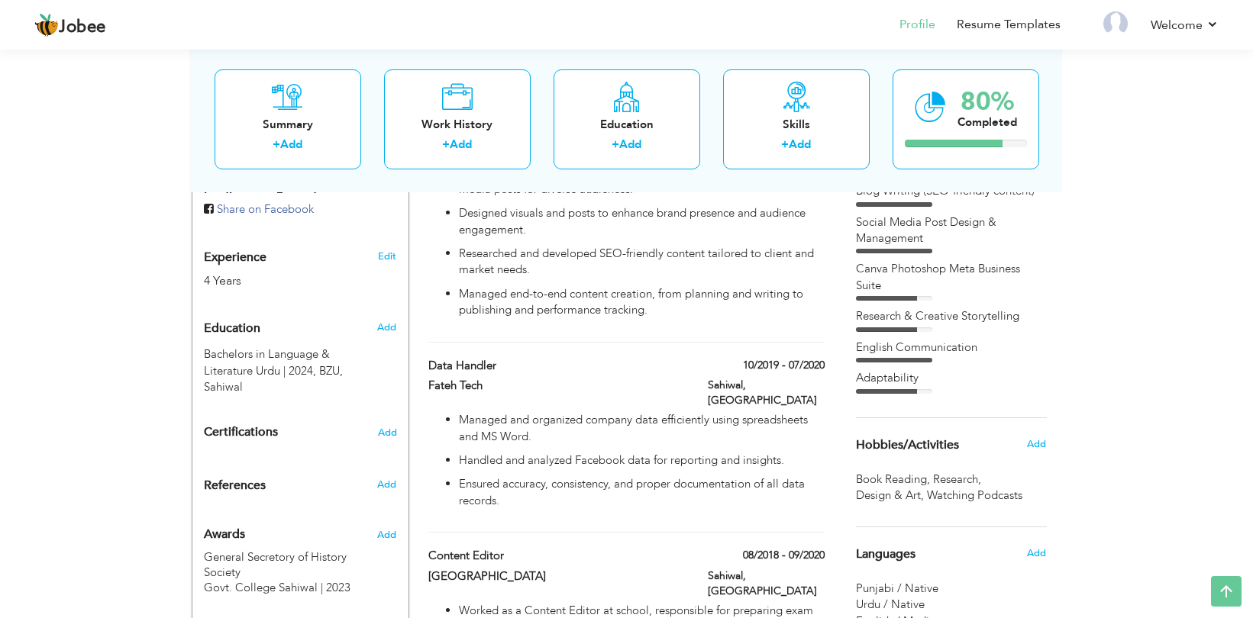
scroll to position [0, 0]
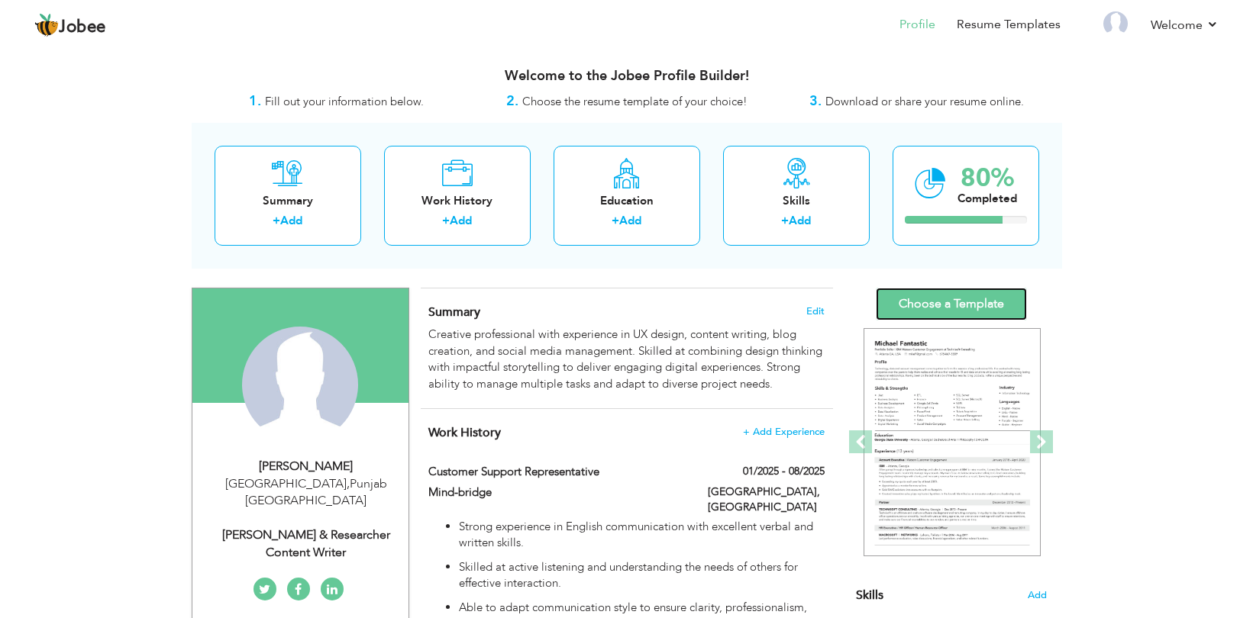
click at [940, 315] on link "Choose a Template" at bounding box center [951, 304] width 151 height 33
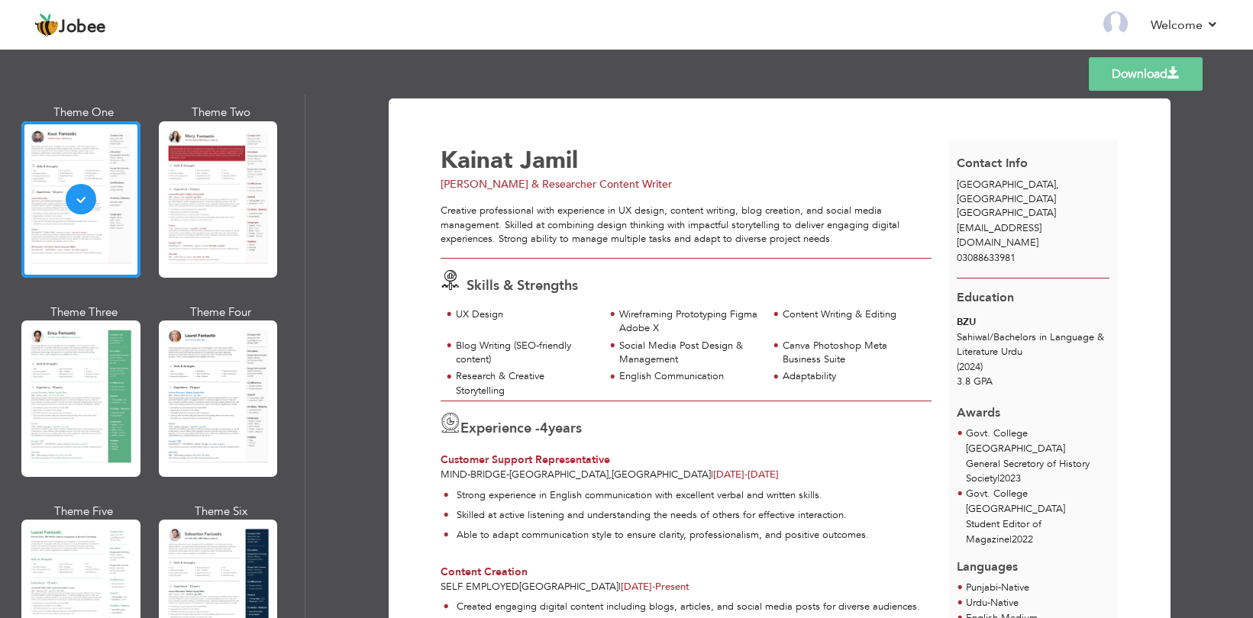
scroll to position [94, 0]
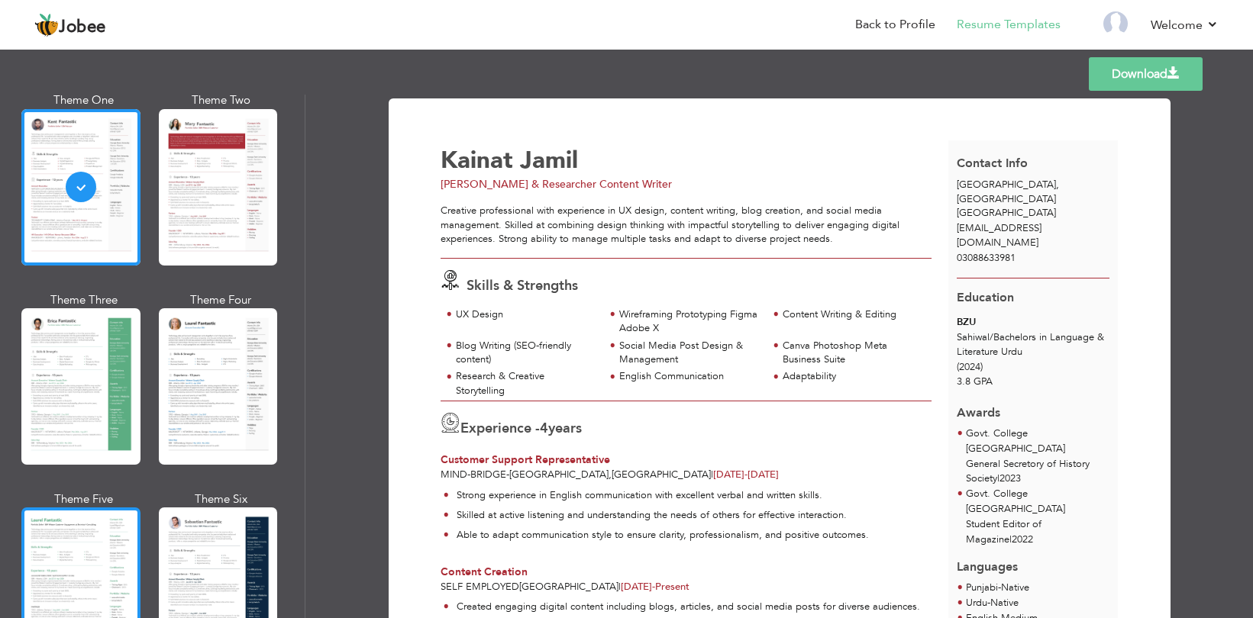
click at [37, 586] on div at bounding box center [80, 586] width 119 height 157
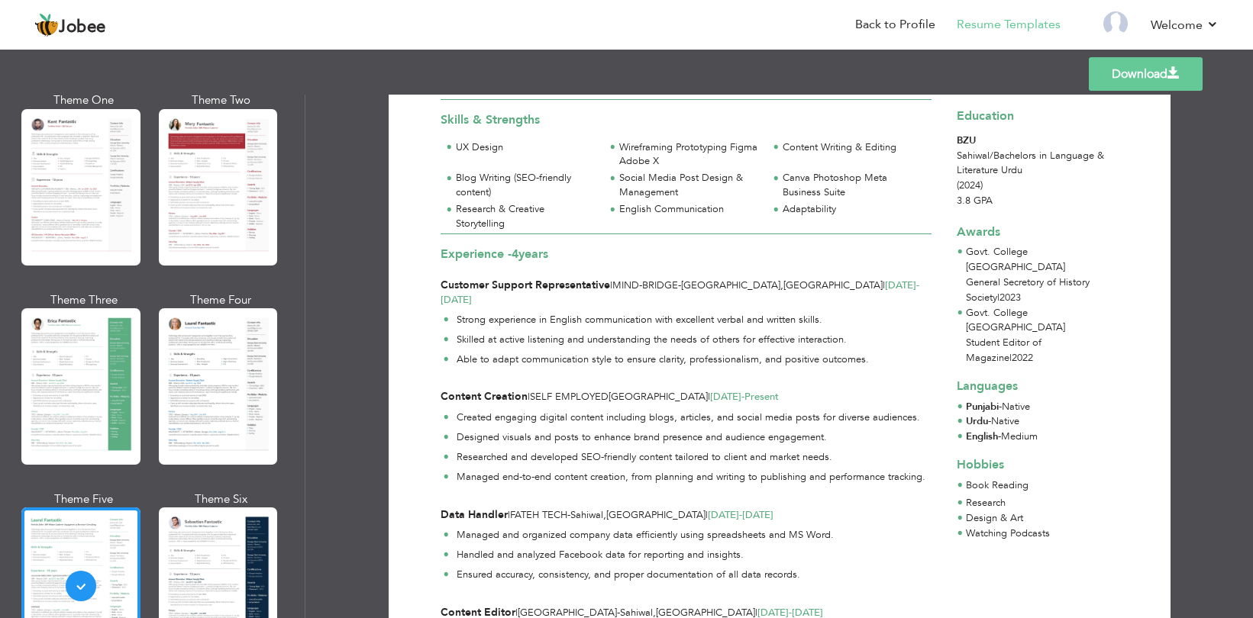
scroll to position [160, 0]
click at [1147, 72] on link "Download" at bounding box center [1146, 74] width 114 height 34
